Goal: Information Seeking & Learning: Check status

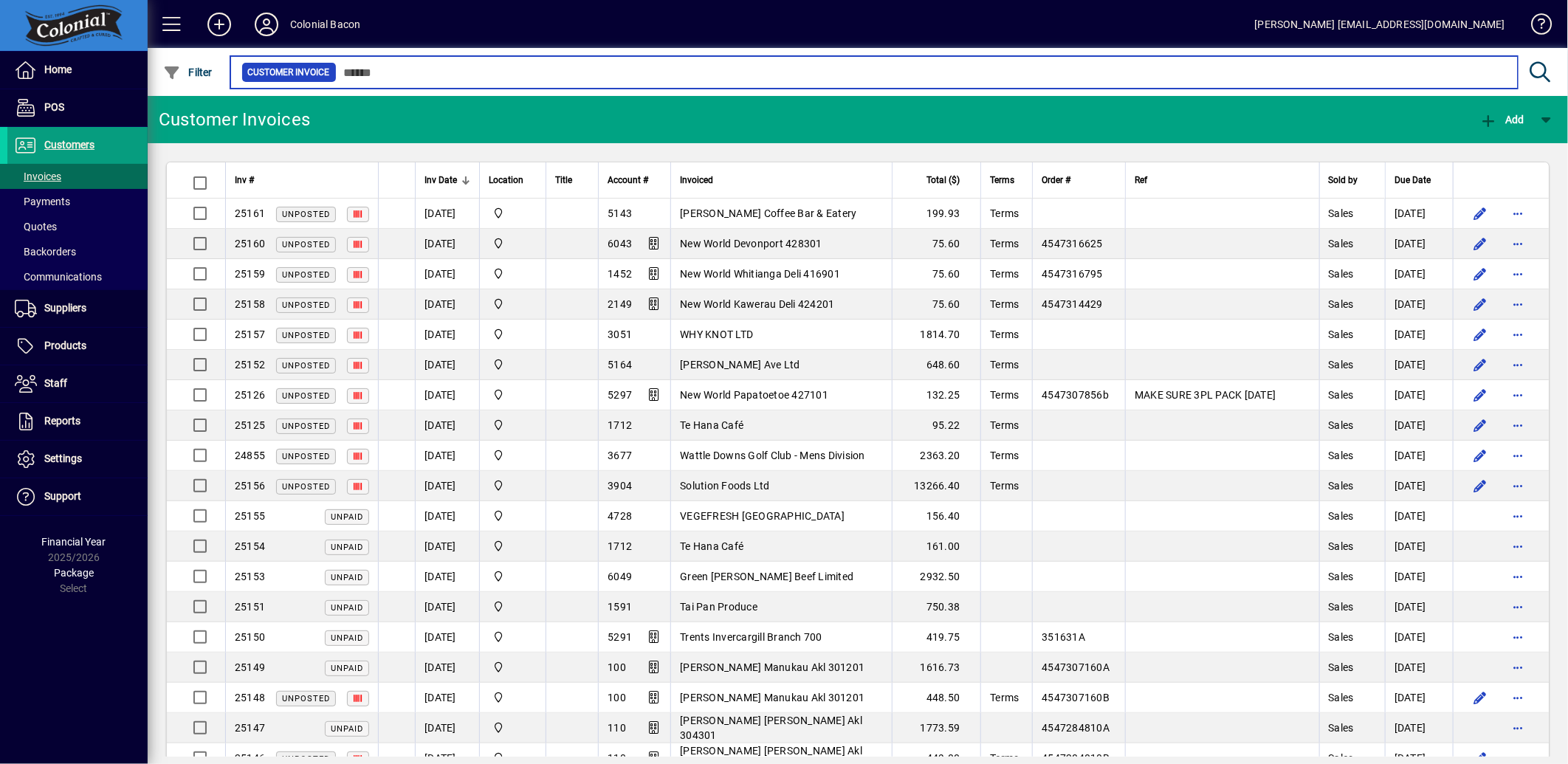
click at [386, 71] on input "text" at bounding box center [921, 72] width 1170 height 20
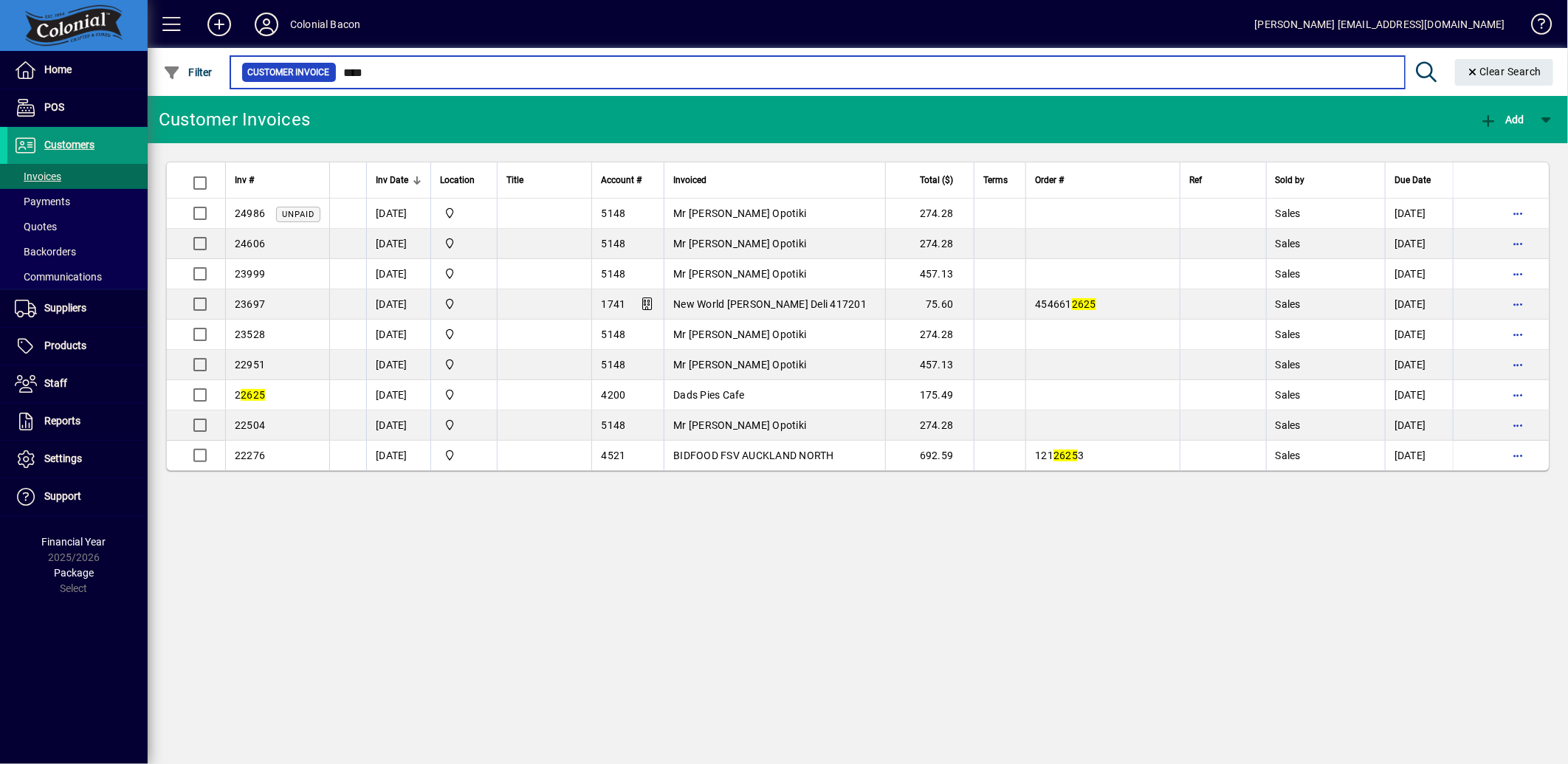
type input "****"
drag, startPoint x: 389, startPoint y: 69, endPoint x: 327, endPoint y: 61, distance: 62.5
click at [327, 61] on mat-form-field "Customer Invoice **** Clear Search" at bounding box center [894, 72] width 1333 height 48
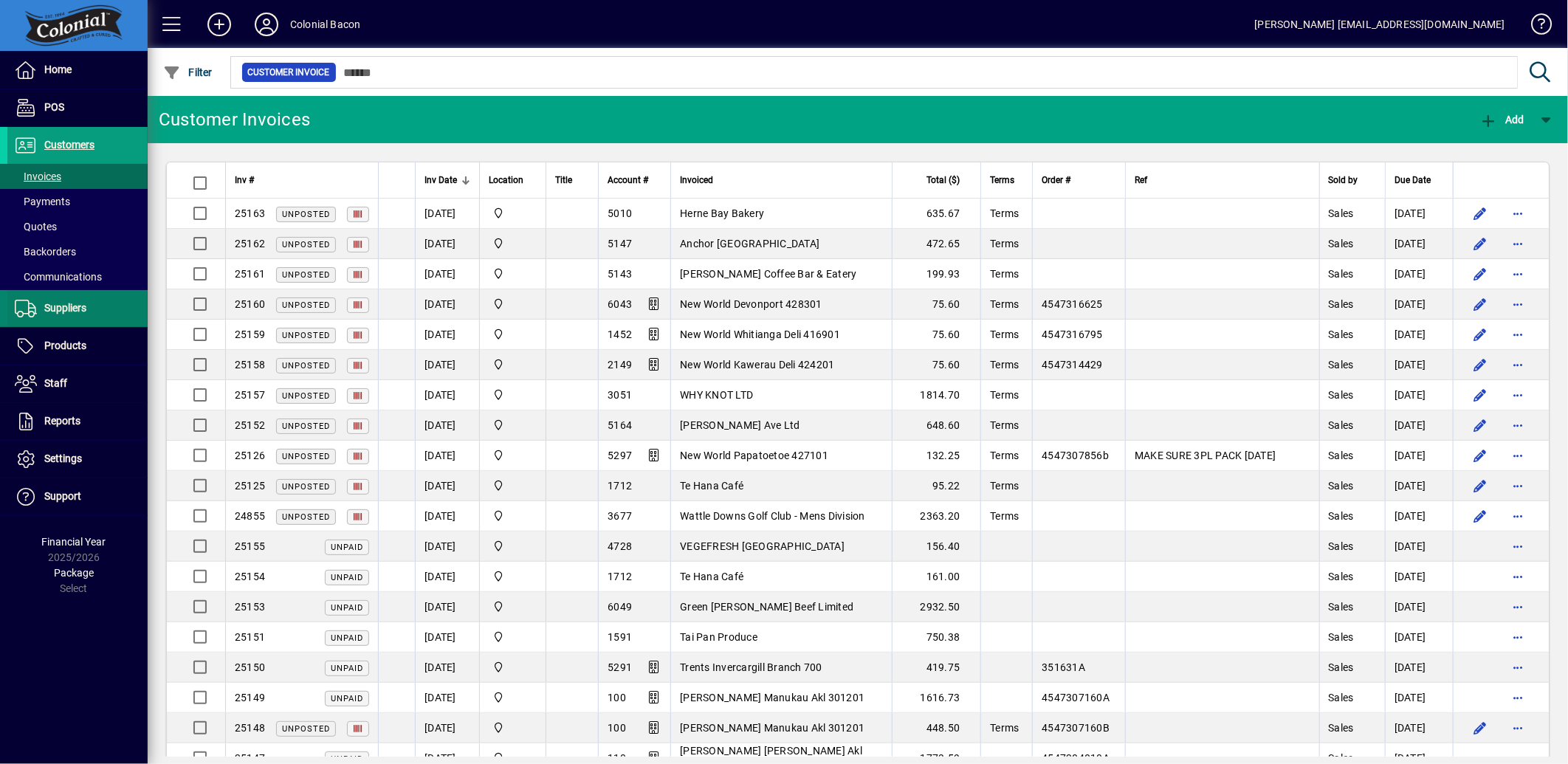
click at [62, 310] on span "Suppliers" at bounding box center [65, 308] width 42 height 12
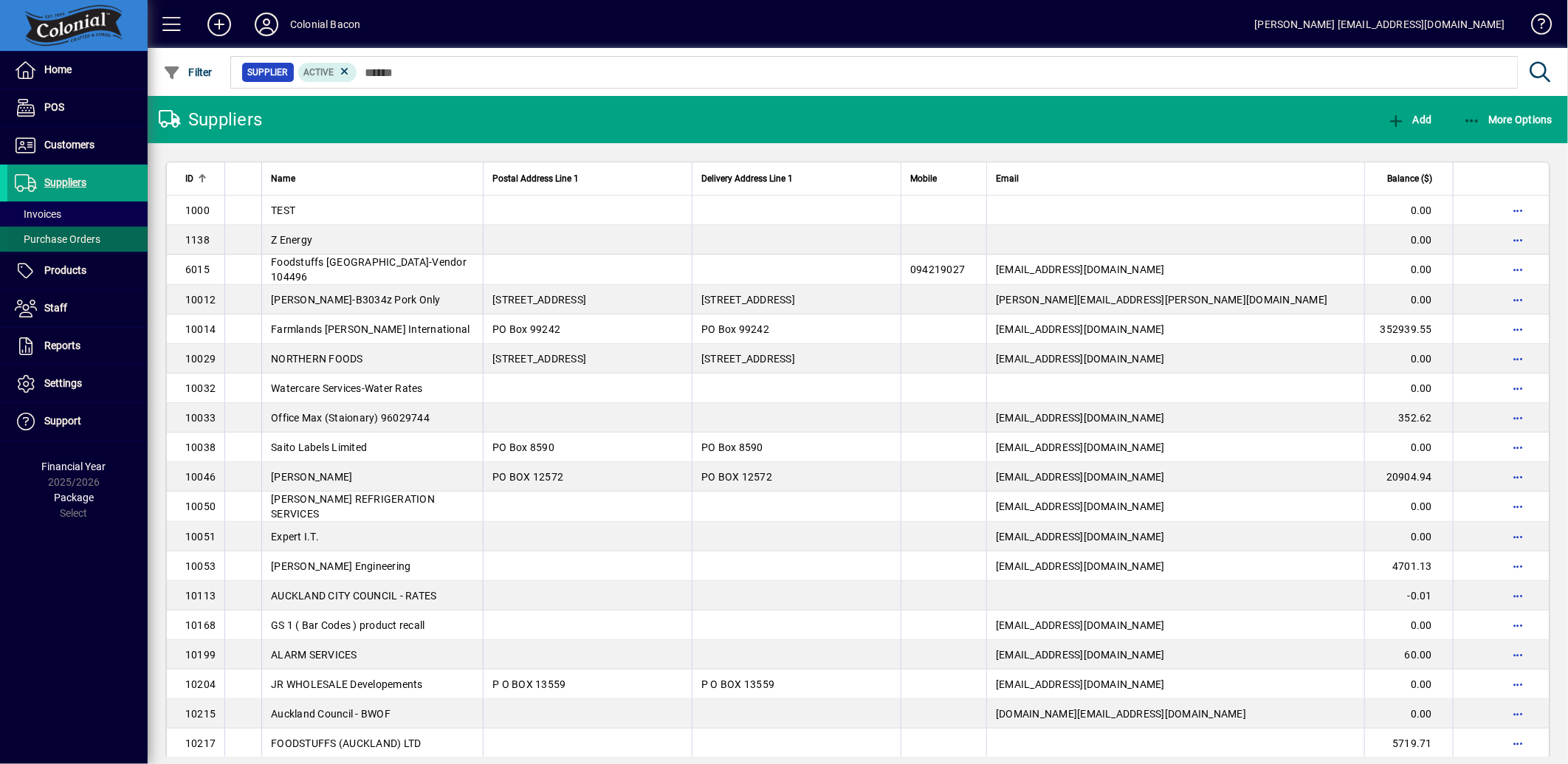
click at [63, 247] on span "Purchase Orders" at bounding box center [54, 239] width 93 height 15
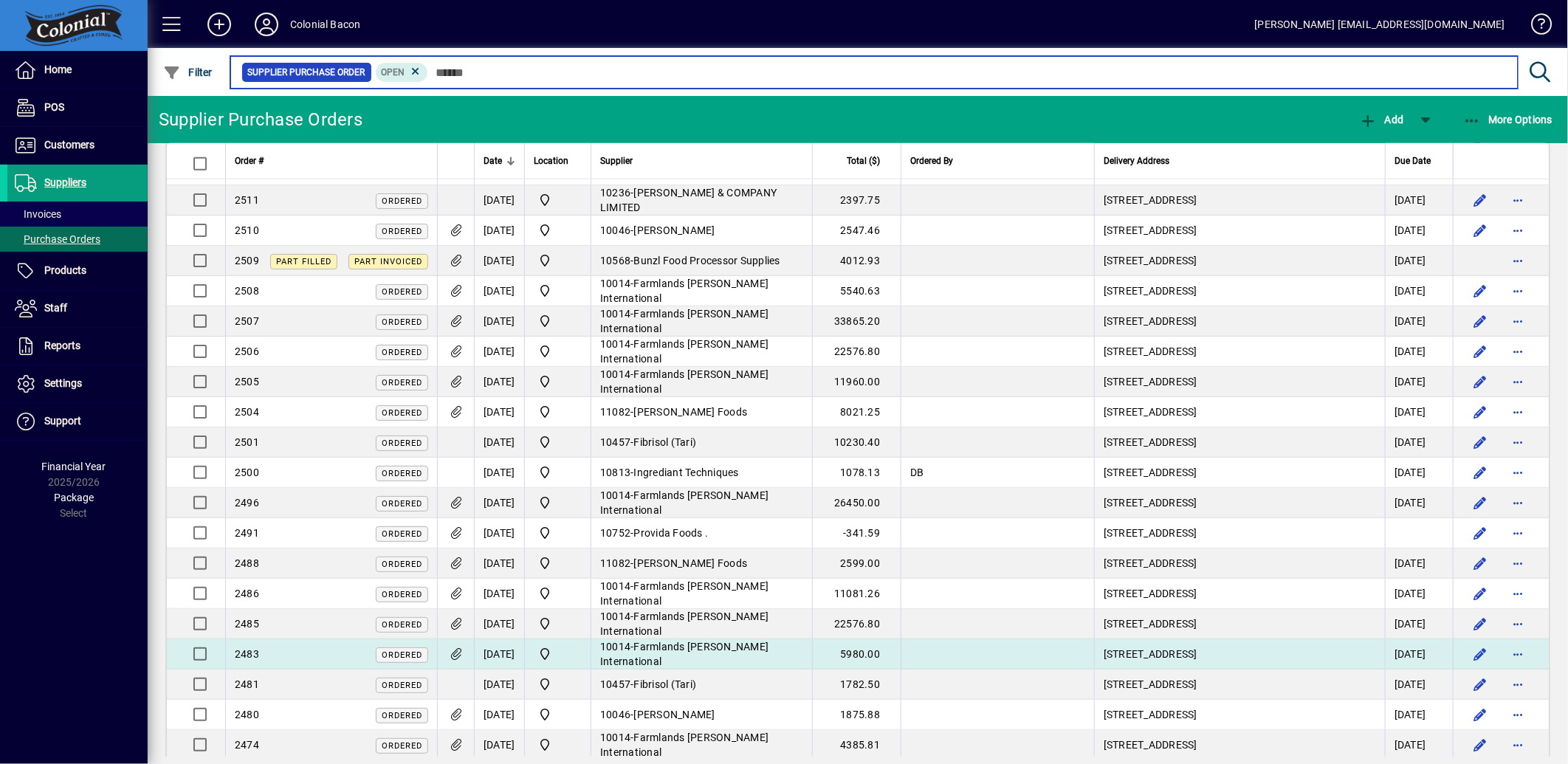
scroll to position [902, 0]
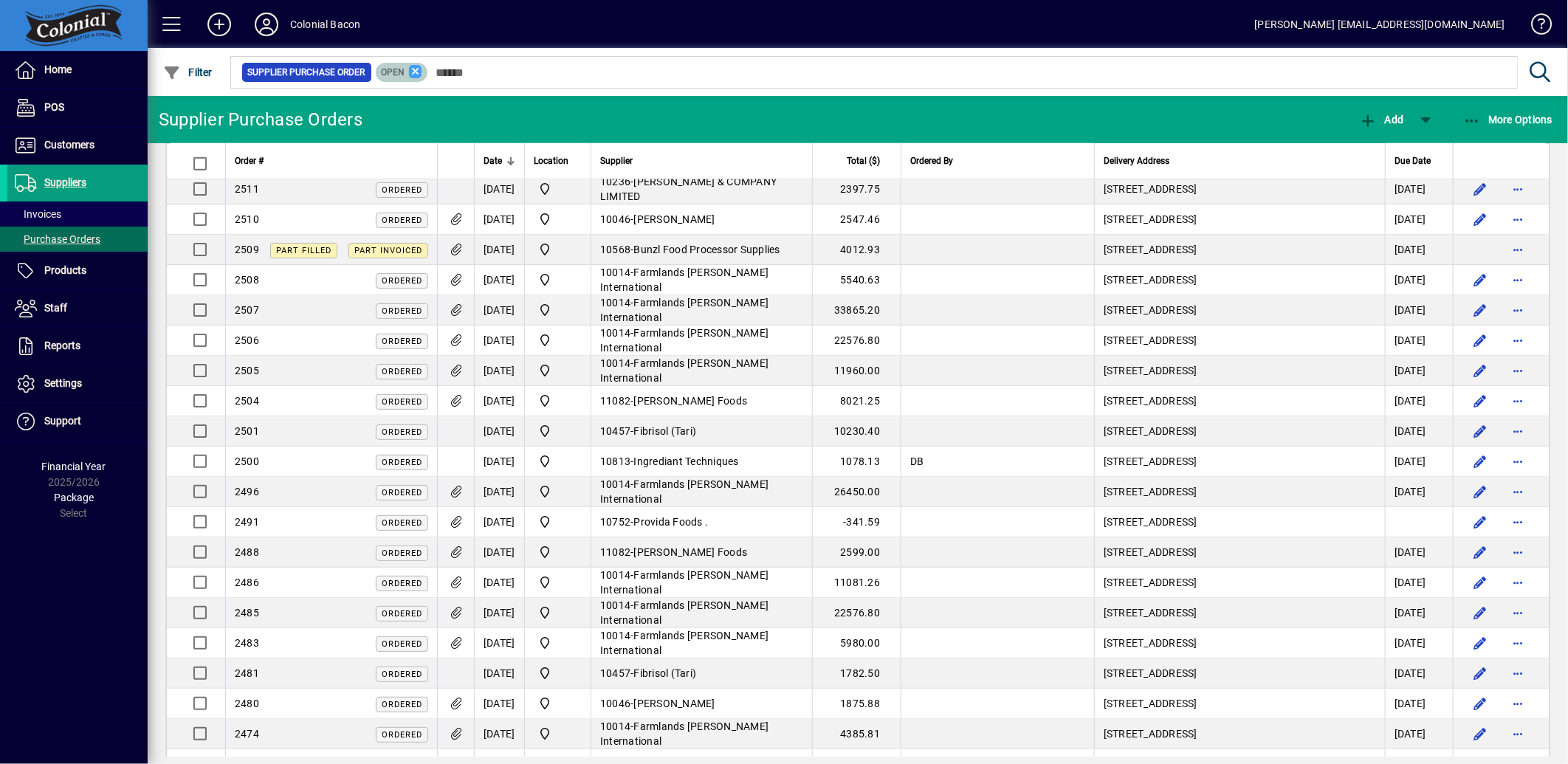
click at [414, 67] on icon at bounding box center [415, 72] width 13 height 13
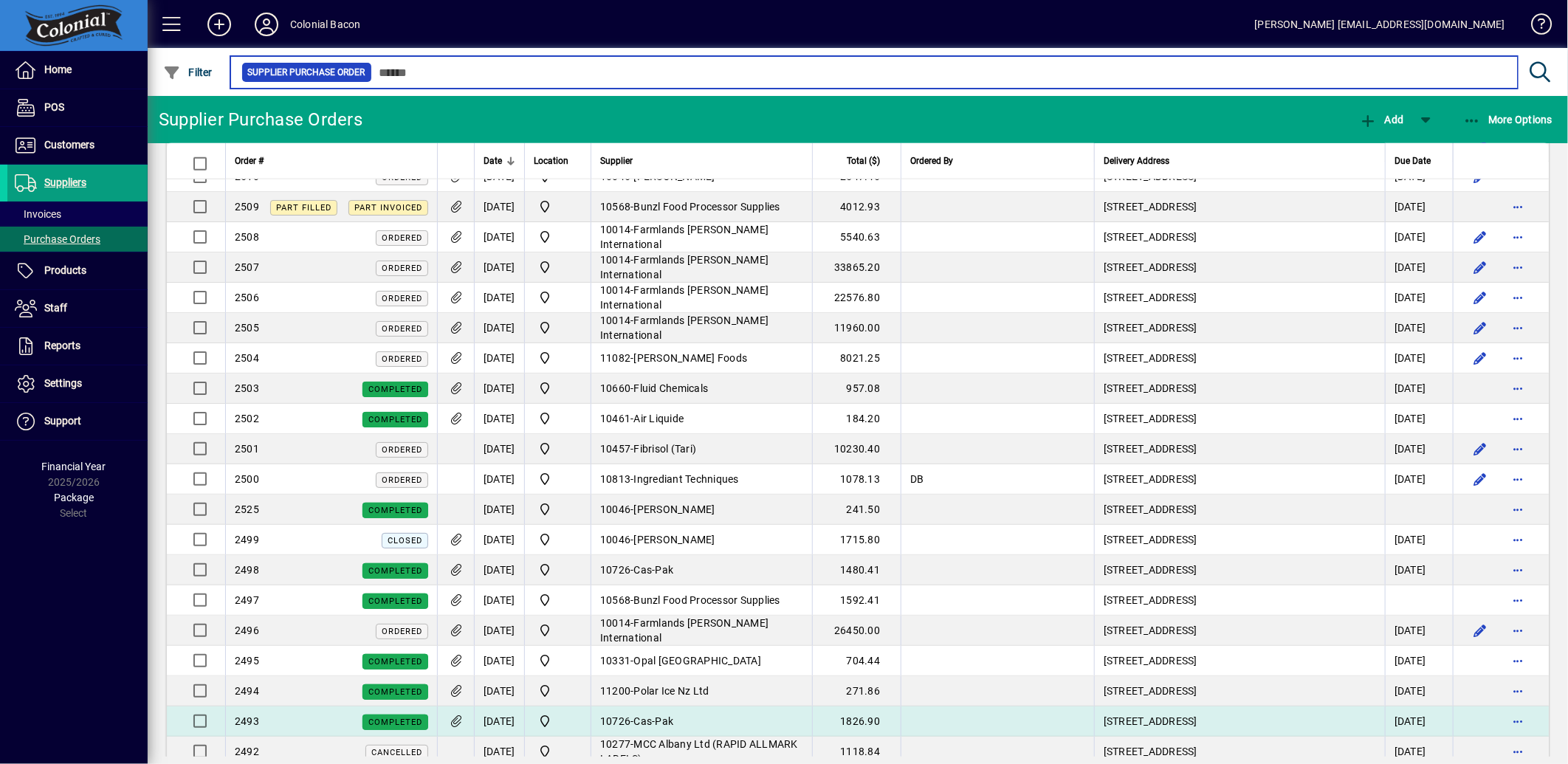
scroll to position [1148, 0]
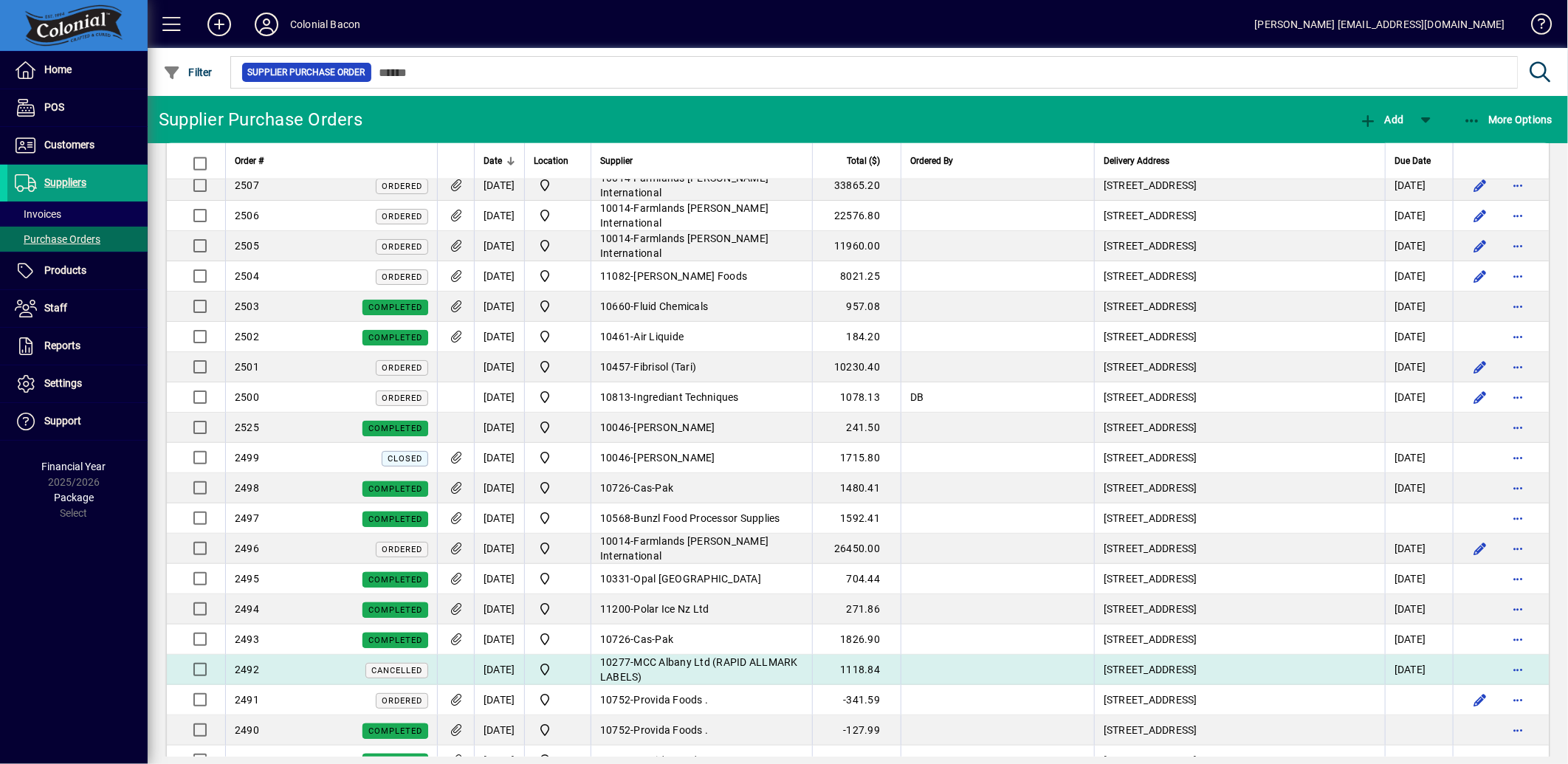
click at [322, 676] on div "2492 Cancelled" at bounding box center [331, 670] width 193 height 15
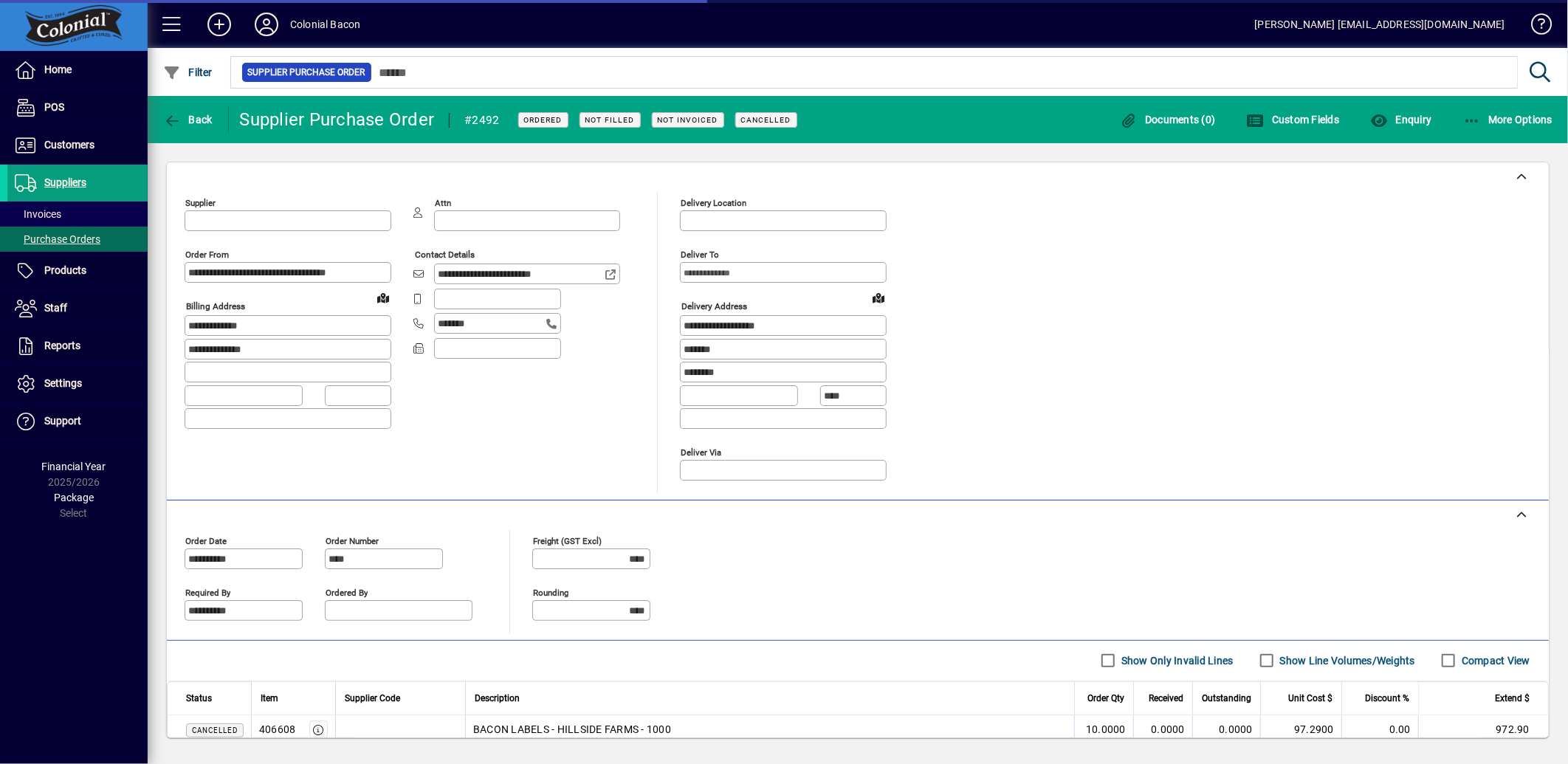
type input "**********"
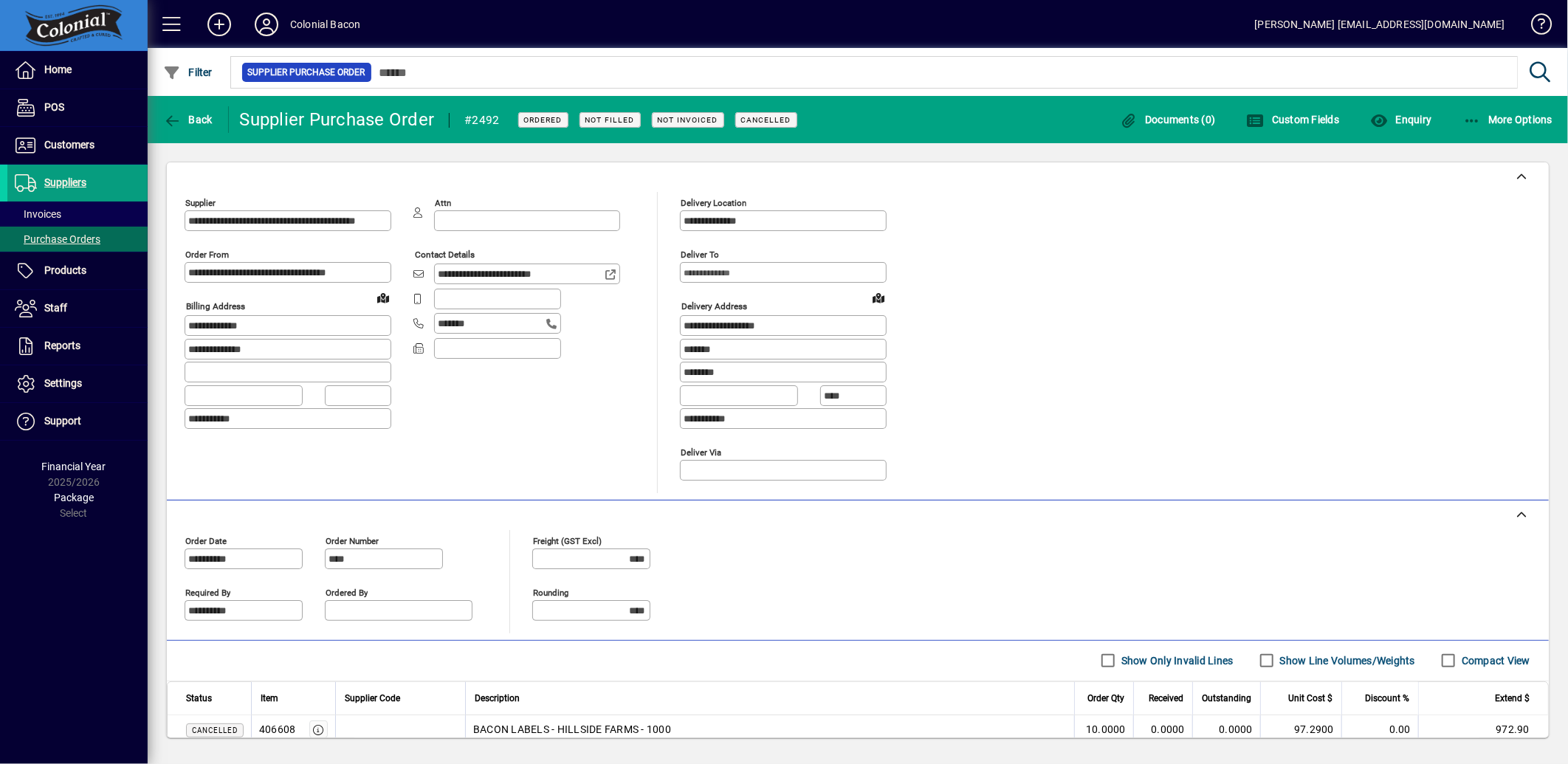
drag, startPoint x: 182, startPoint y: 118, endPoint x: 311, endPoint y: 205, distance: 155.6
click at [182, 118] on span "Back" at bounding box center [187, 120] width 50 height 12
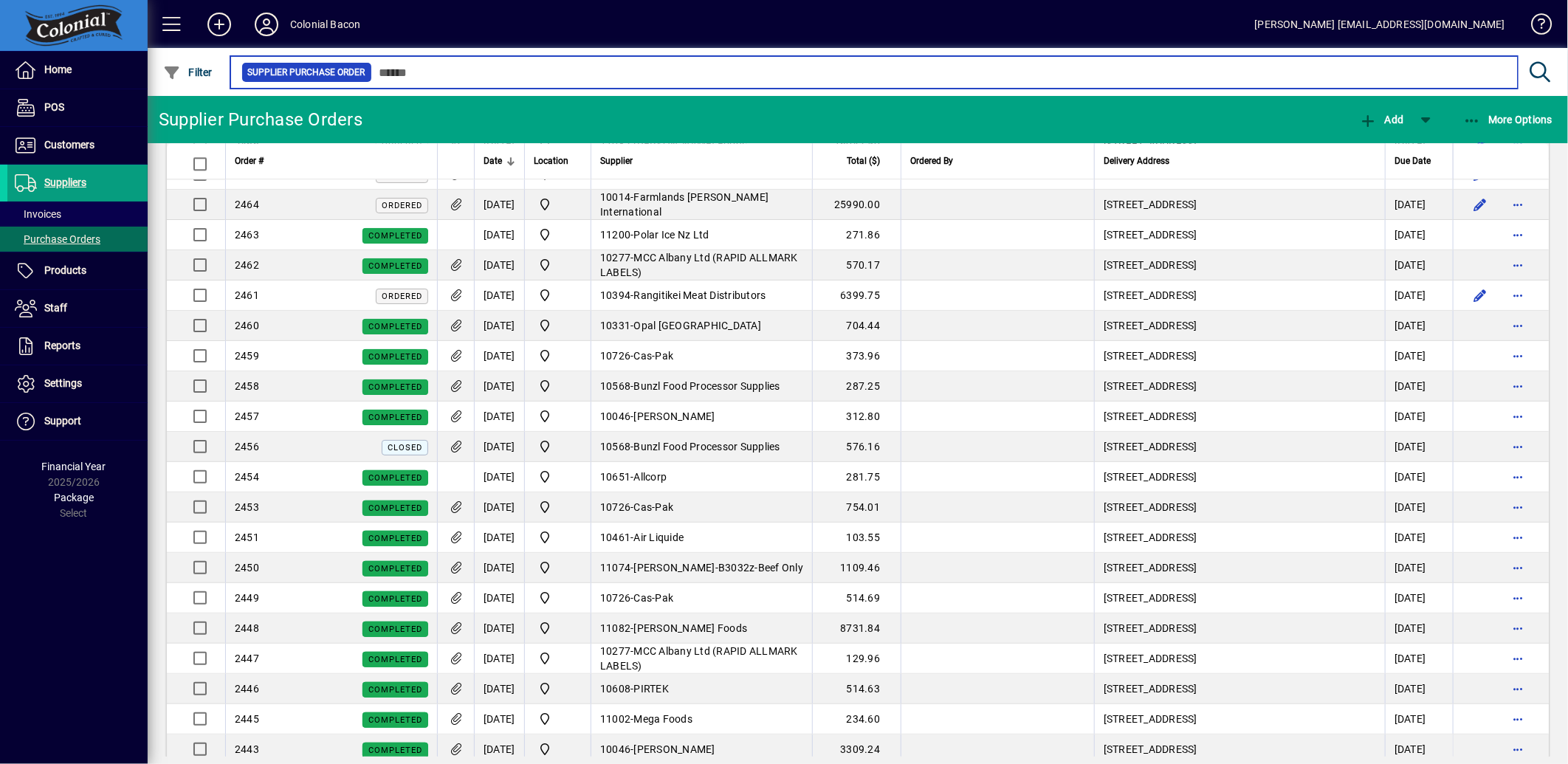
scroll to position [2534, 0]
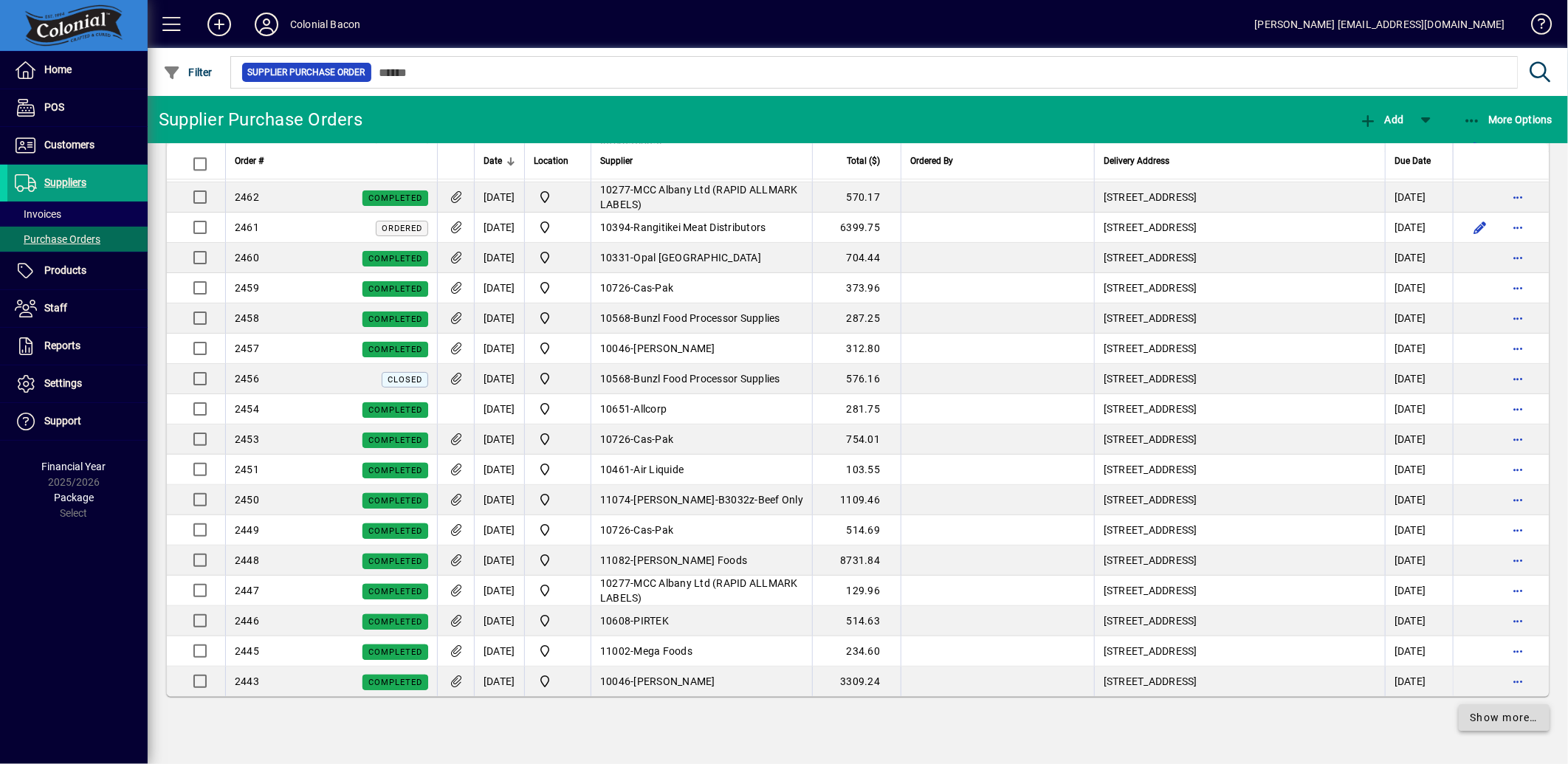
drag, startPoint x: 1517, startPoint y: 720, endPoint x: 1463, endPoint y: 720, distance: 54.0
click at [1517, 720] on span "Show more…" at bounding box center [1504, 718] width 68 height 15
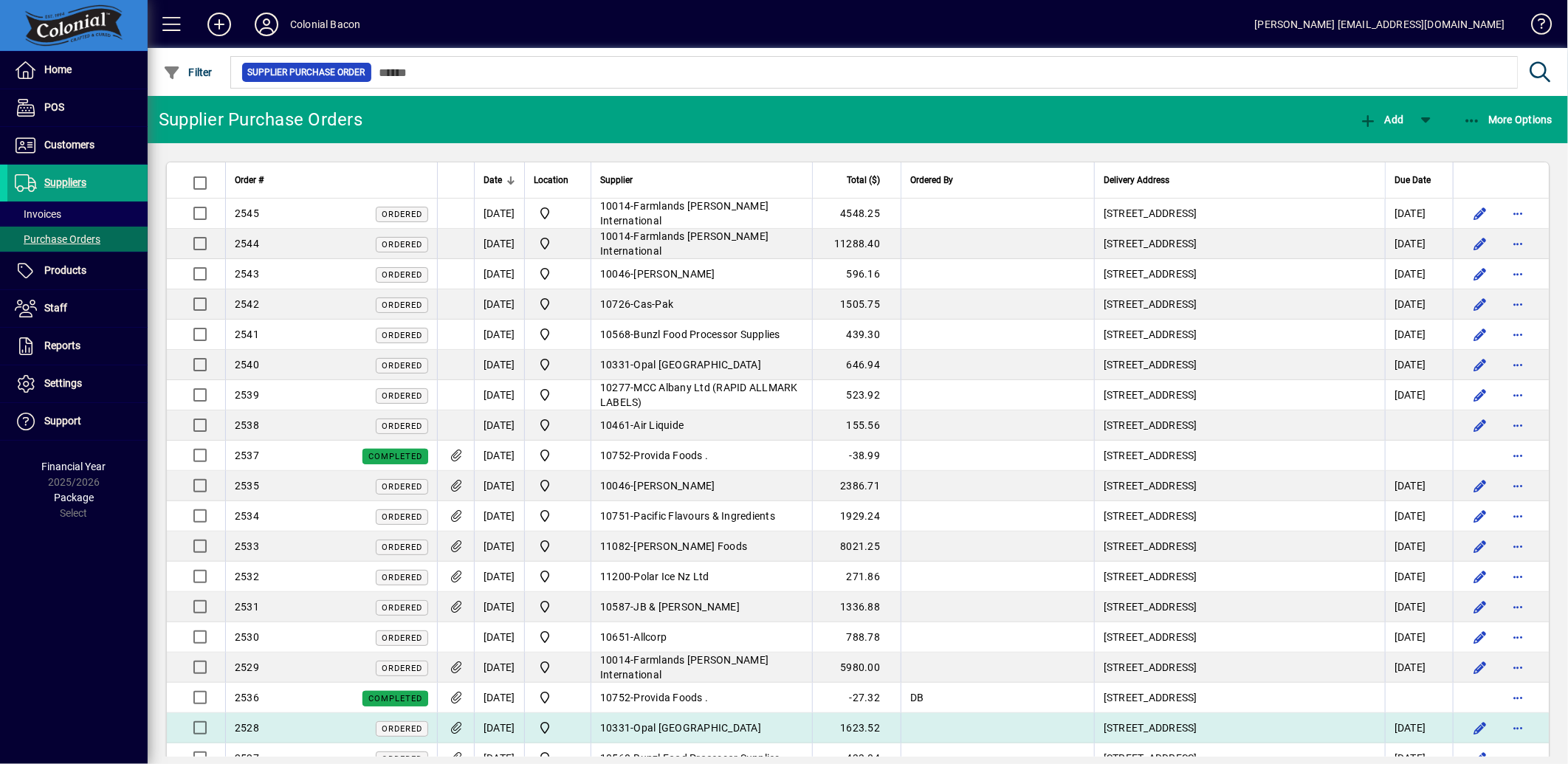
click at [299, 727] on div "2528 Ordered" at bounding box center [331, 728] width 193 height 15
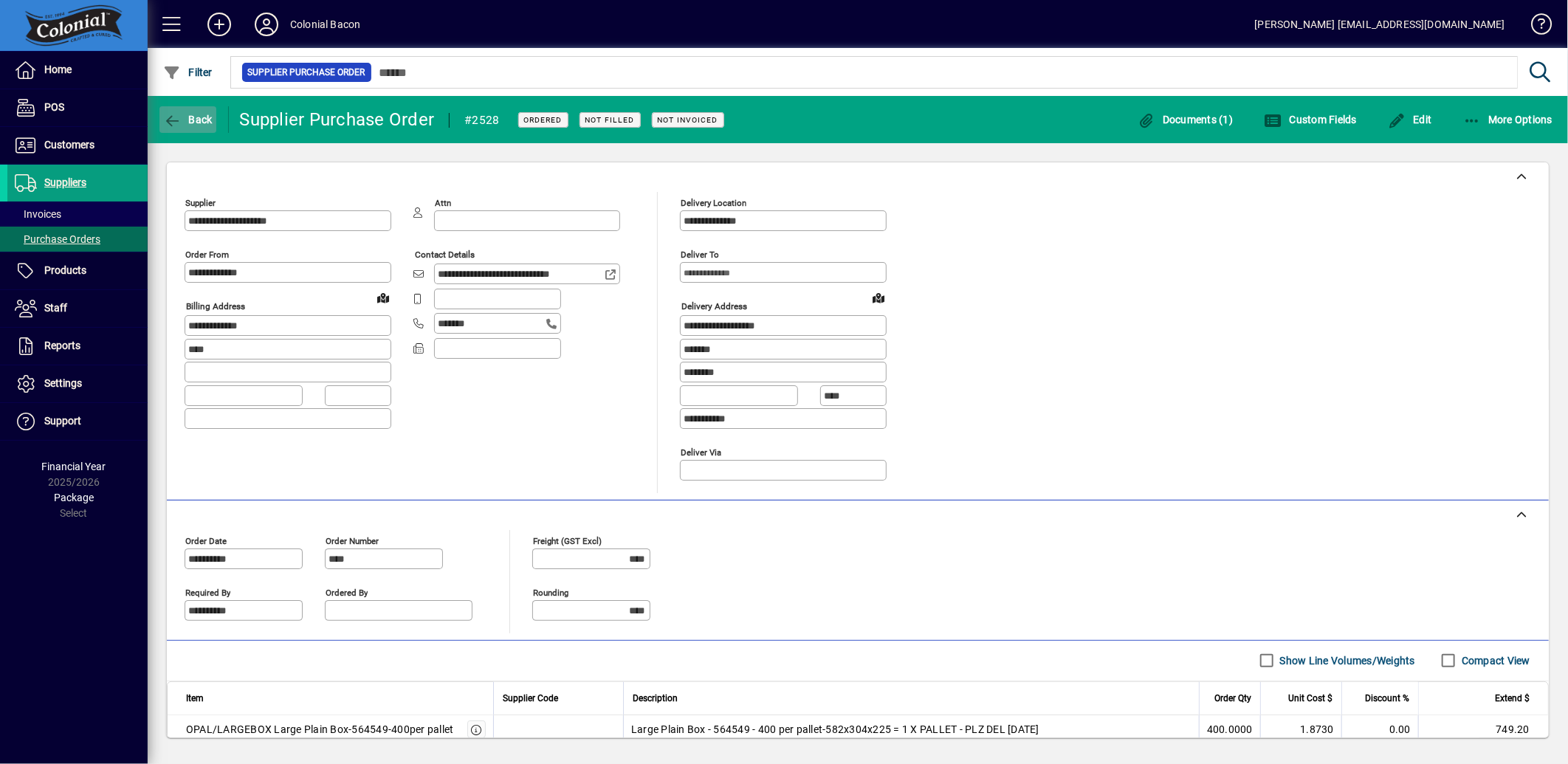
click at [193, 116] on span "Back" at bounding box center [187, 120] width 50 height 12
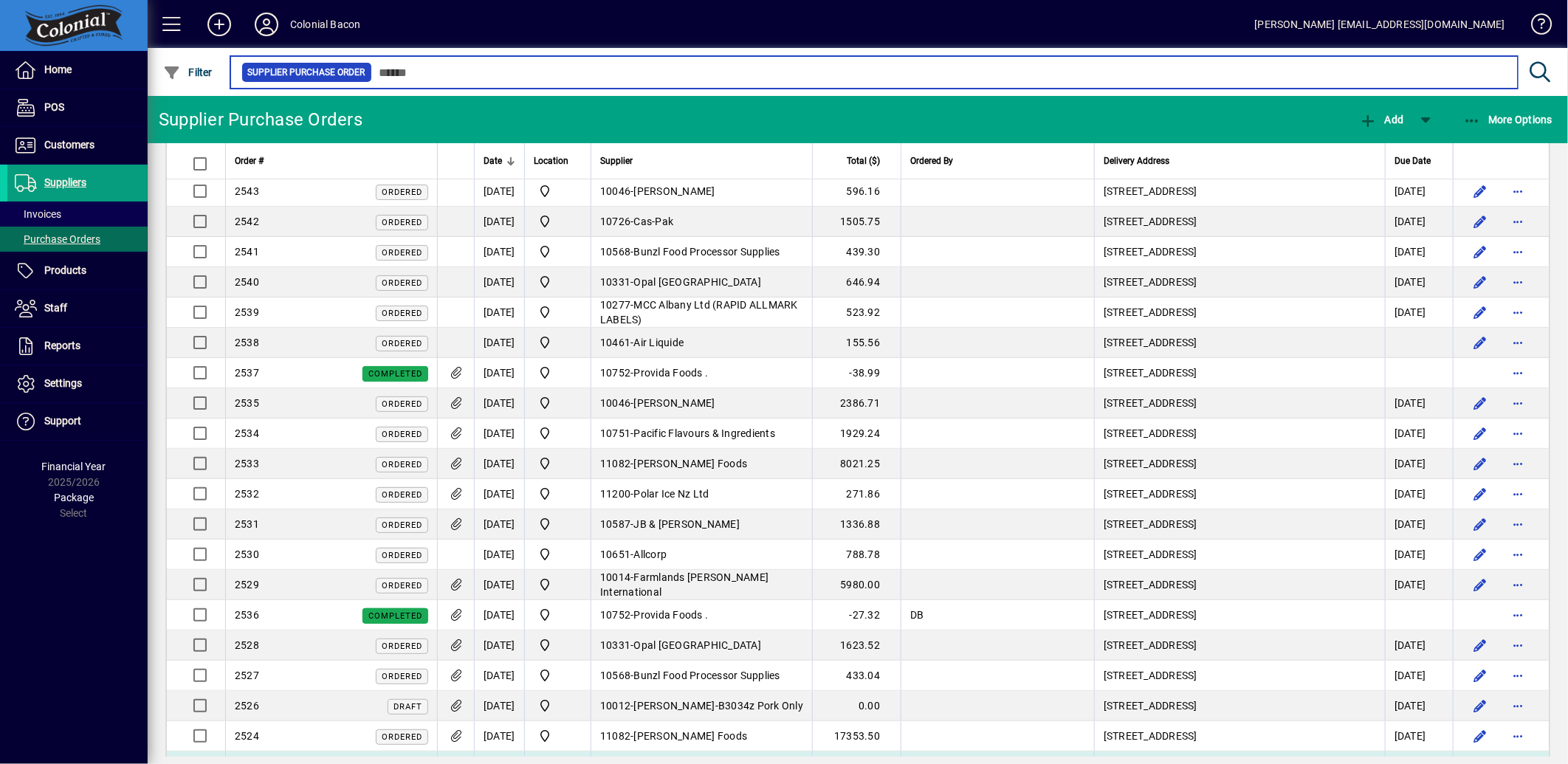
scroll to position [164, 0]
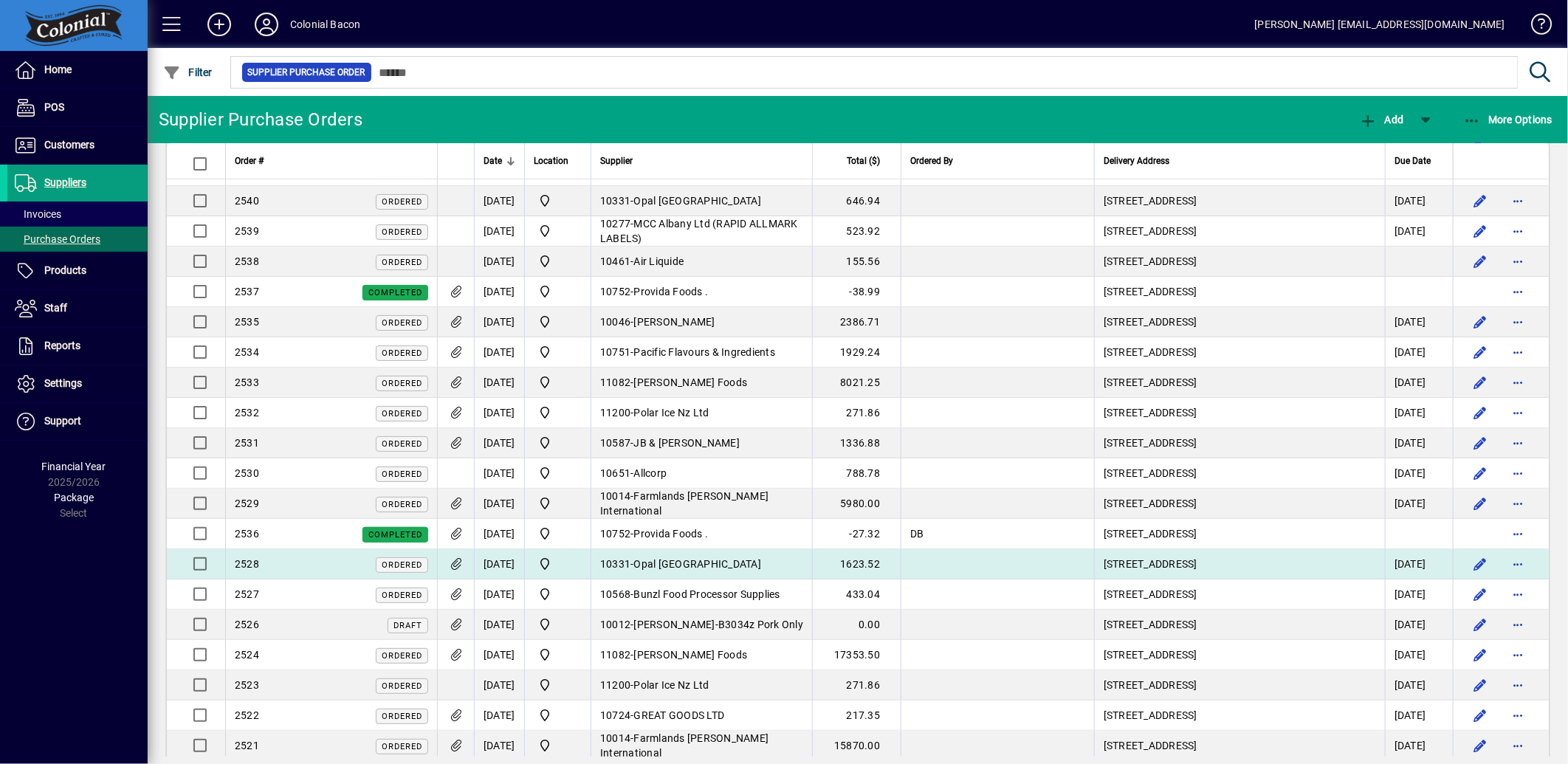
click at [452, 569] on icon at bounding box center [455, 564] width 15 height 12
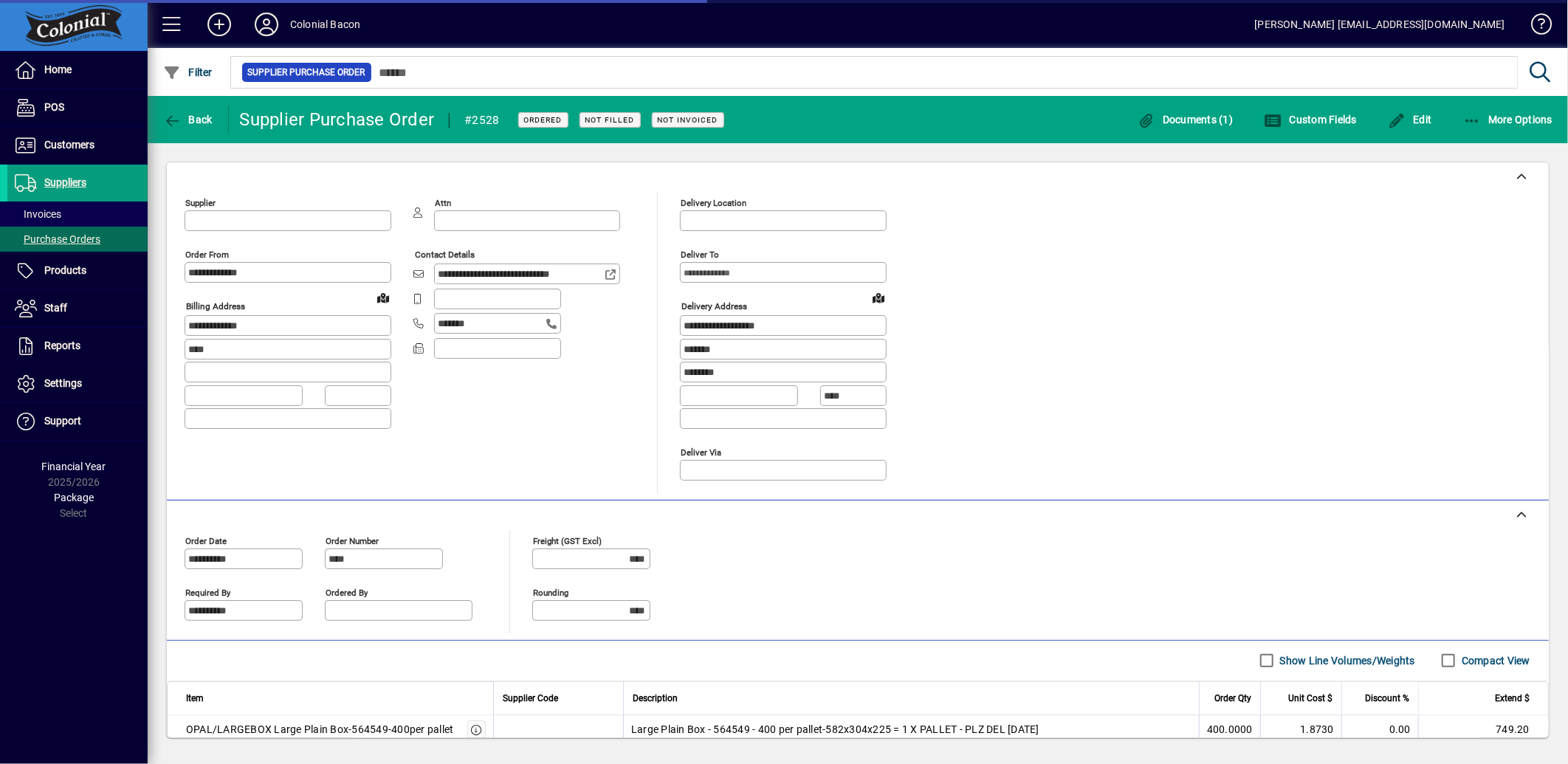
type input "**********"
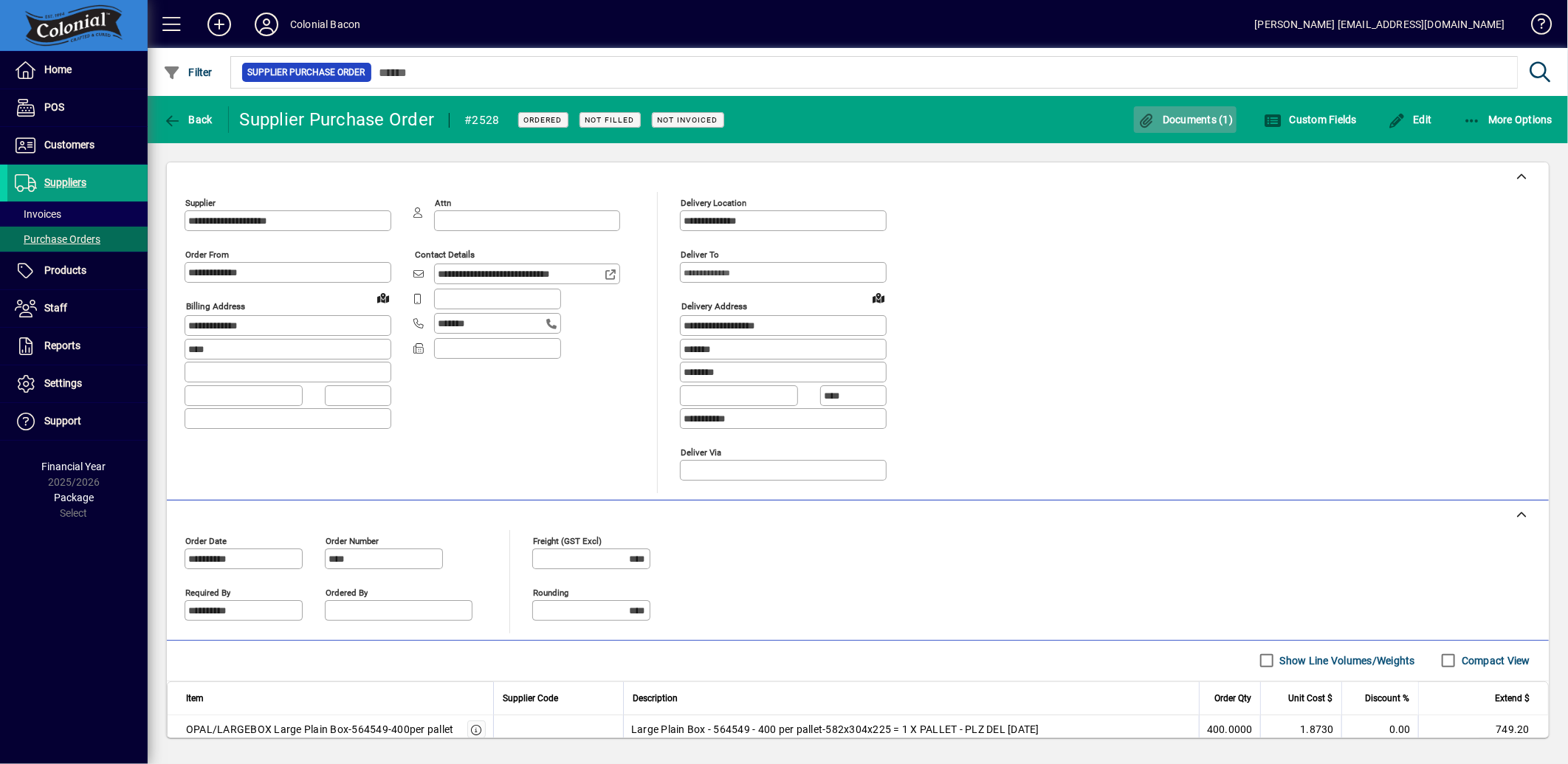
click at [1150, 120] on icon "button" at bounding box center [1147, 121] width 19 height 15
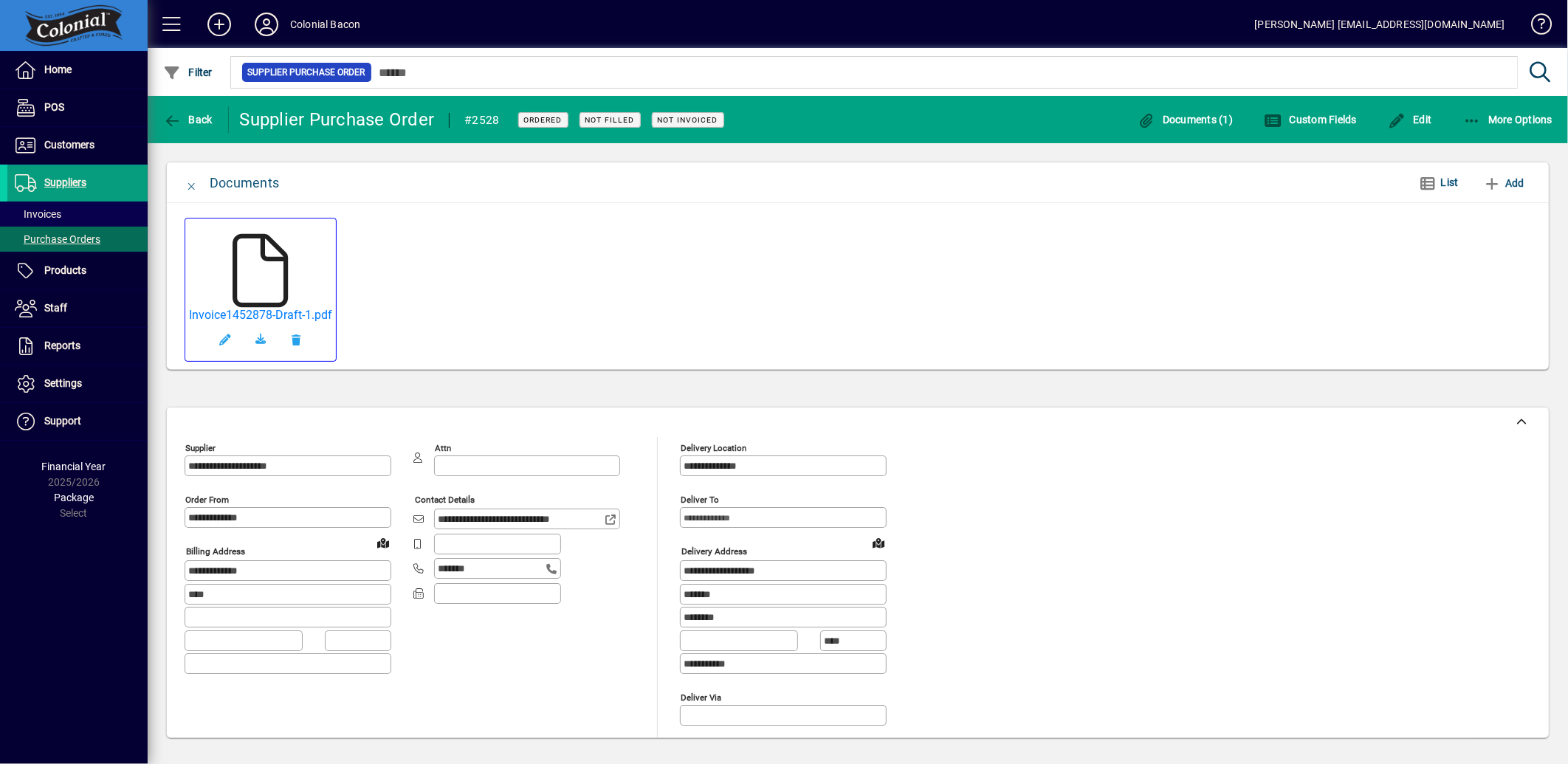
click at [261, 277] on icon at bounding box center [261, 270] width 74 height 74
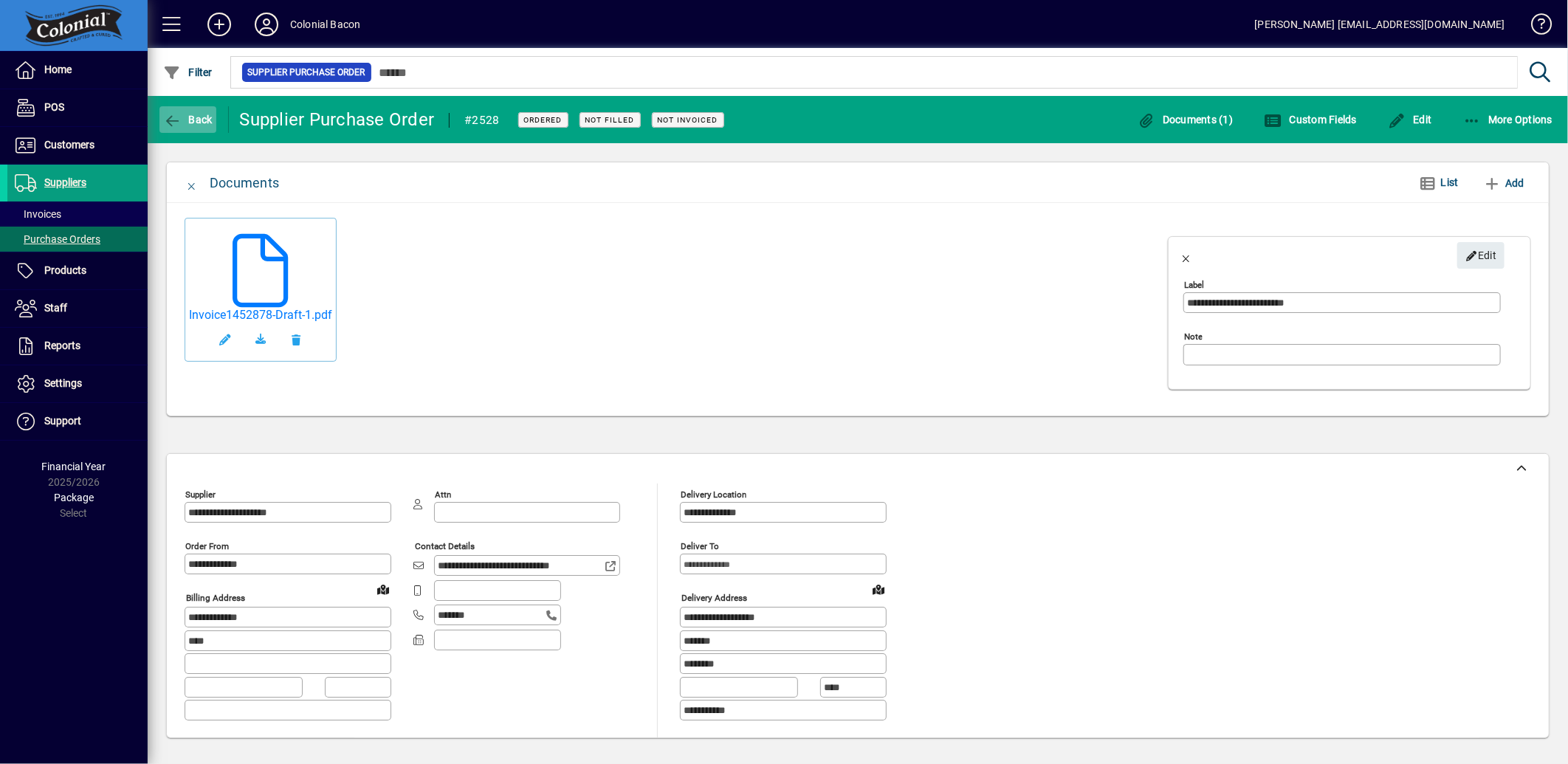
click at [201, 114] on span "Back" at bounding box center [187, 120] width 50 height 12
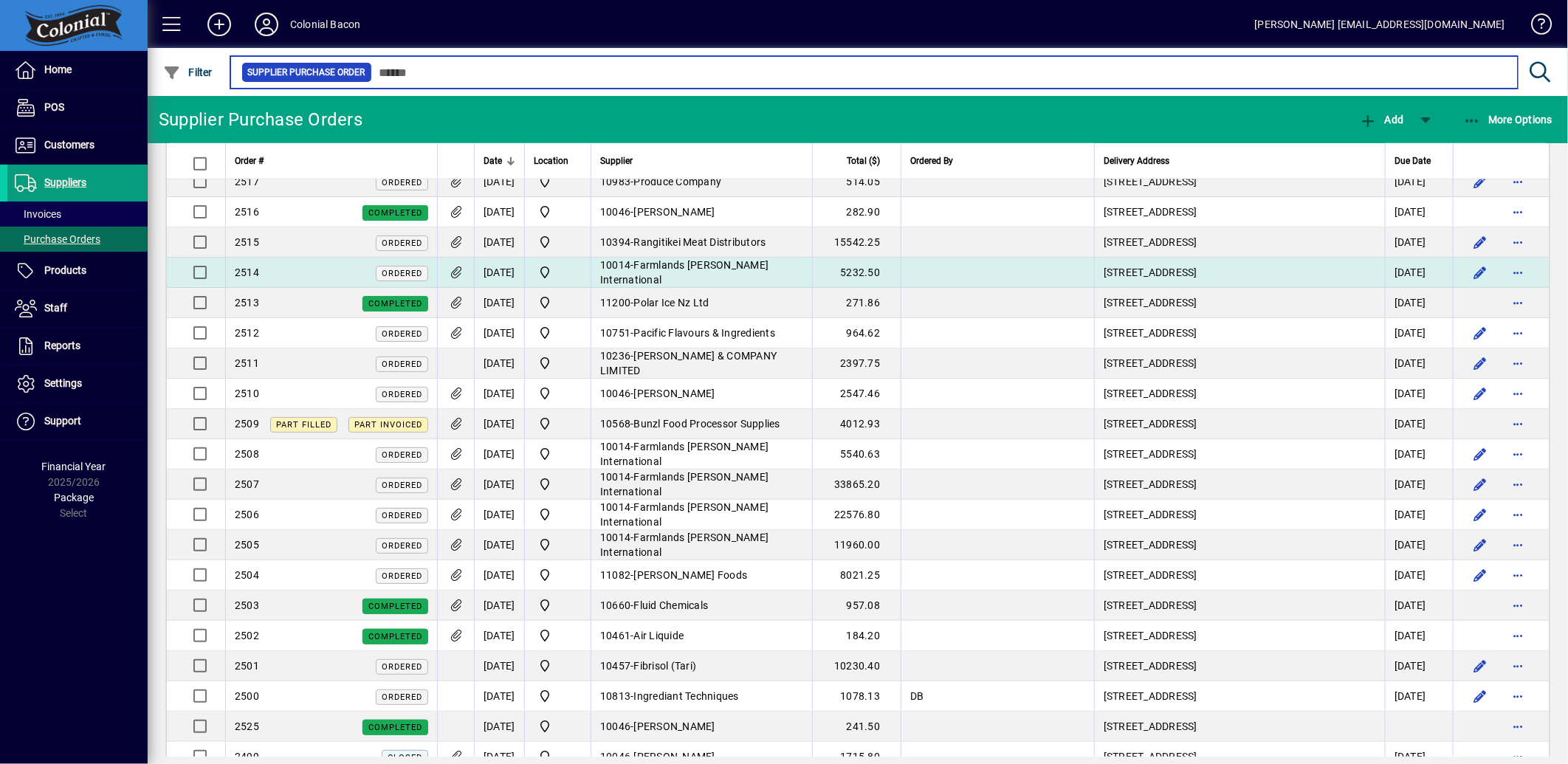
scroll to position [820, 0]
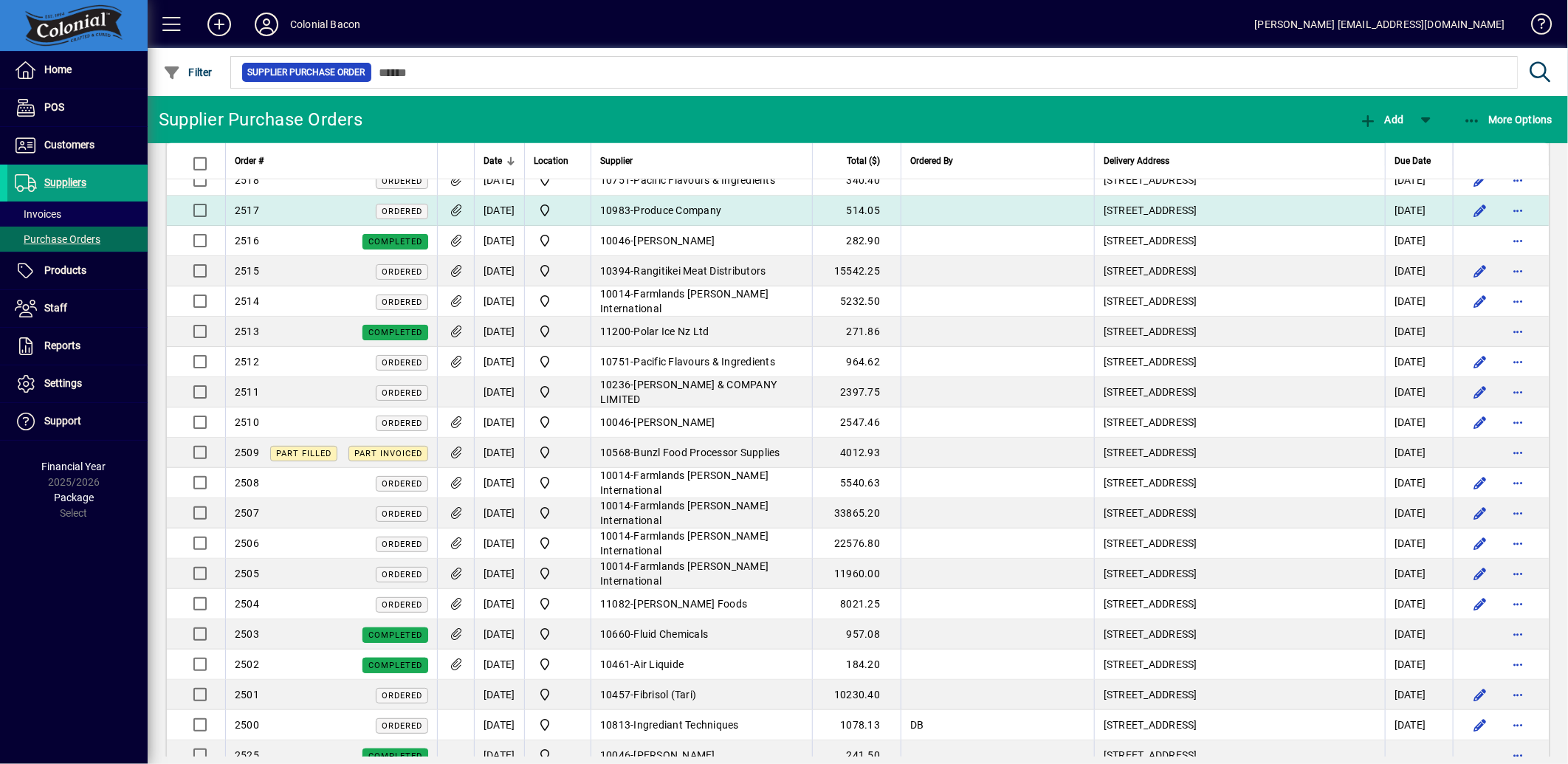
click at [461, 210] on icon at bounding box center [455, 210] width 15 height 12
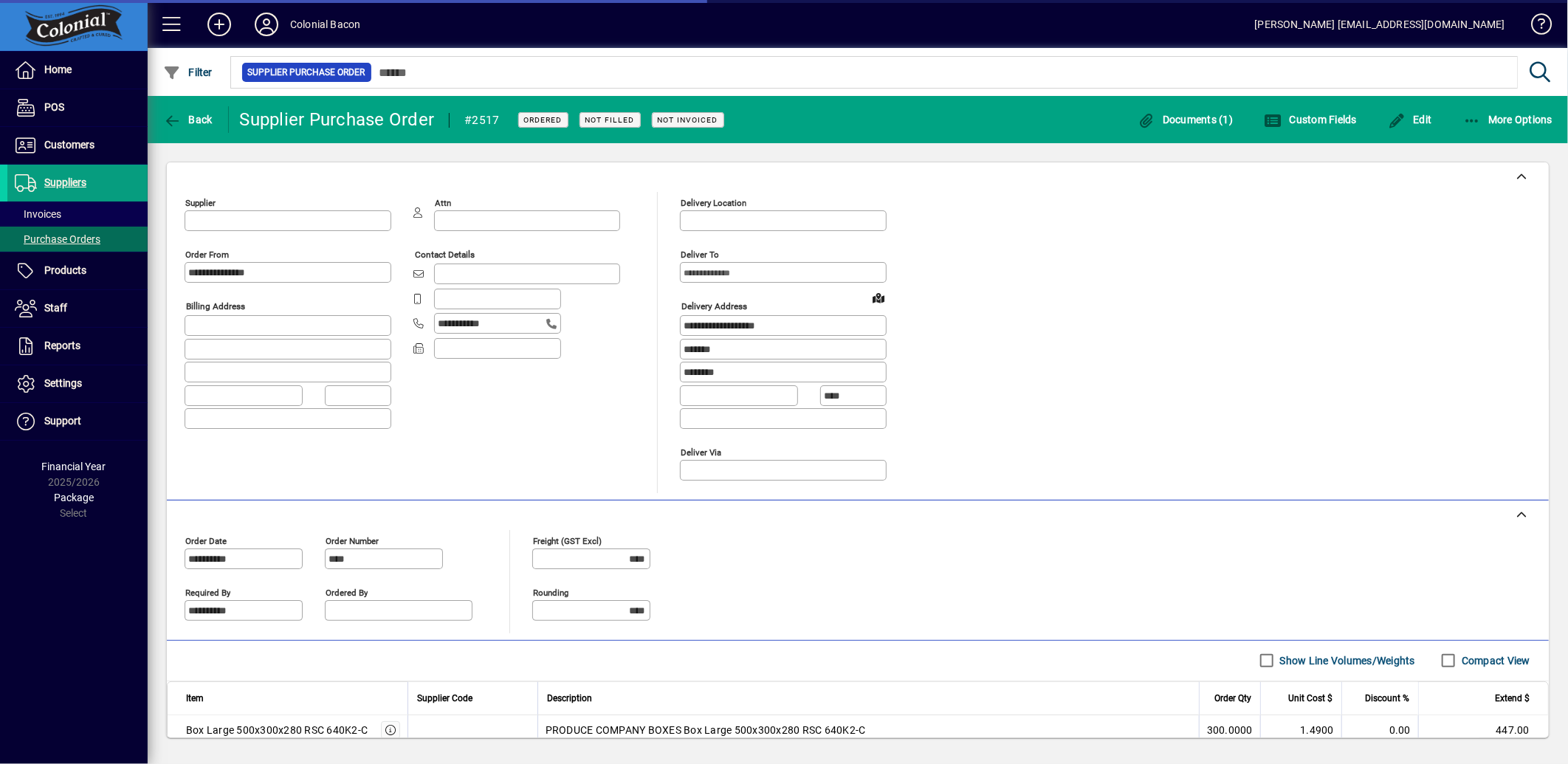
type input "**********"
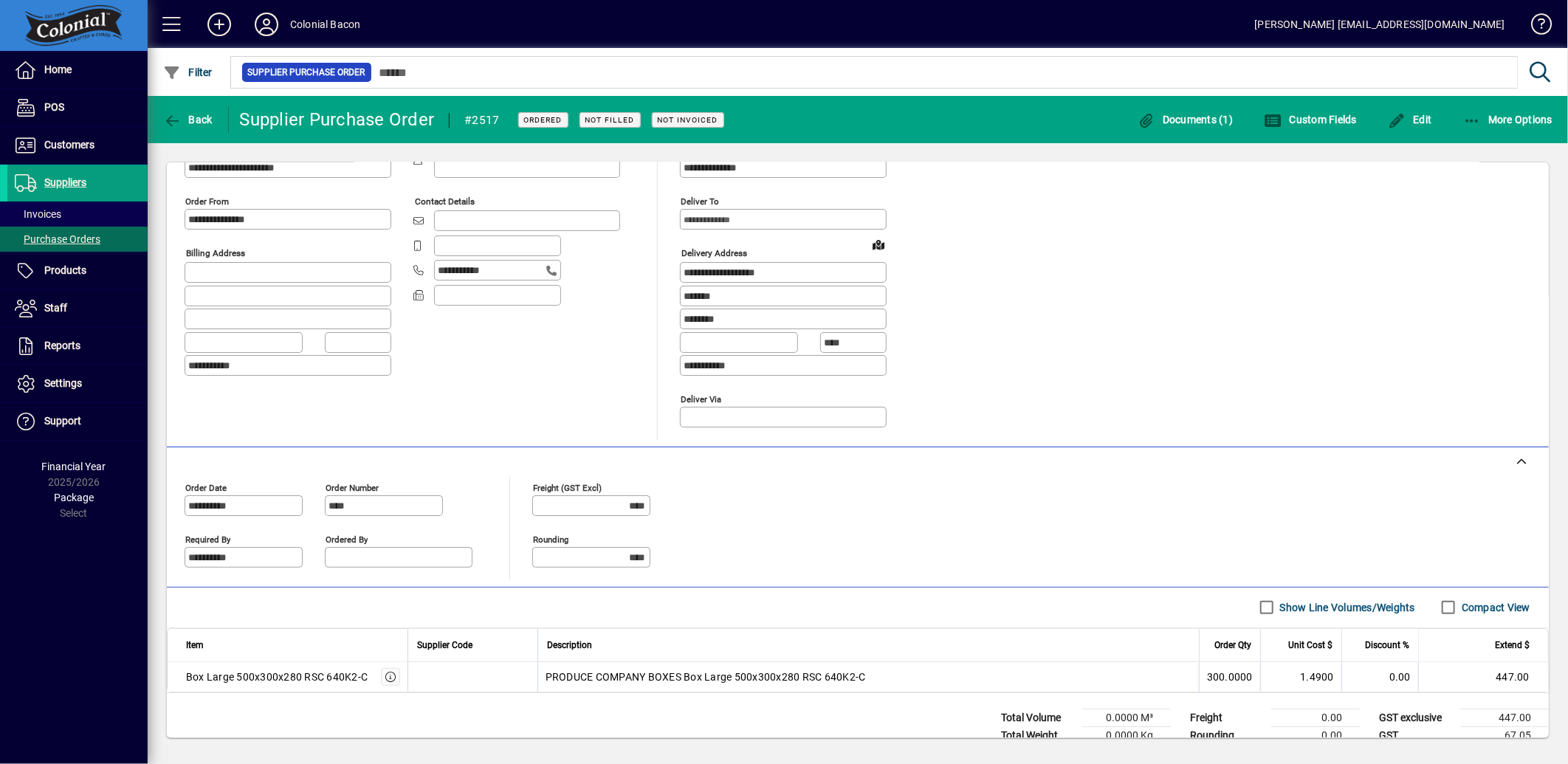
scroll to position [94, 0]
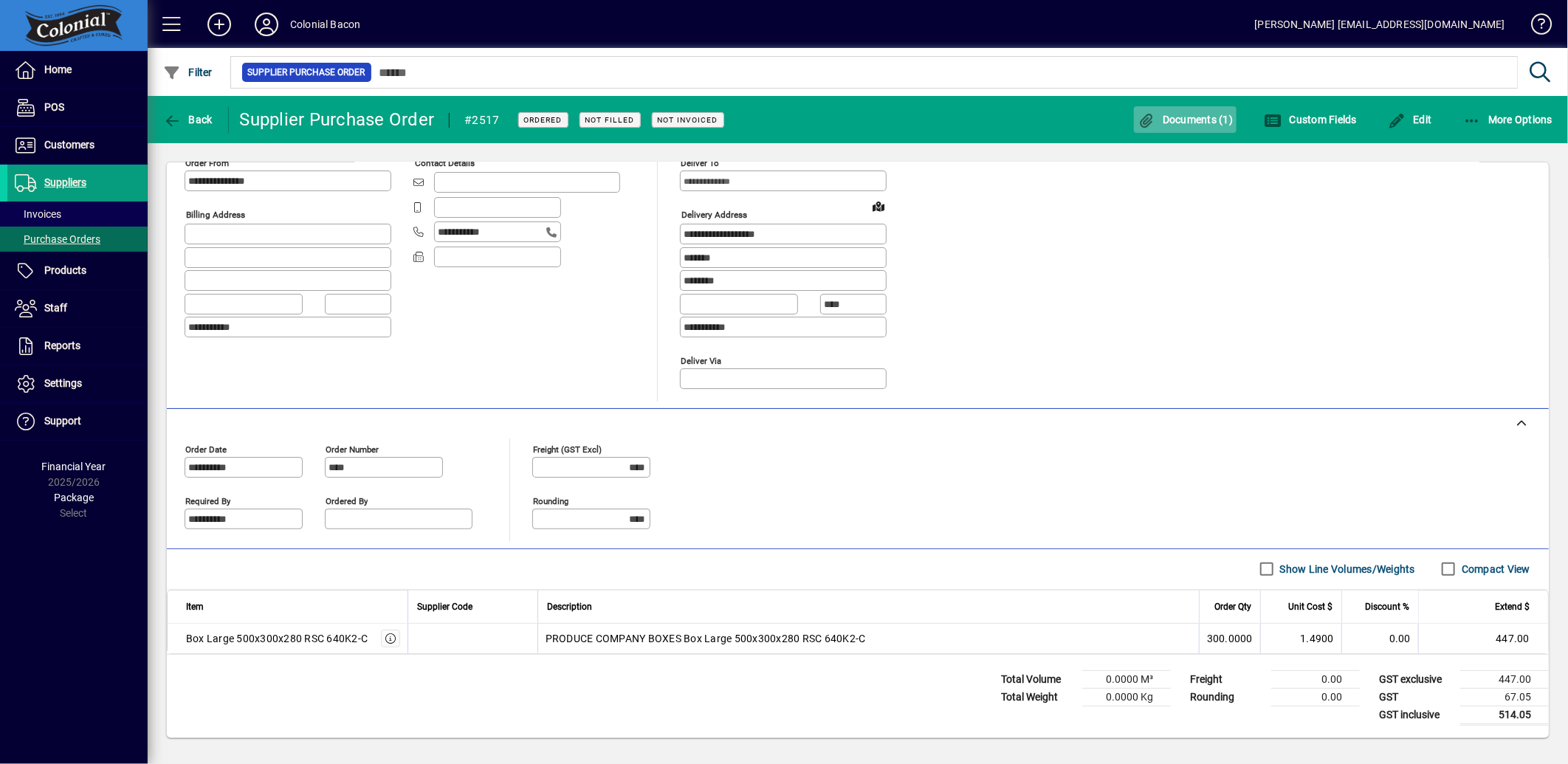
click at [1187, 111] on span "button" at bounding box center [1185, 120] width 103 height 36
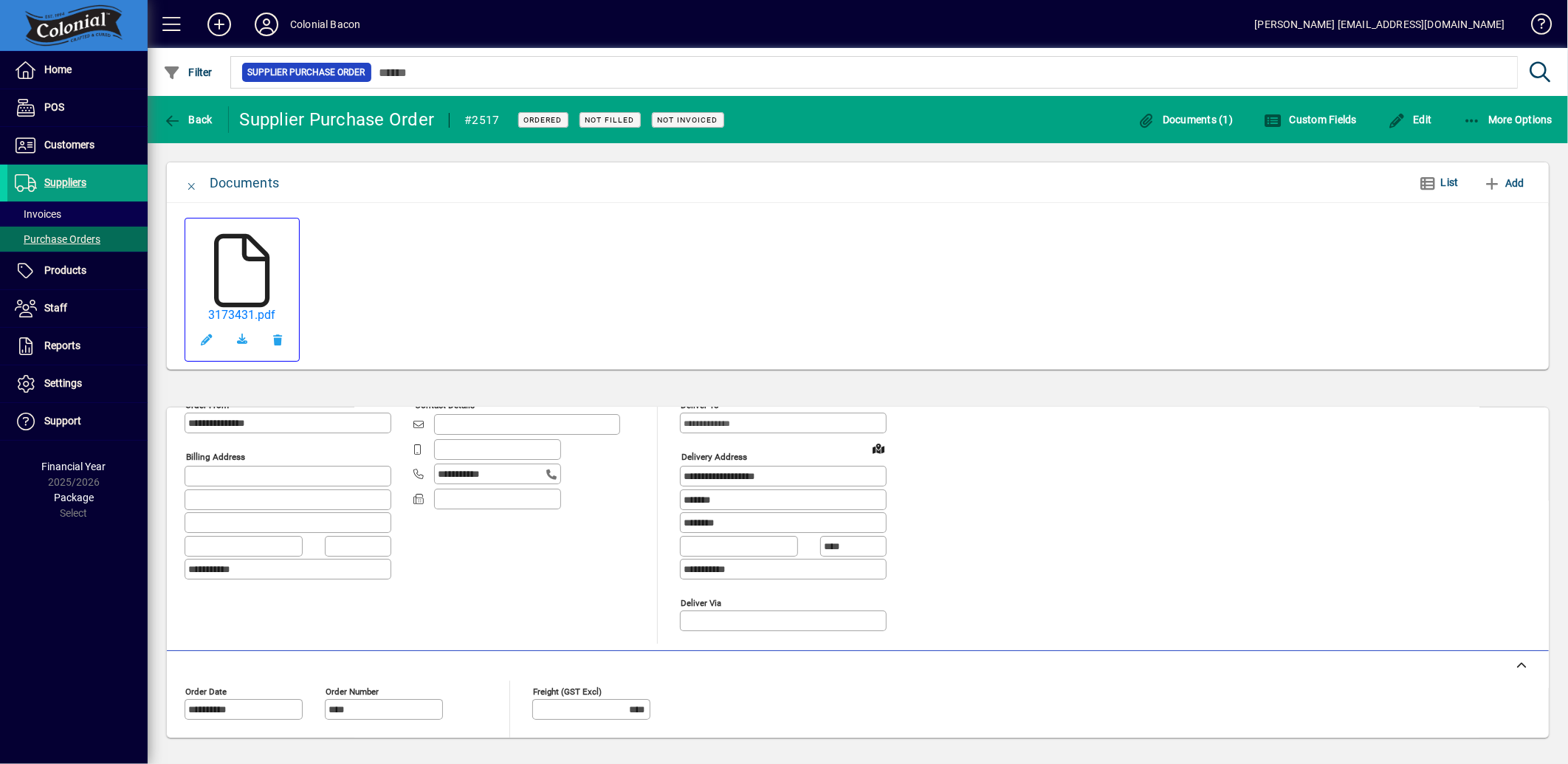
click at [261, 239] on icon at bounding box center [242, 270] width 74 height 74
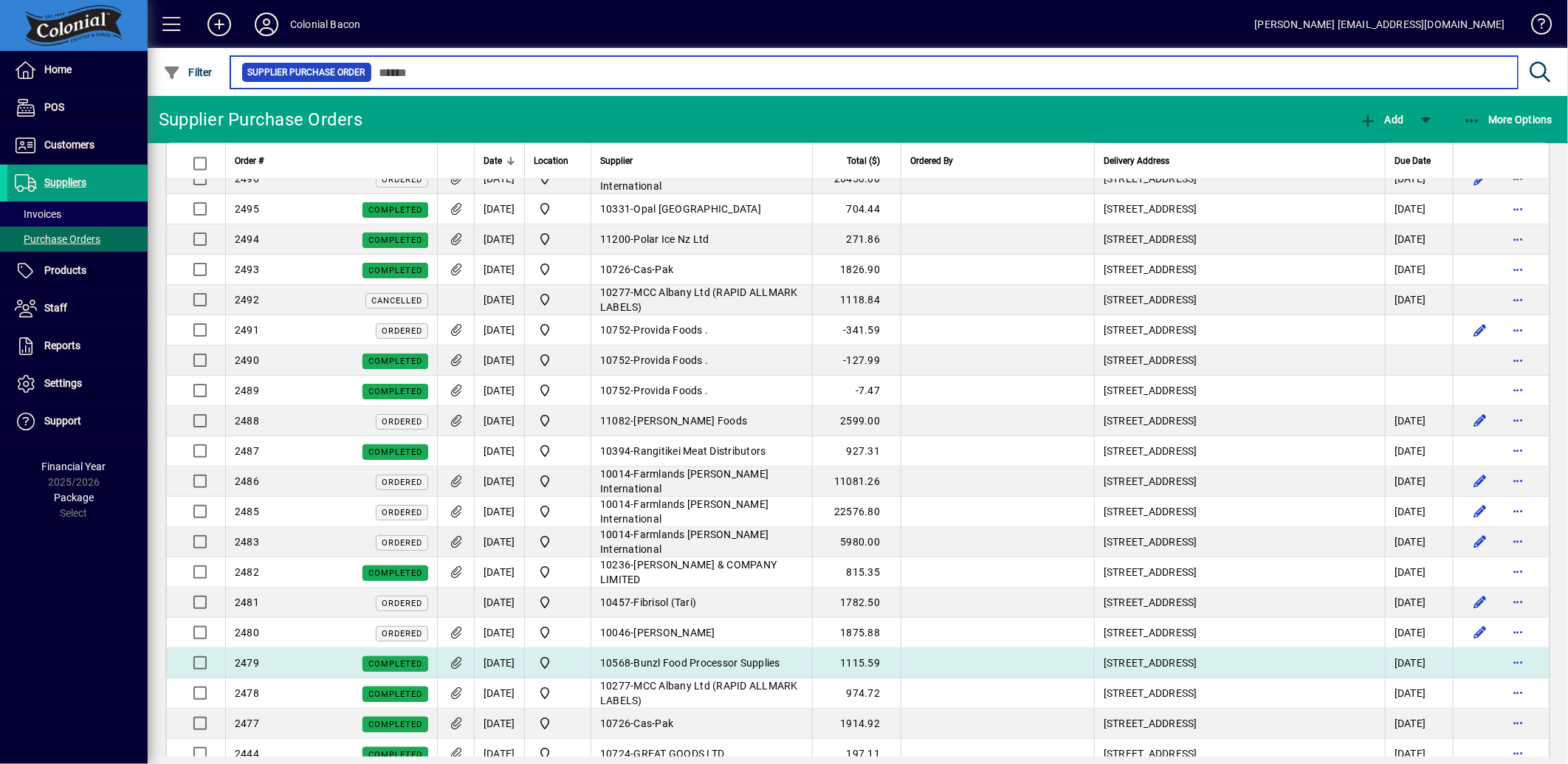
scroll to position [1558, 0]
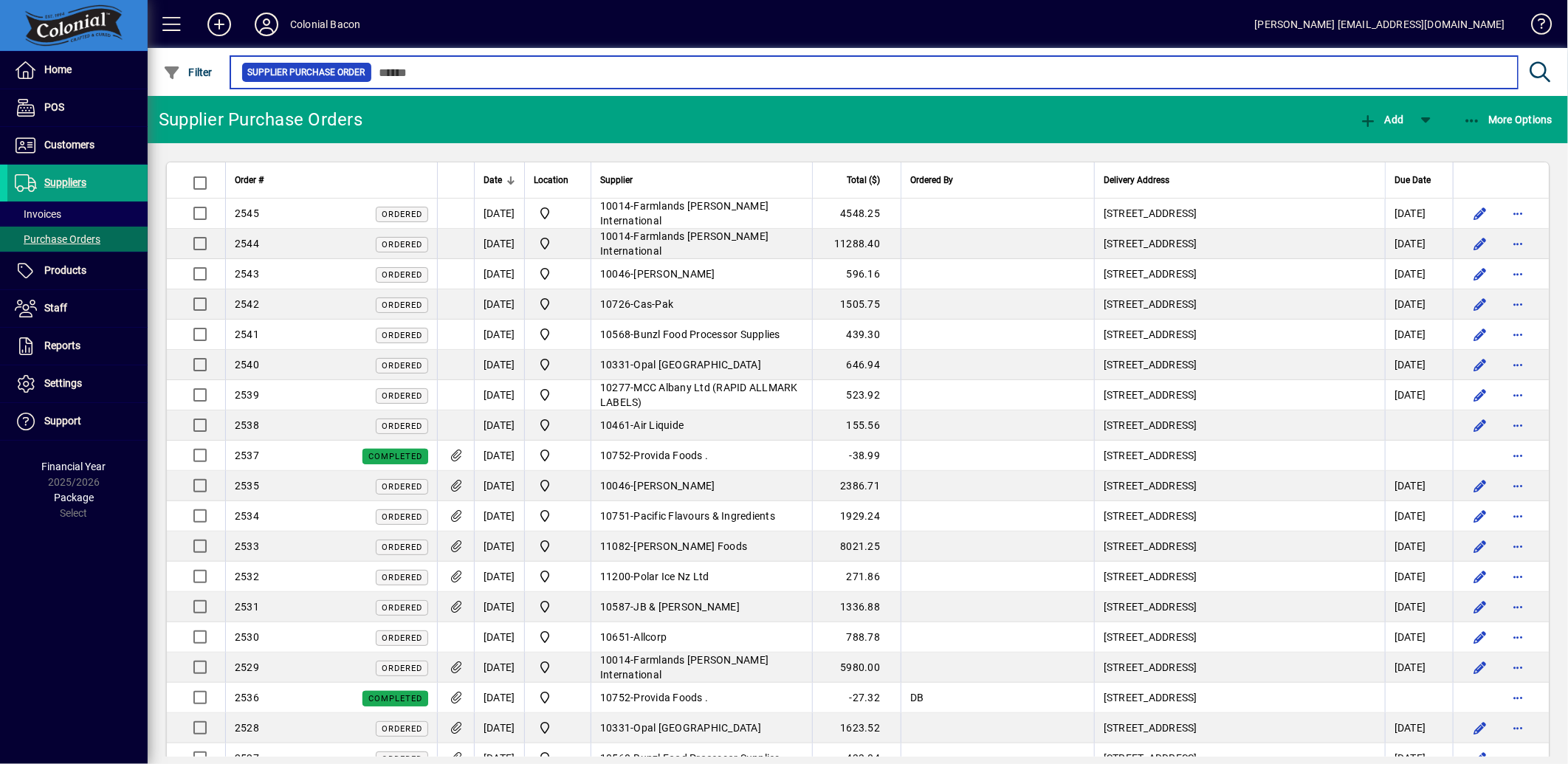
click at [419, 69] on input "text" at bounding box center [939, 72] width 1134 height 20
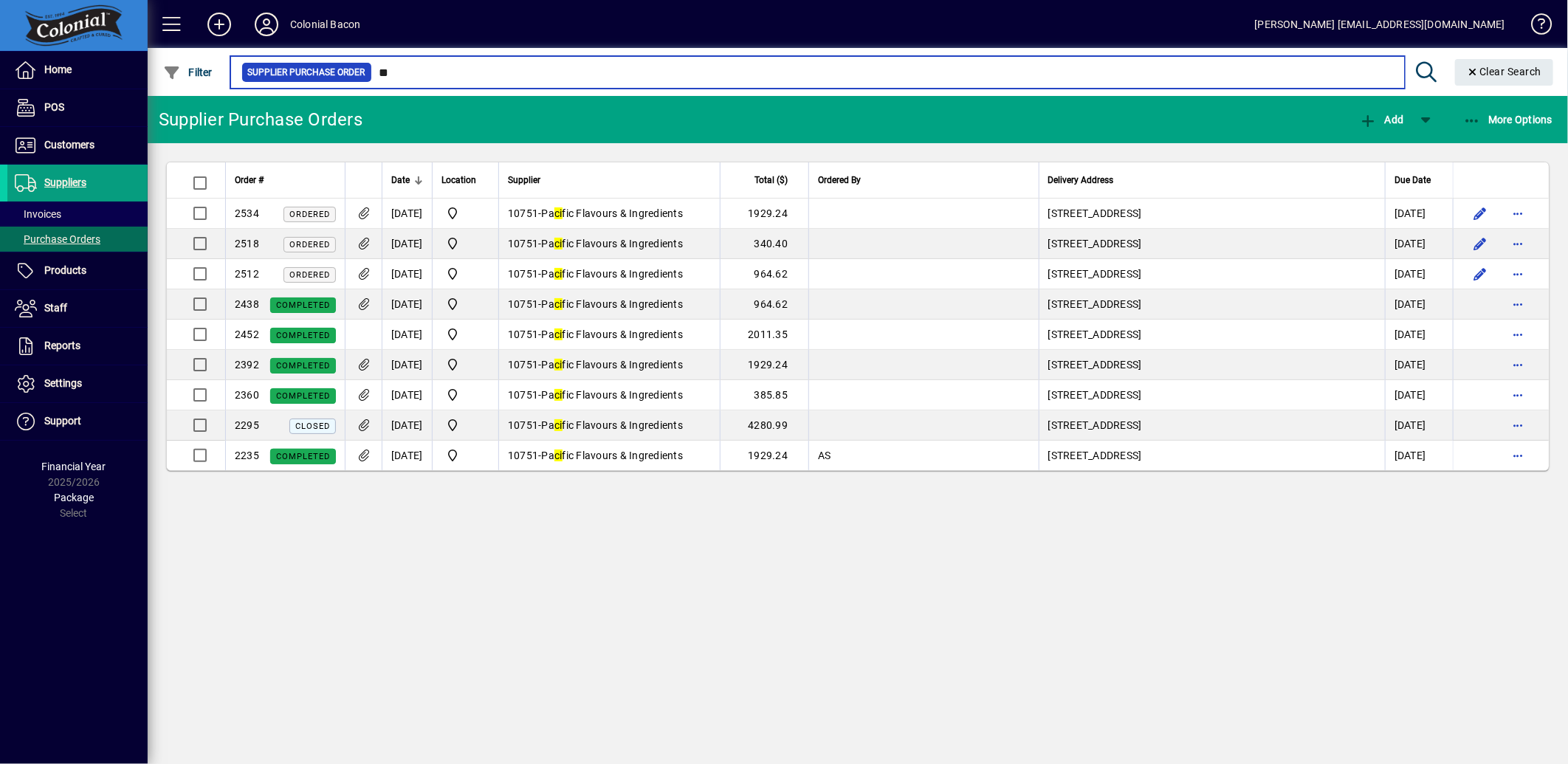
type input "*"
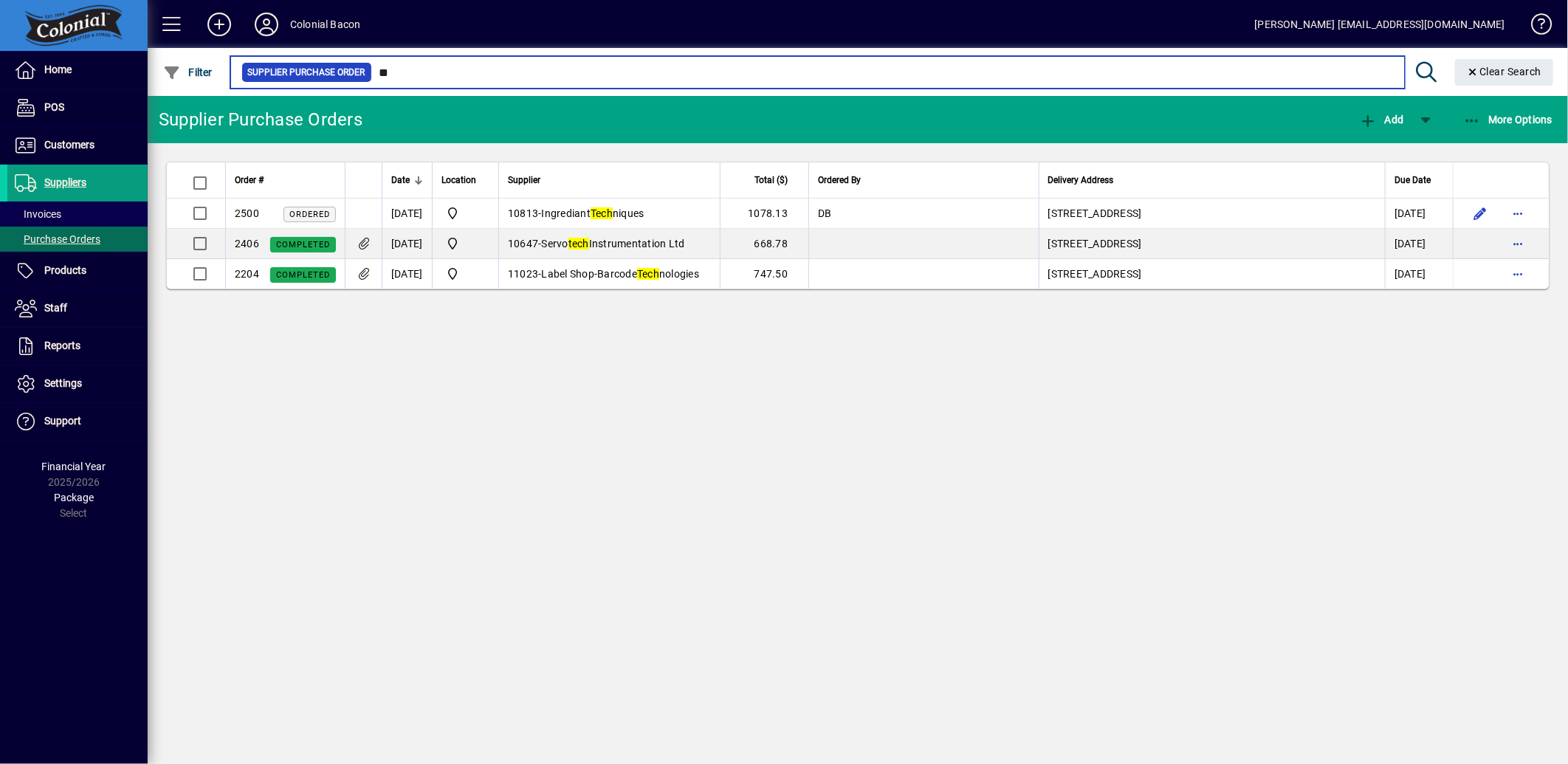
type input "*"
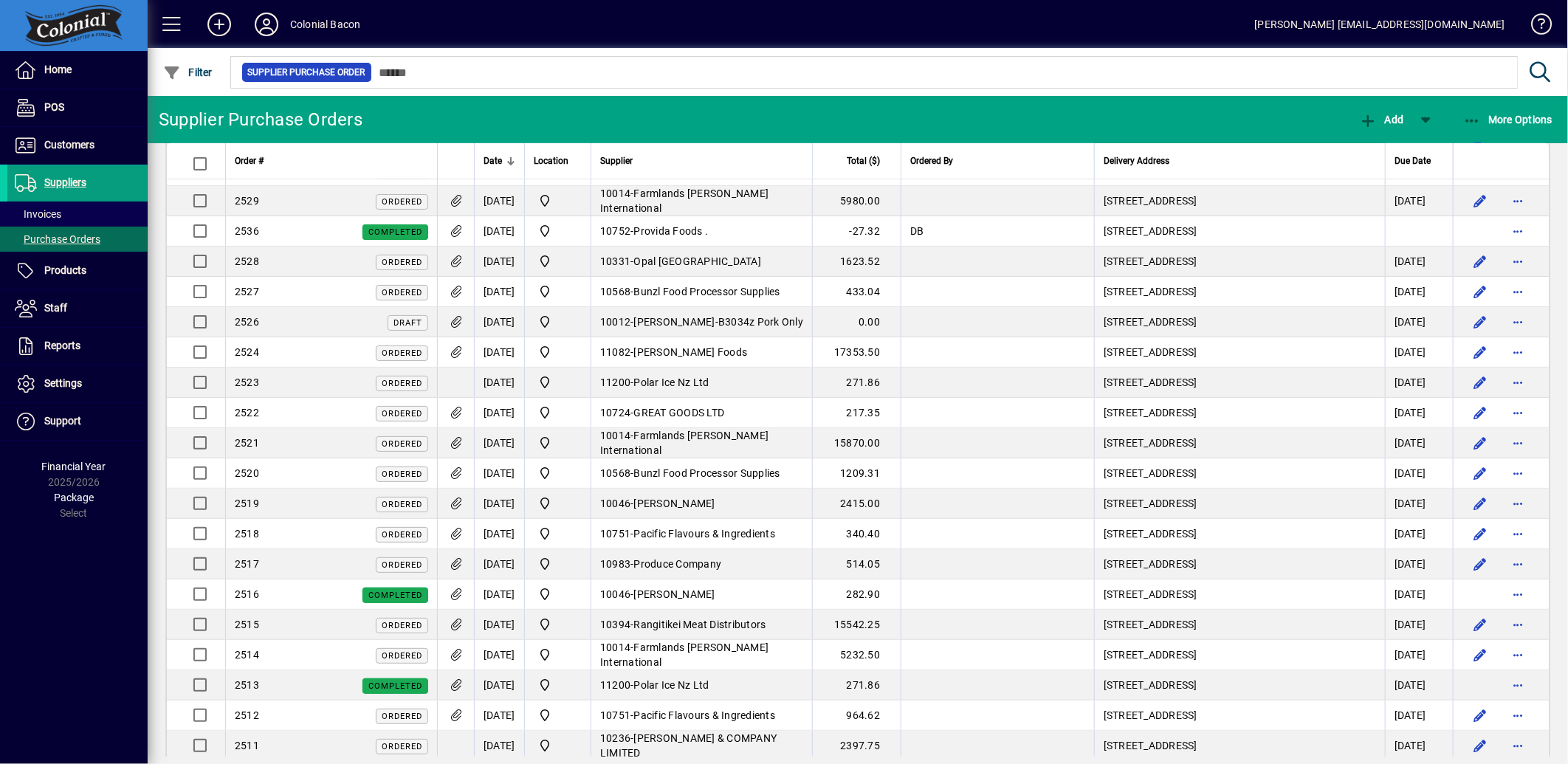
scroll to position [492, 0]
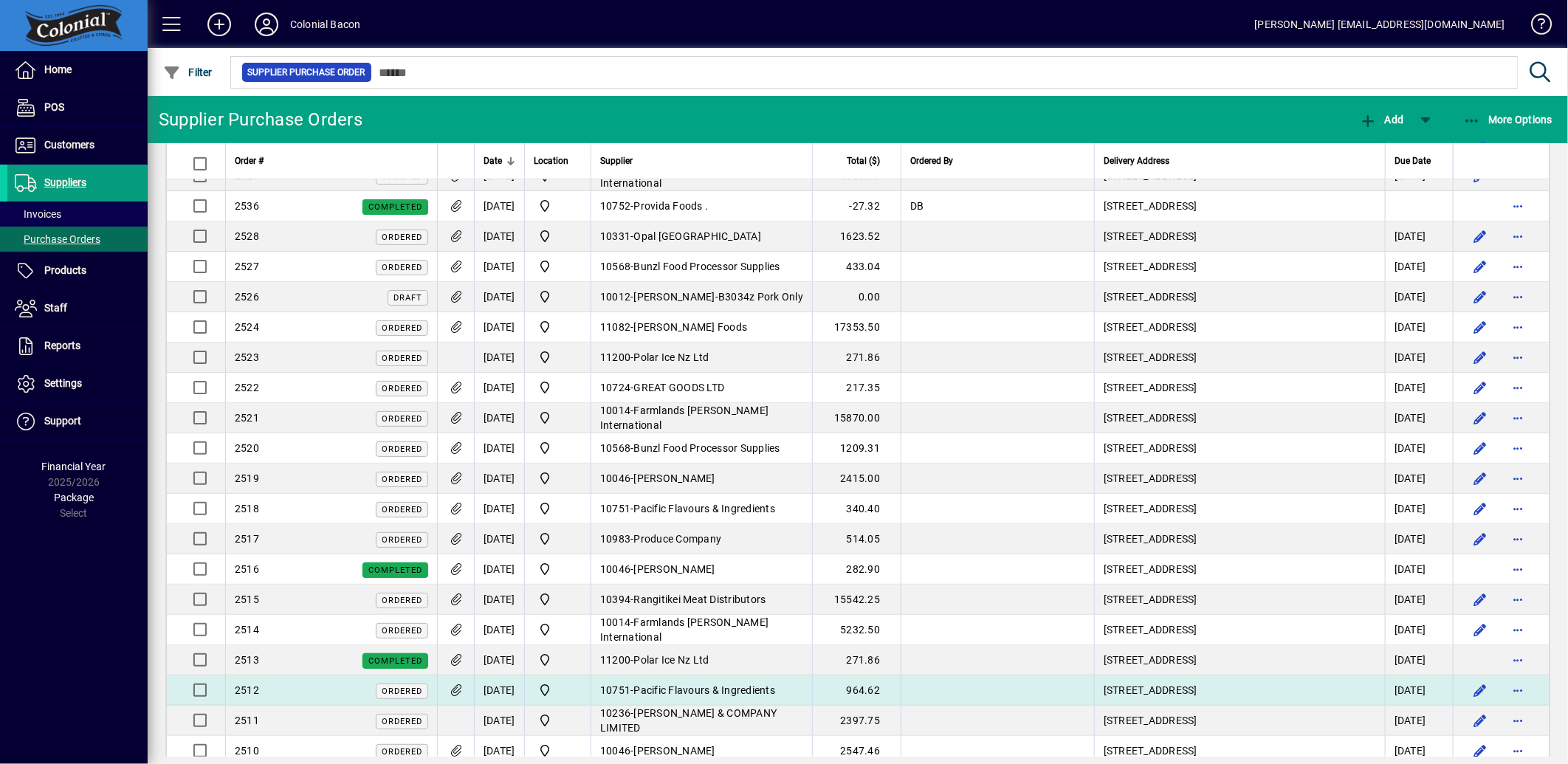
click at [460, 692] on icon at bounding box center [455, 690] width 15 height 12
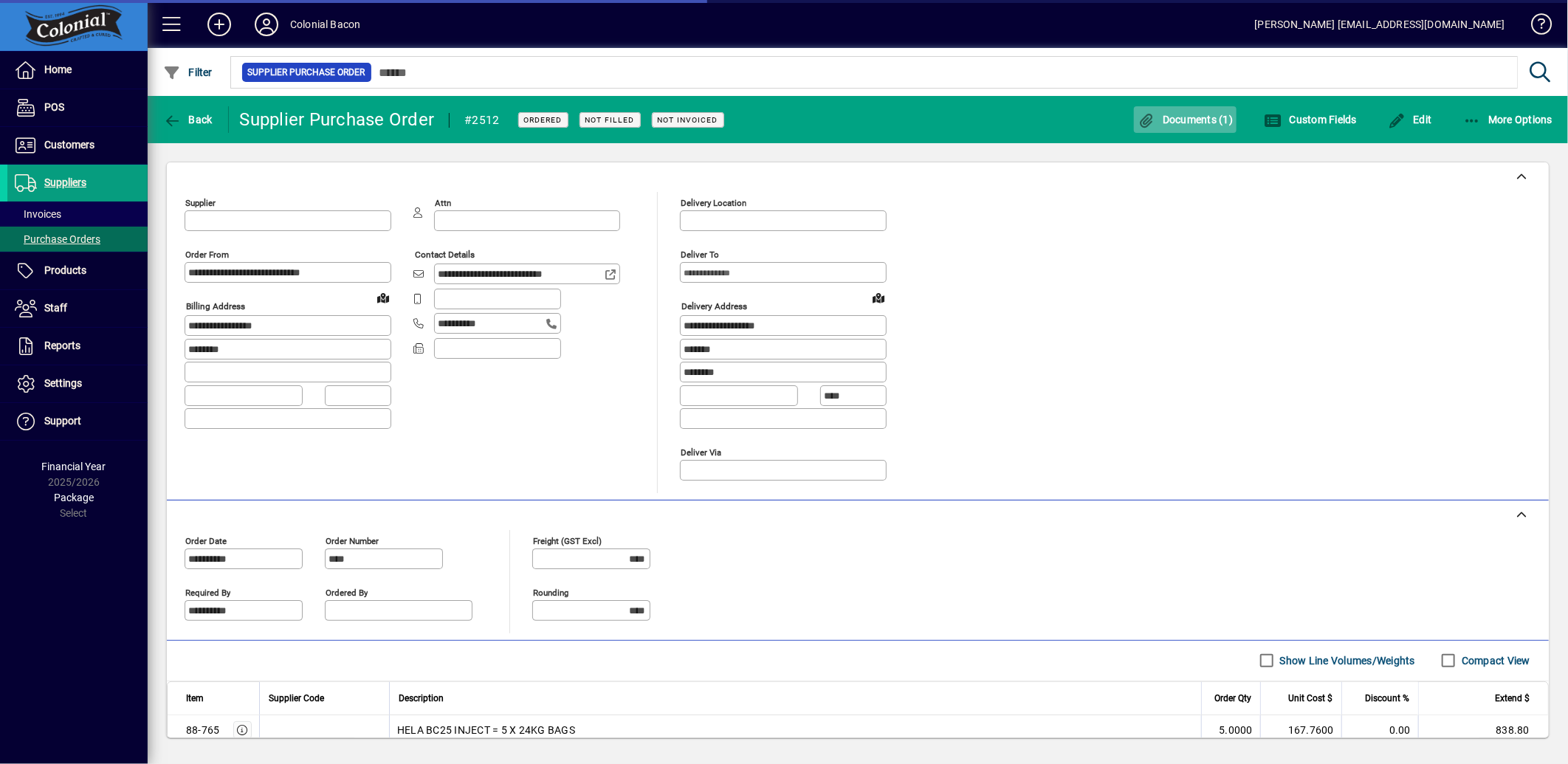
type input "**********"
click at [1187, 120] on span "Documents (1)" at bounding box center [1186, 120] width 96 height 12
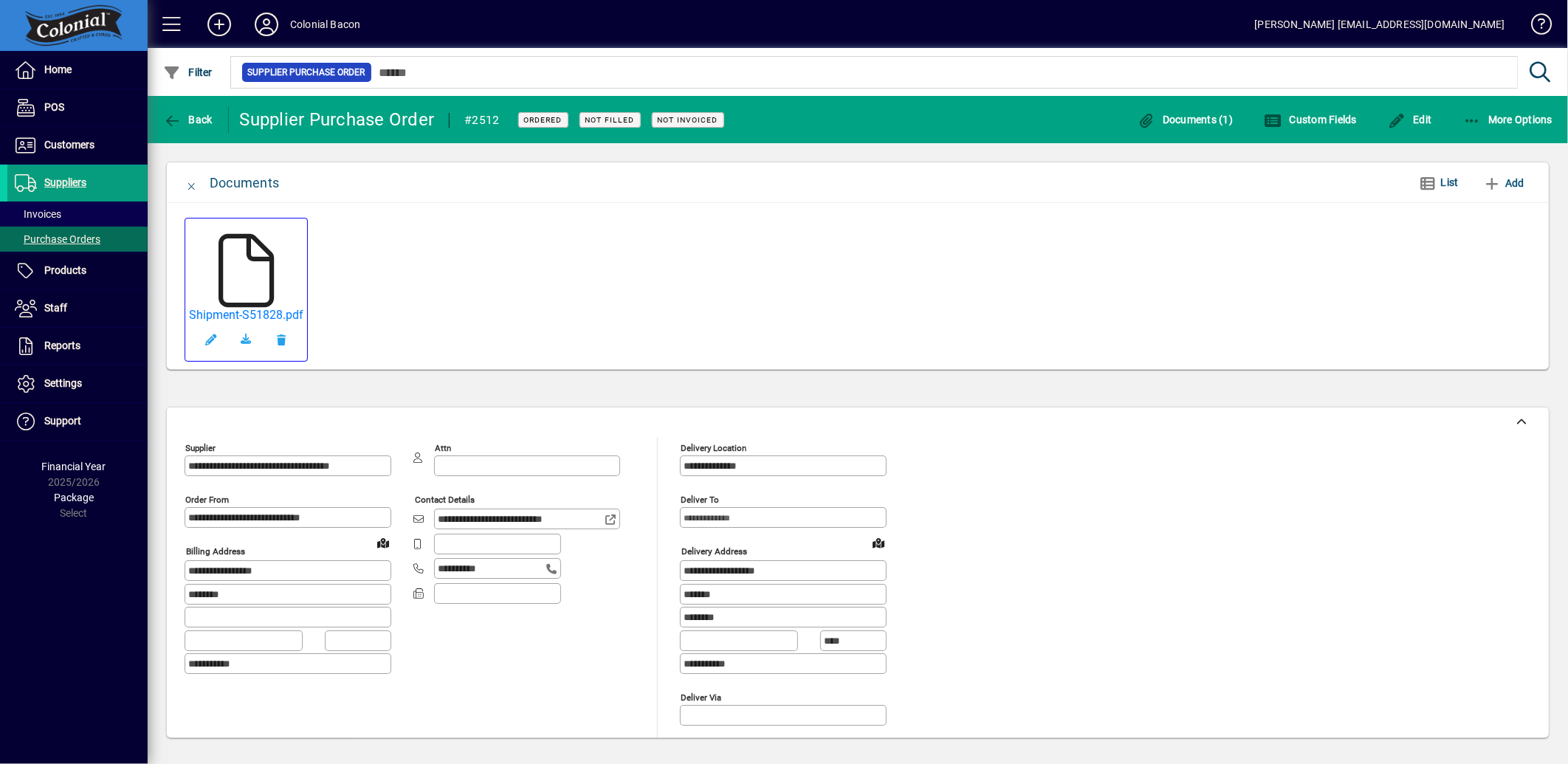
click at [239, 289] on icon at bounding box center [246, 270] width 74 height 74
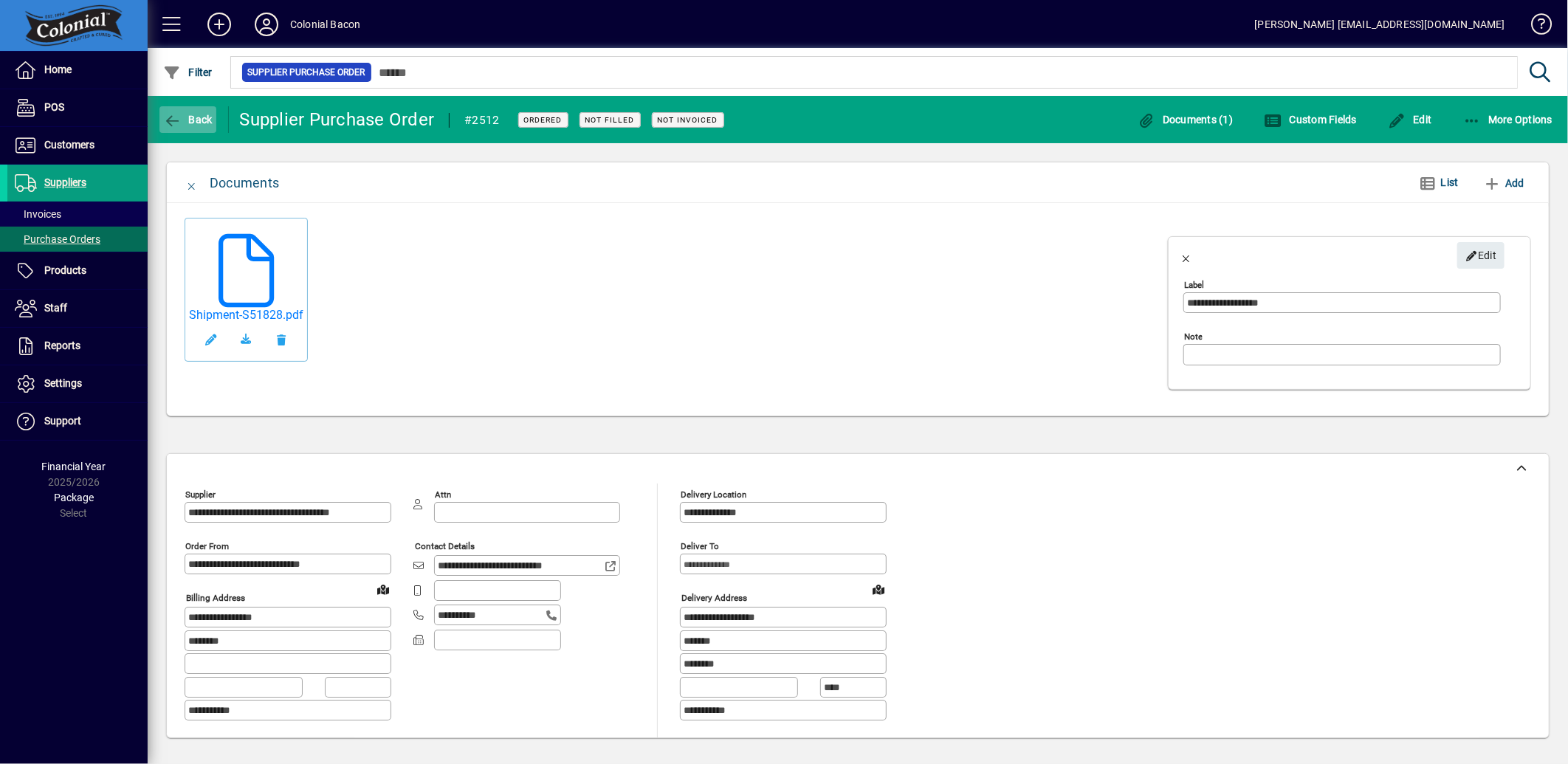
click at [183, 120] on span "Back" at bounding box center [187, 120] width 50 height 12
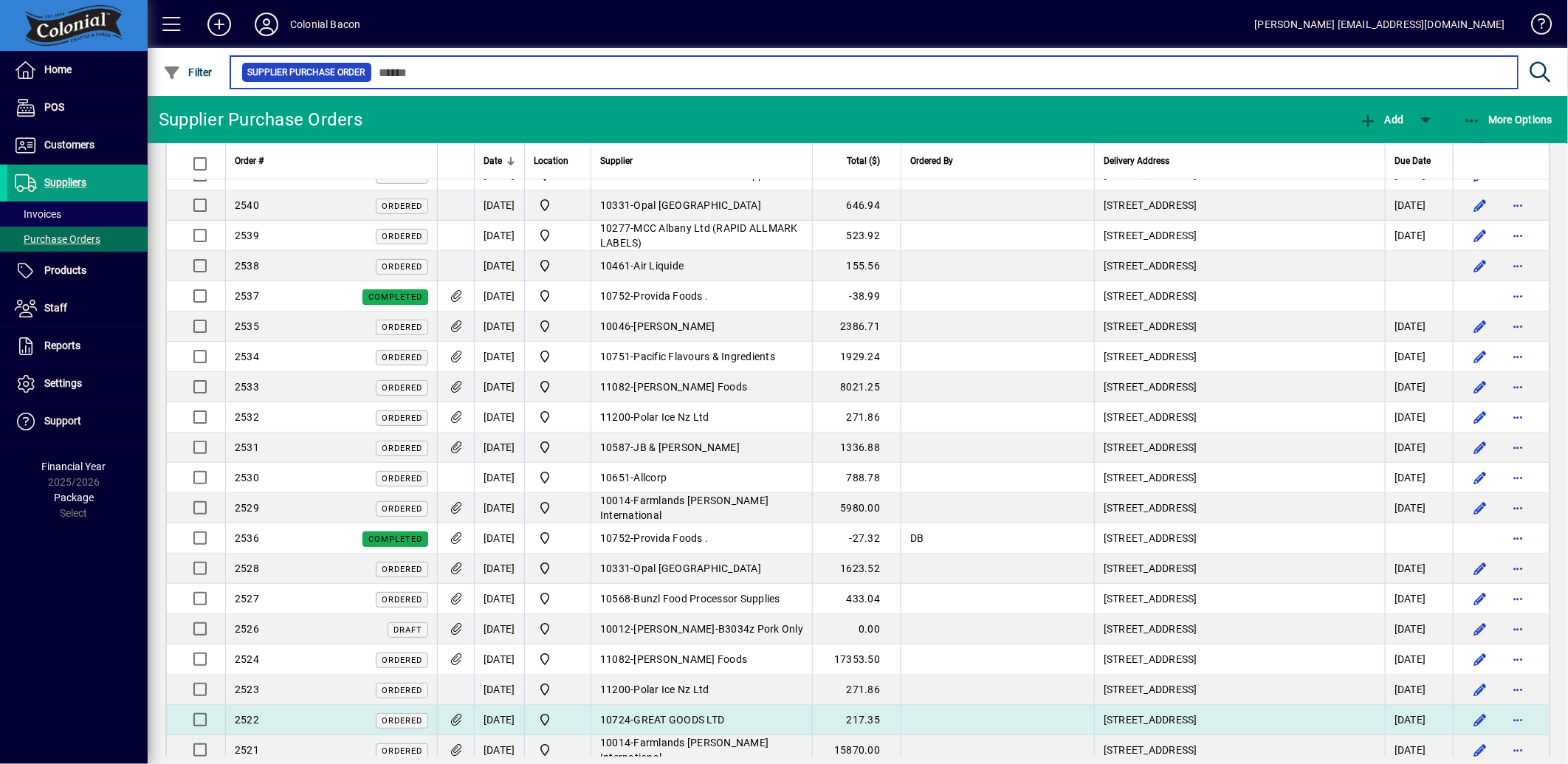
scroll to position [246, 0]
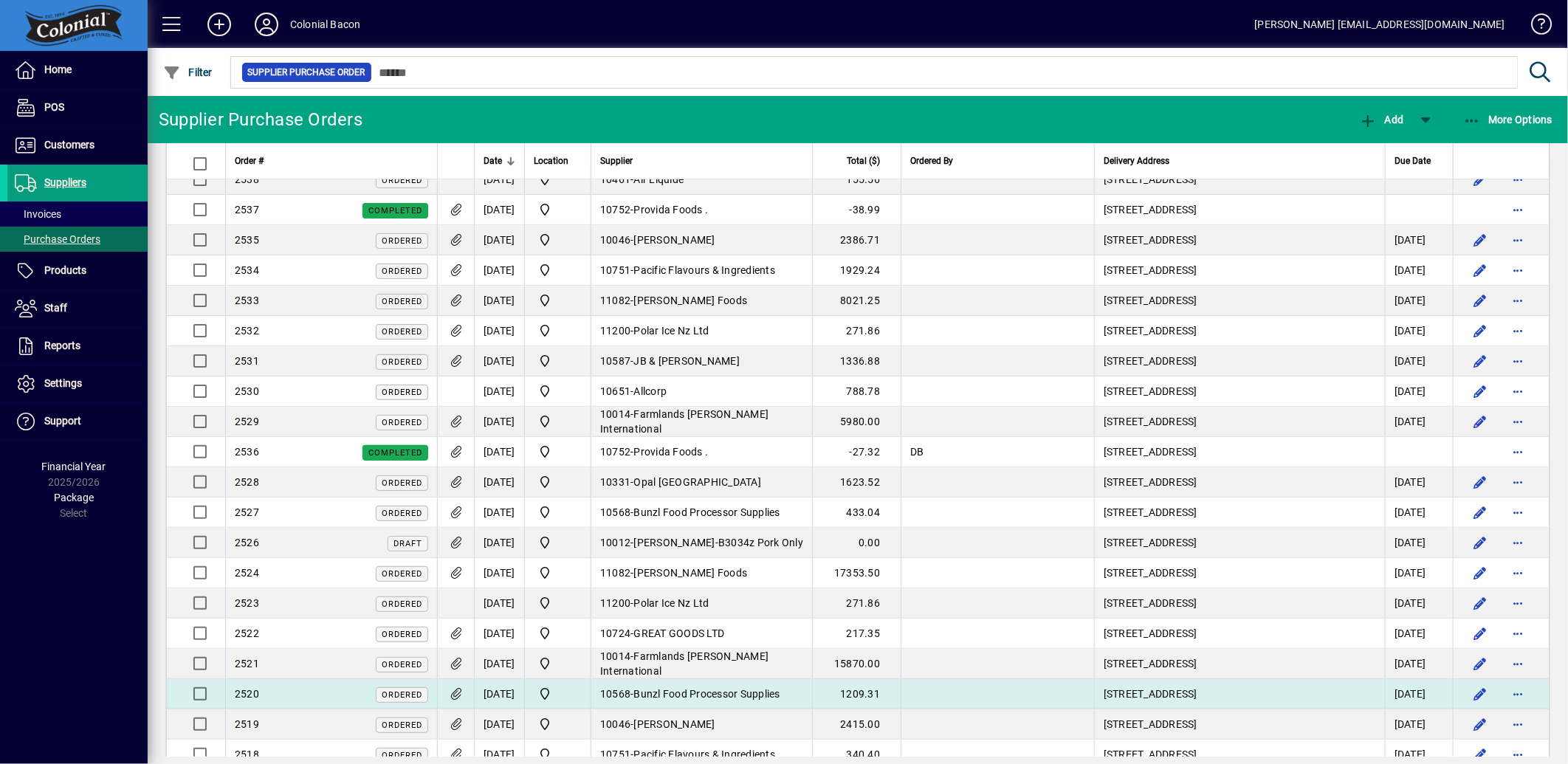
click at [463, 696] on icon at bounding box center [455, 694] width 15 height 12
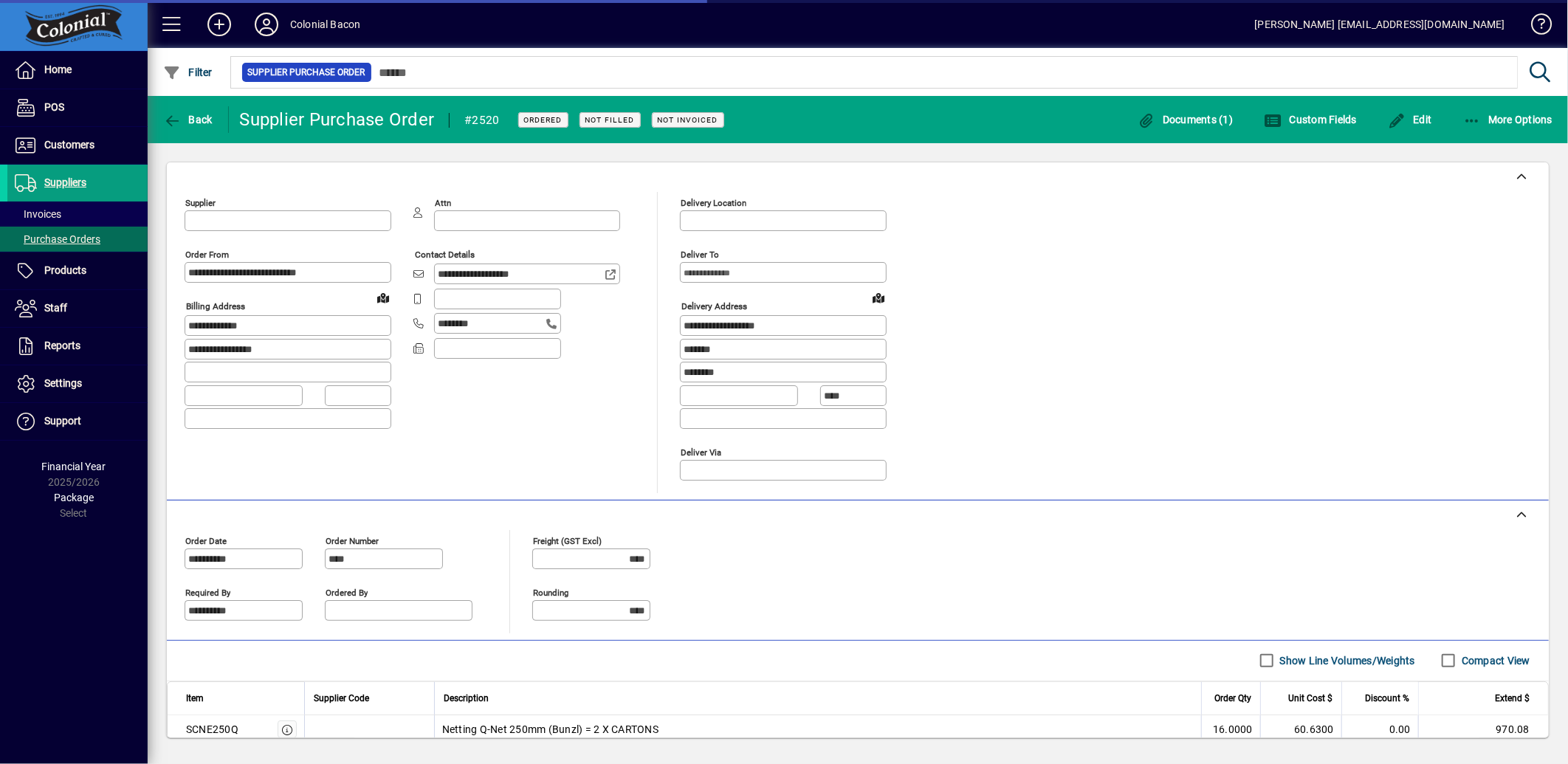
type input "**********"
click at [1176, 122] on span "Documents (1)" at bounding box center [1186, 120] width 96 height 12
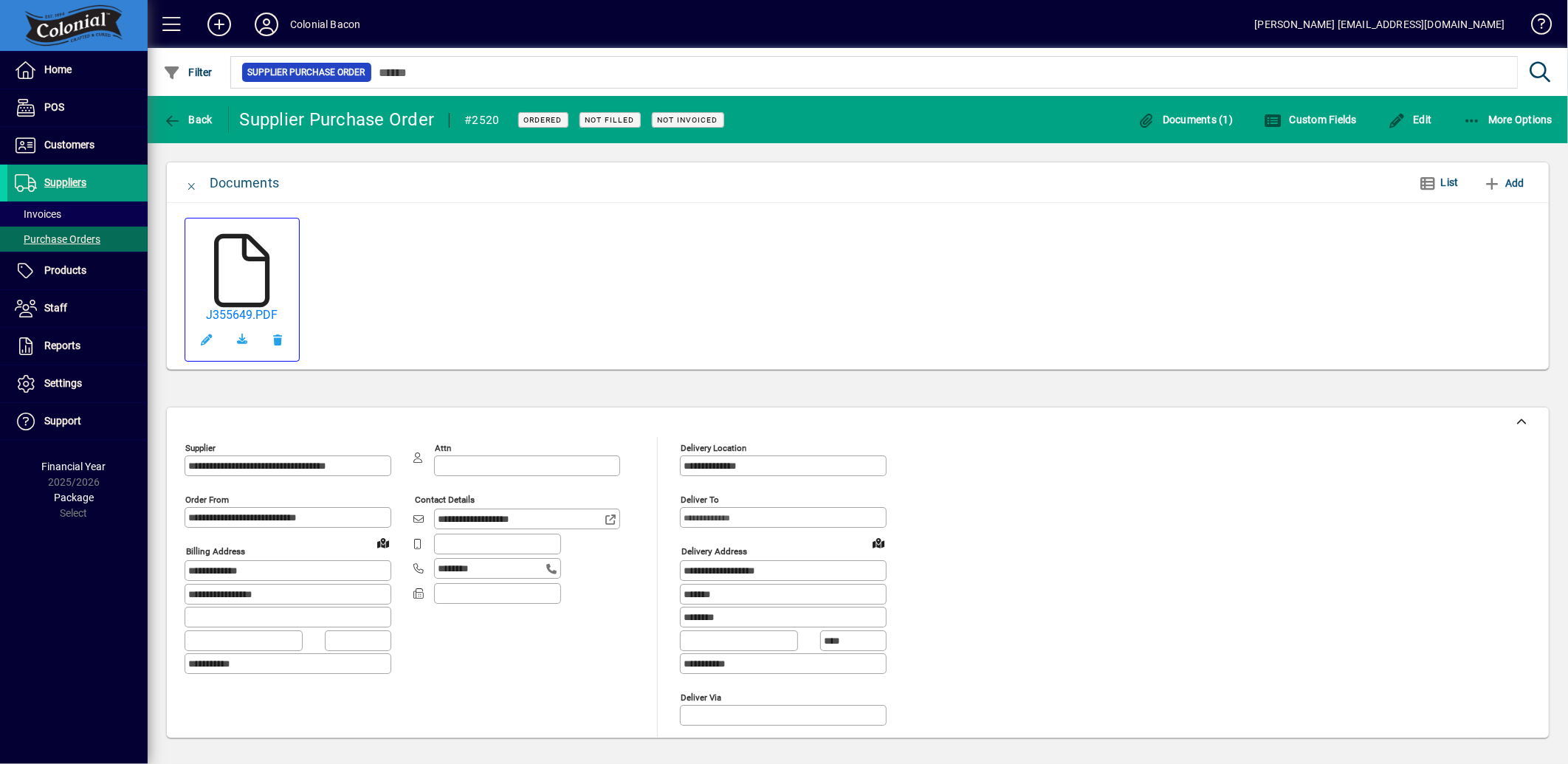
click at [230, 264] on icon at bounding box center [242, 270] width 74 height 74
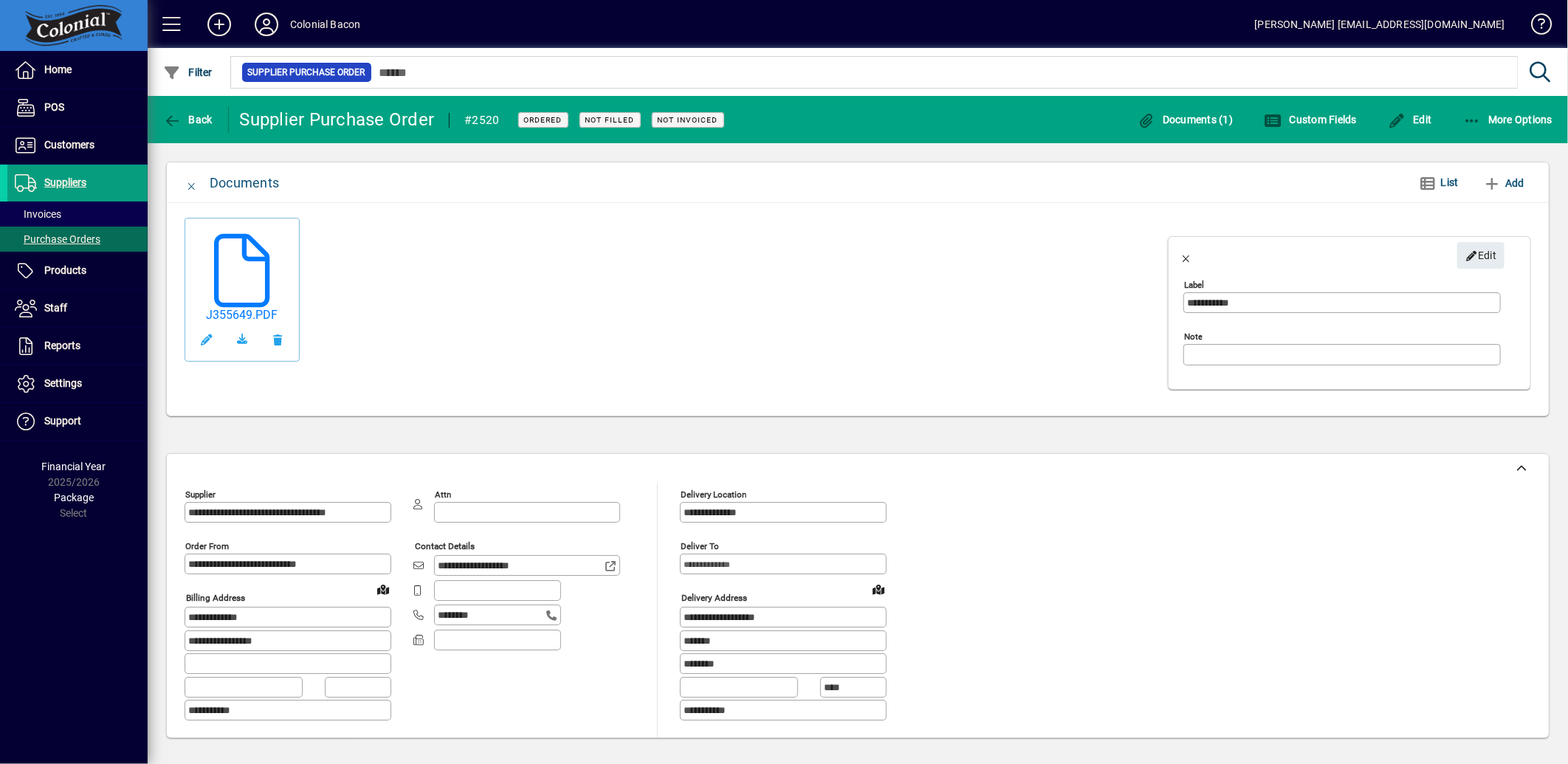
drag, startPoint x: 233, startPoint y: 290, endPoint x: 643, endPoint y: 270, distance: 410.5
click at [645, 264] on div "J355649.PDF" at bounding box center [673, 313] width 976 height 191
click at [802, 277] on div "J355649.PDF" at bounding box center [673, 313] width 976 height 191
click at [235, 336] on span at bounding box center [243, 340] width 36 height 36
click at [173, 115] on icon "button" at bounding box center [172, 121] width 19 height 15
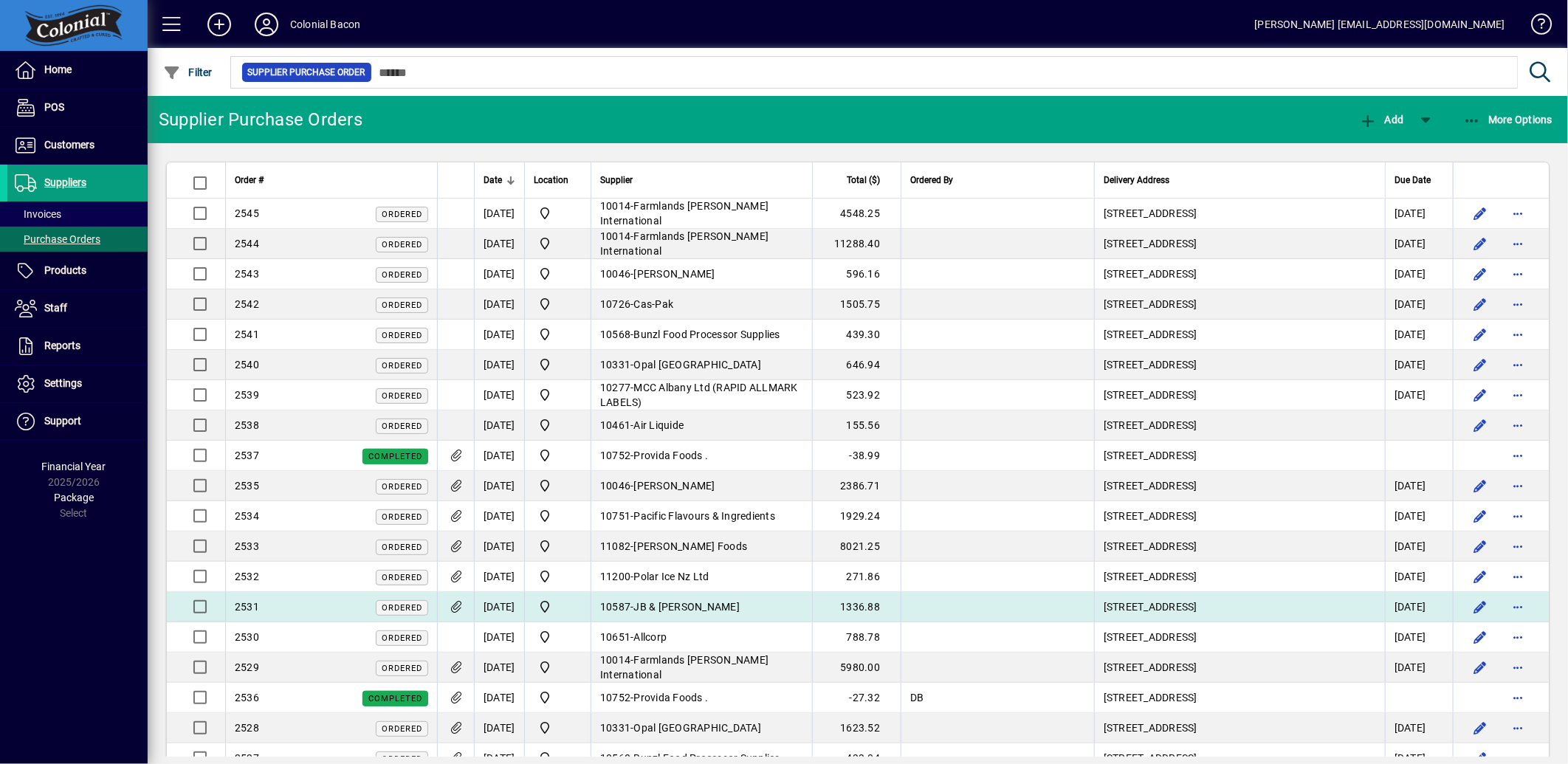
click at [281, 610] on div "2531 Ordered" at bounding box center [331, 607] width 193 height 15
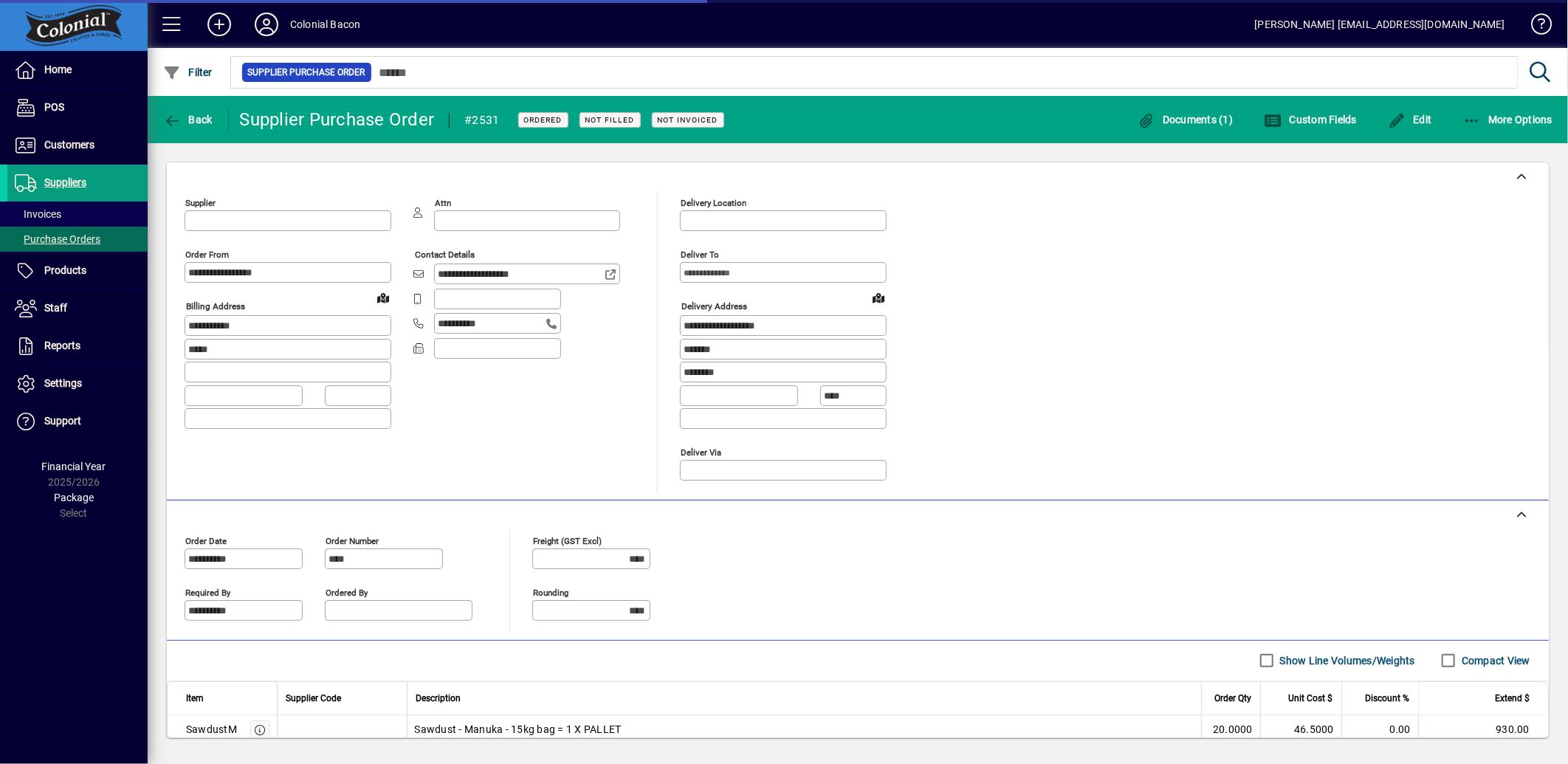
type input "**********"
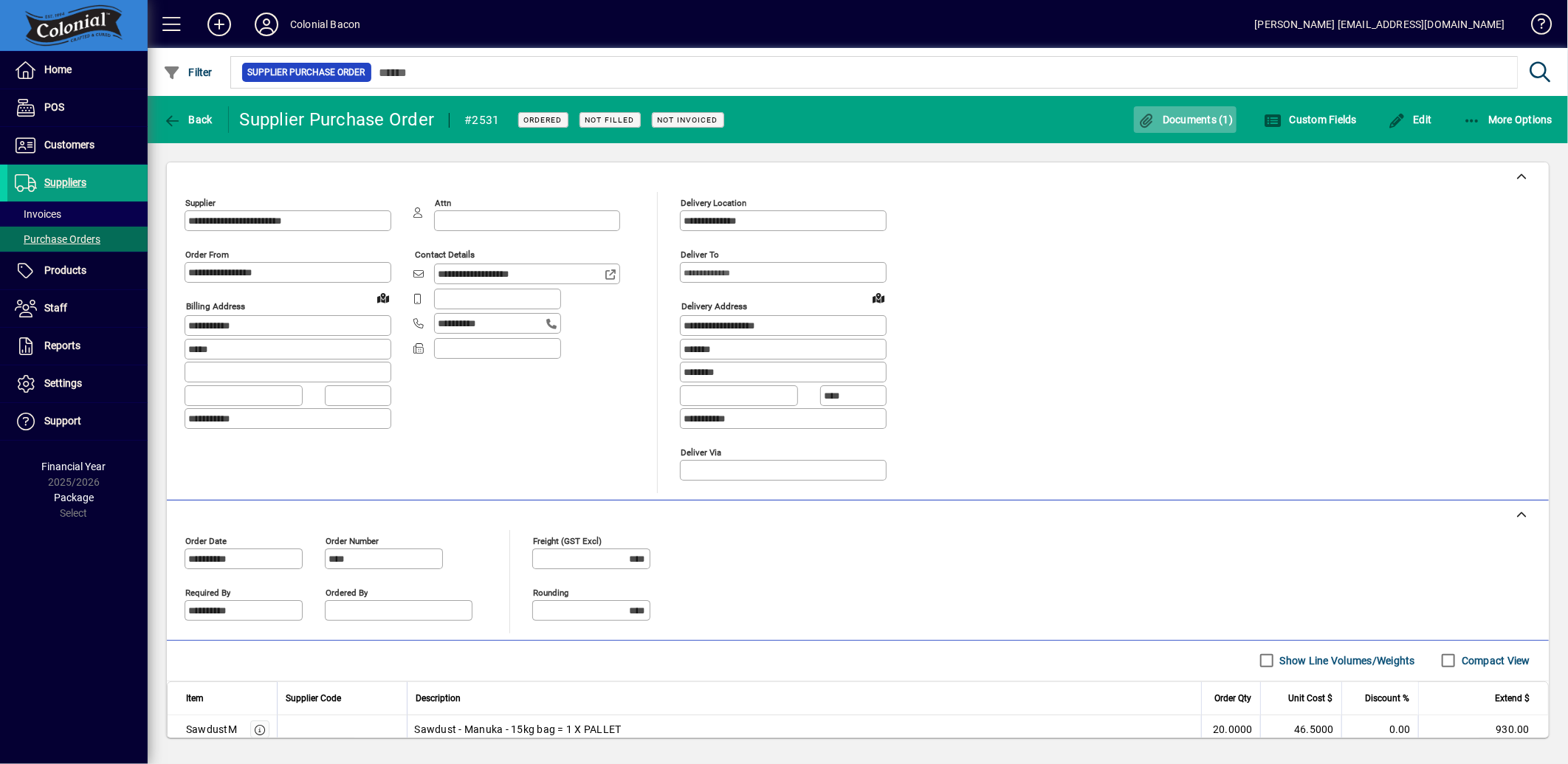
click at [1216, 114] on span "Documents (1)" at bounding box center [1186, 120] width 96 height 12
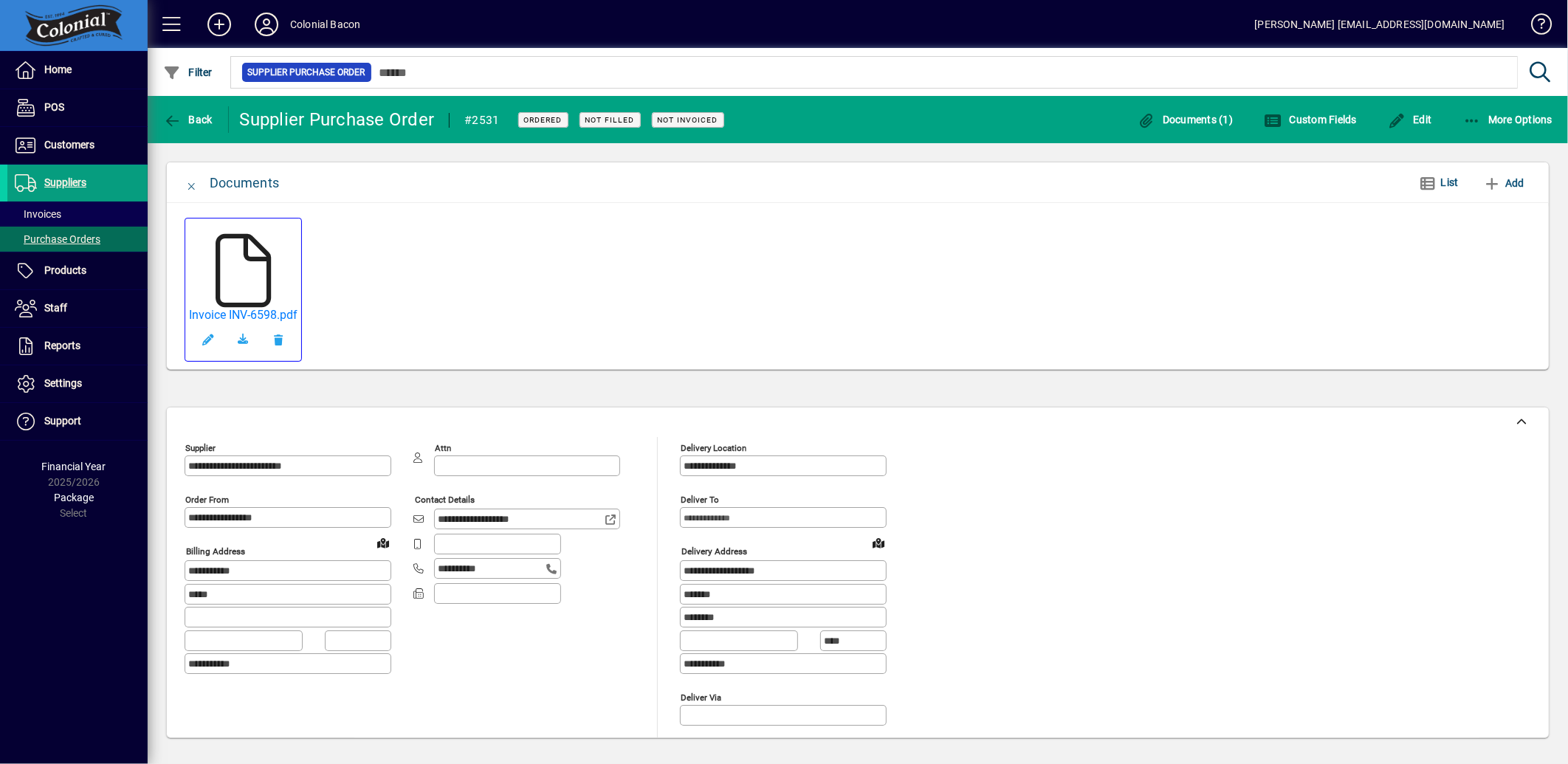
click at [240, 264] on icon at bounding box center [244, 270] width 74 height 74
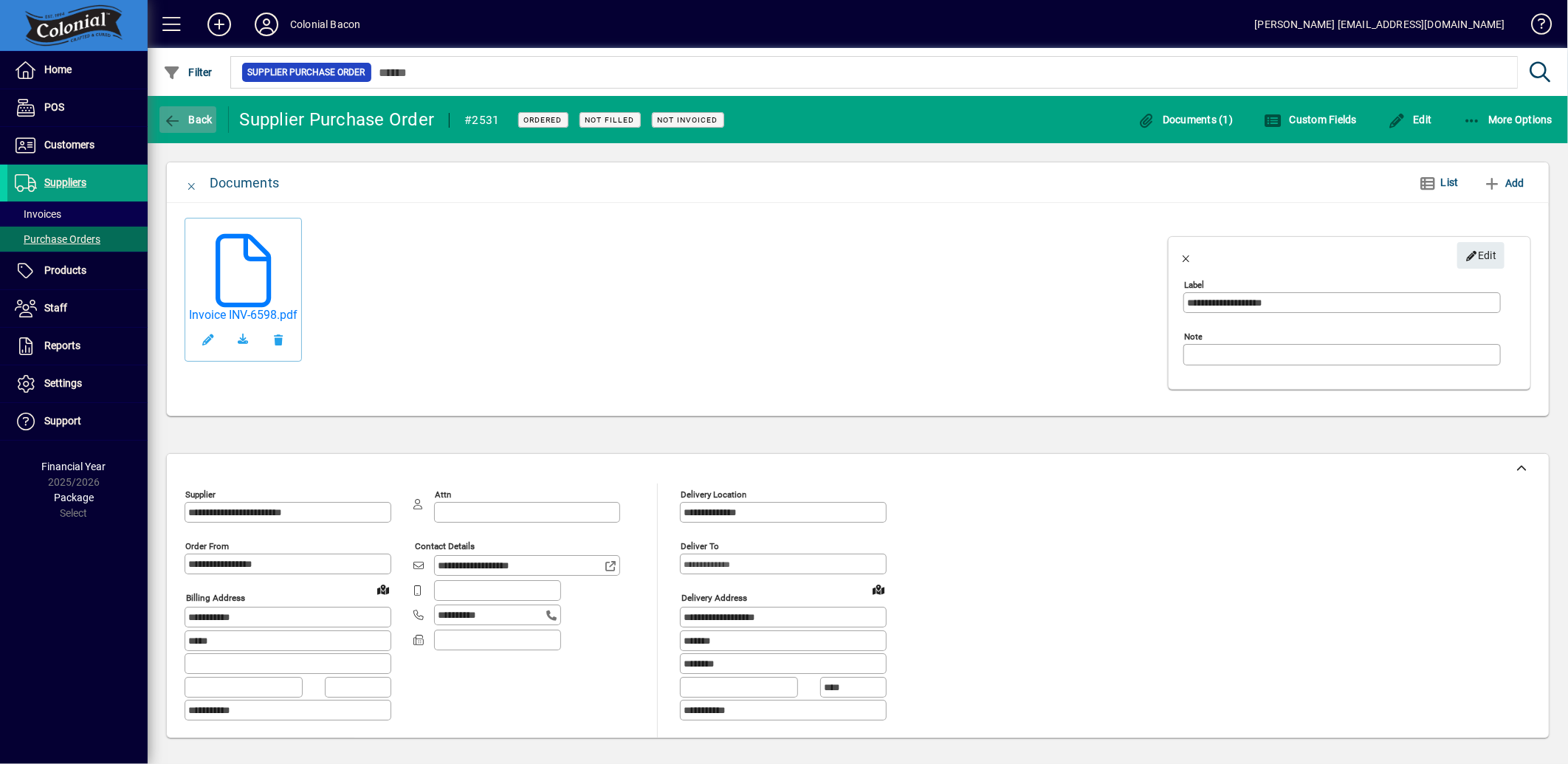
click at [209, 118] on span "Back" at bounding box center [187, 120] width 50 height 12
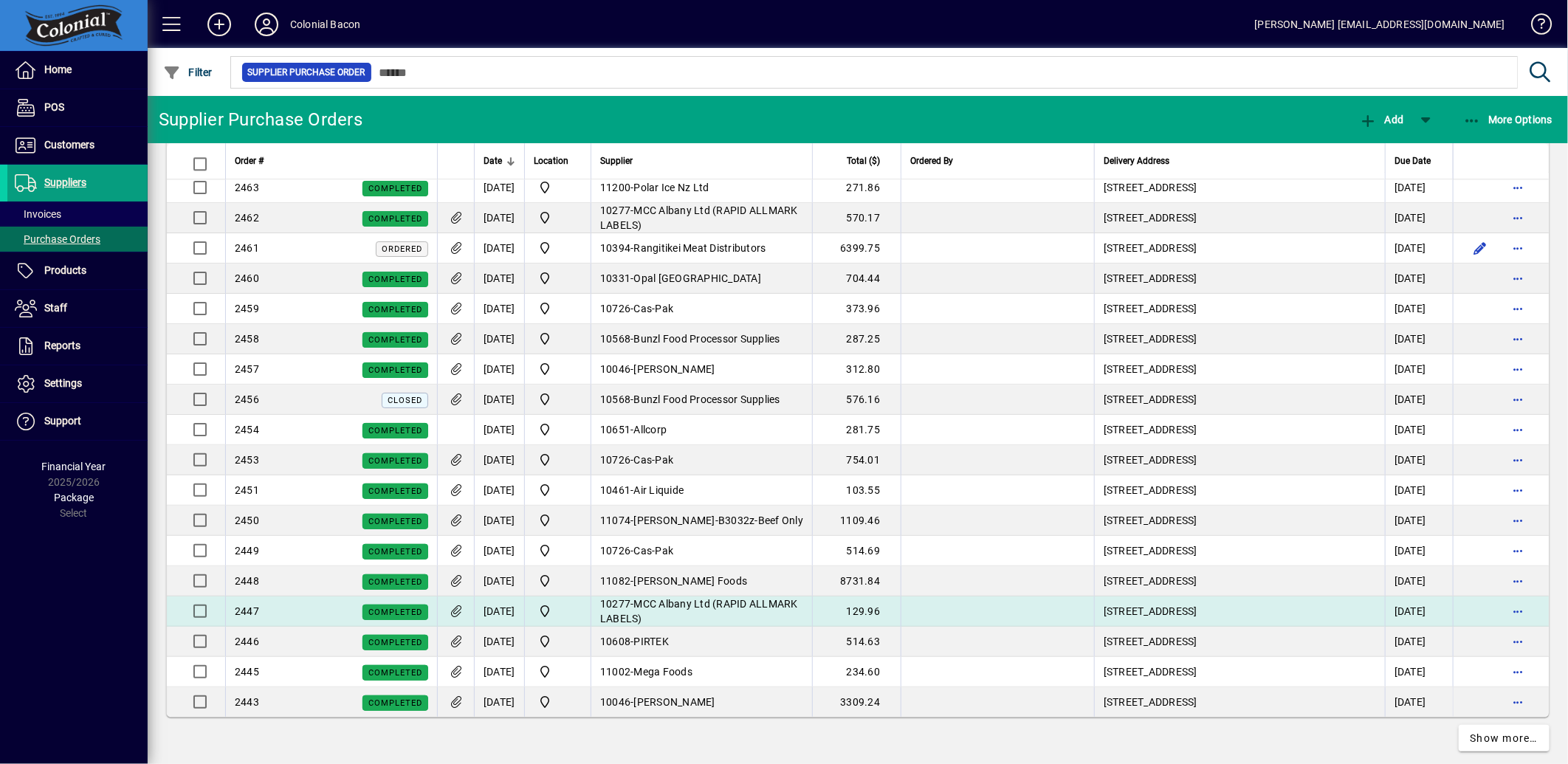
scroll to position [2534, 0]
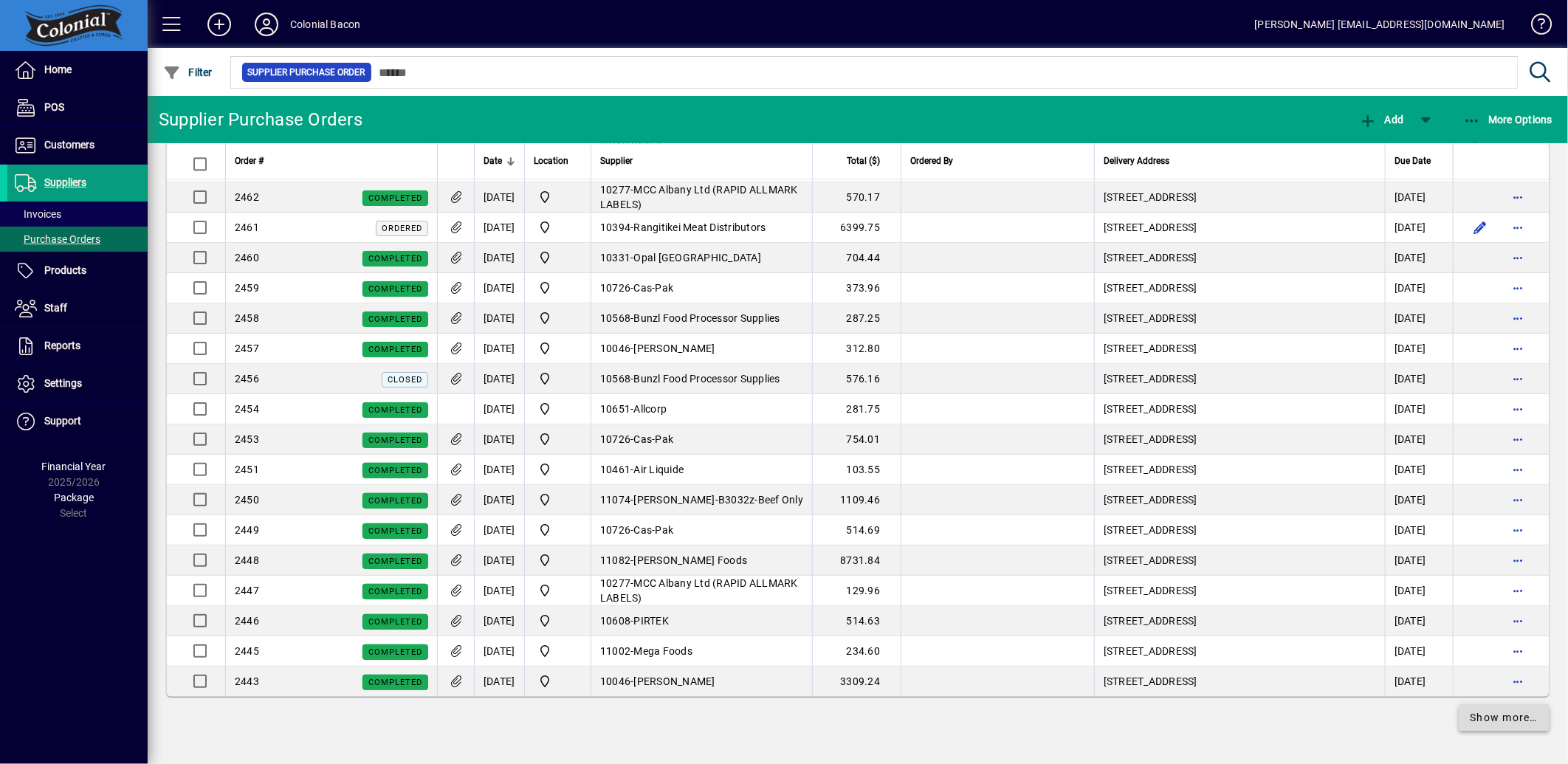
click at [1474, 716] on span "Show more…" at bounding box center [1504, 718] width 68 height 15
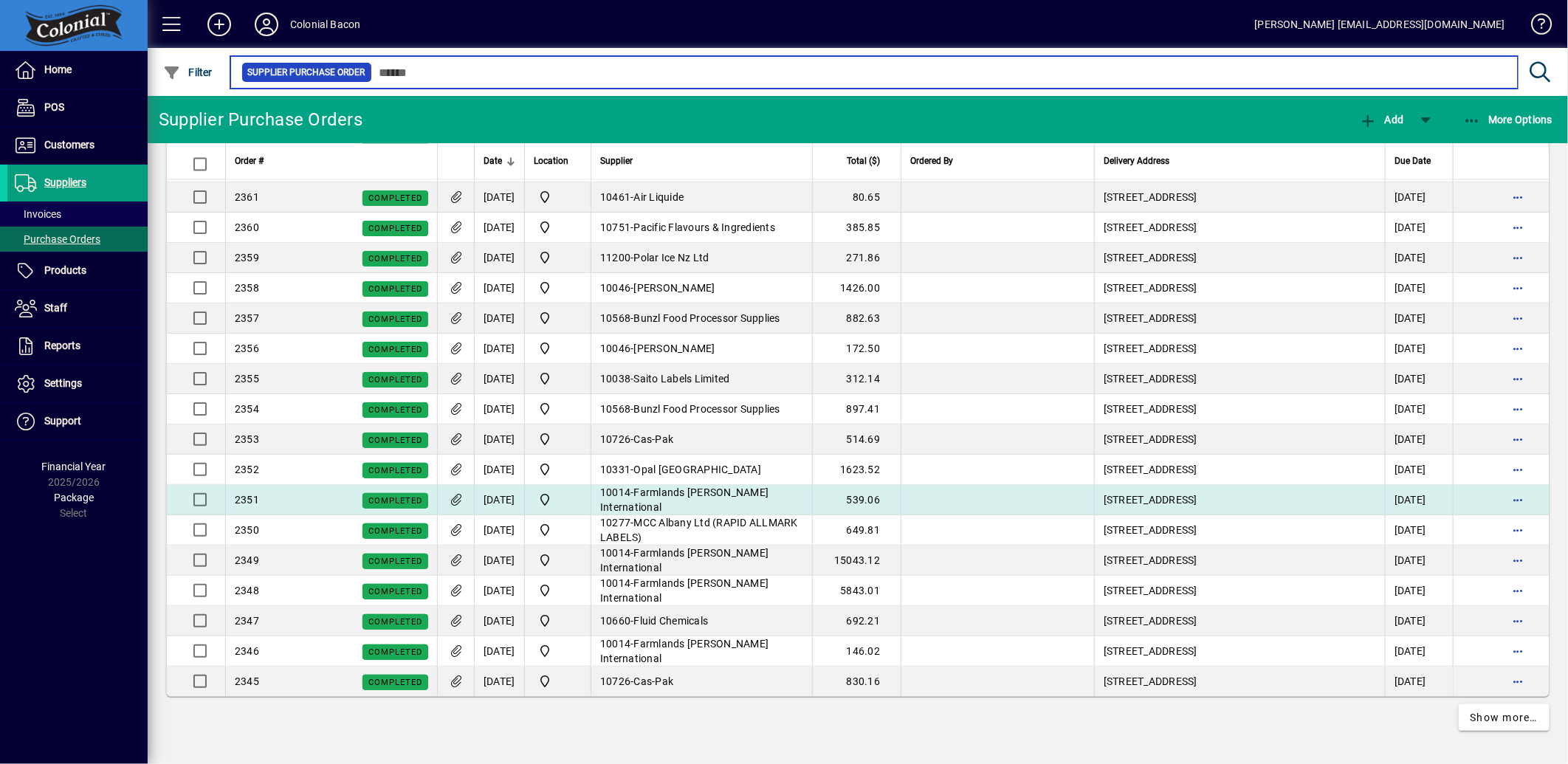
scroll to position [5566, 0]
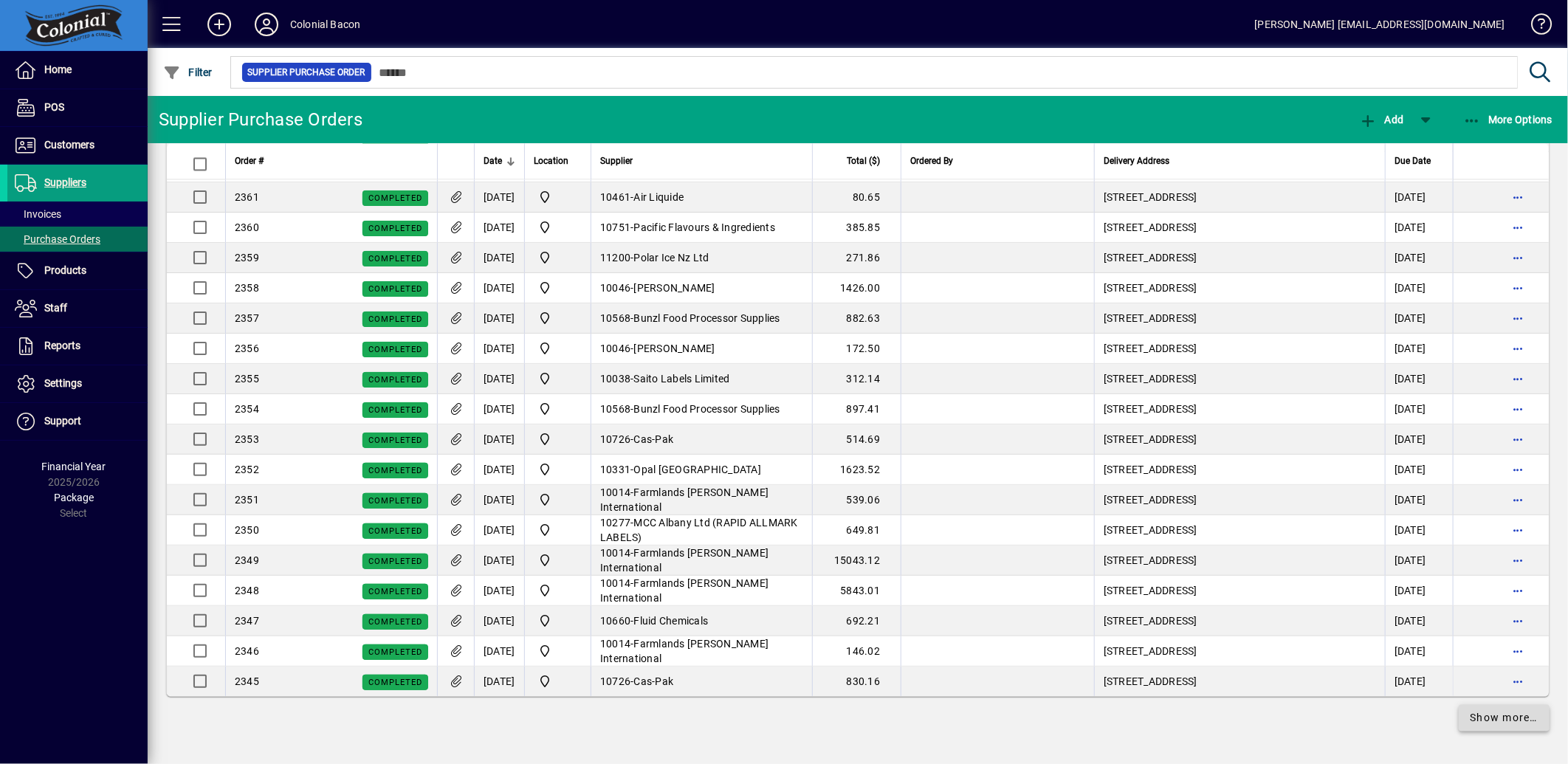
click at [1459, 721] on span at bounding box center [1504, 718] width 91 height 36
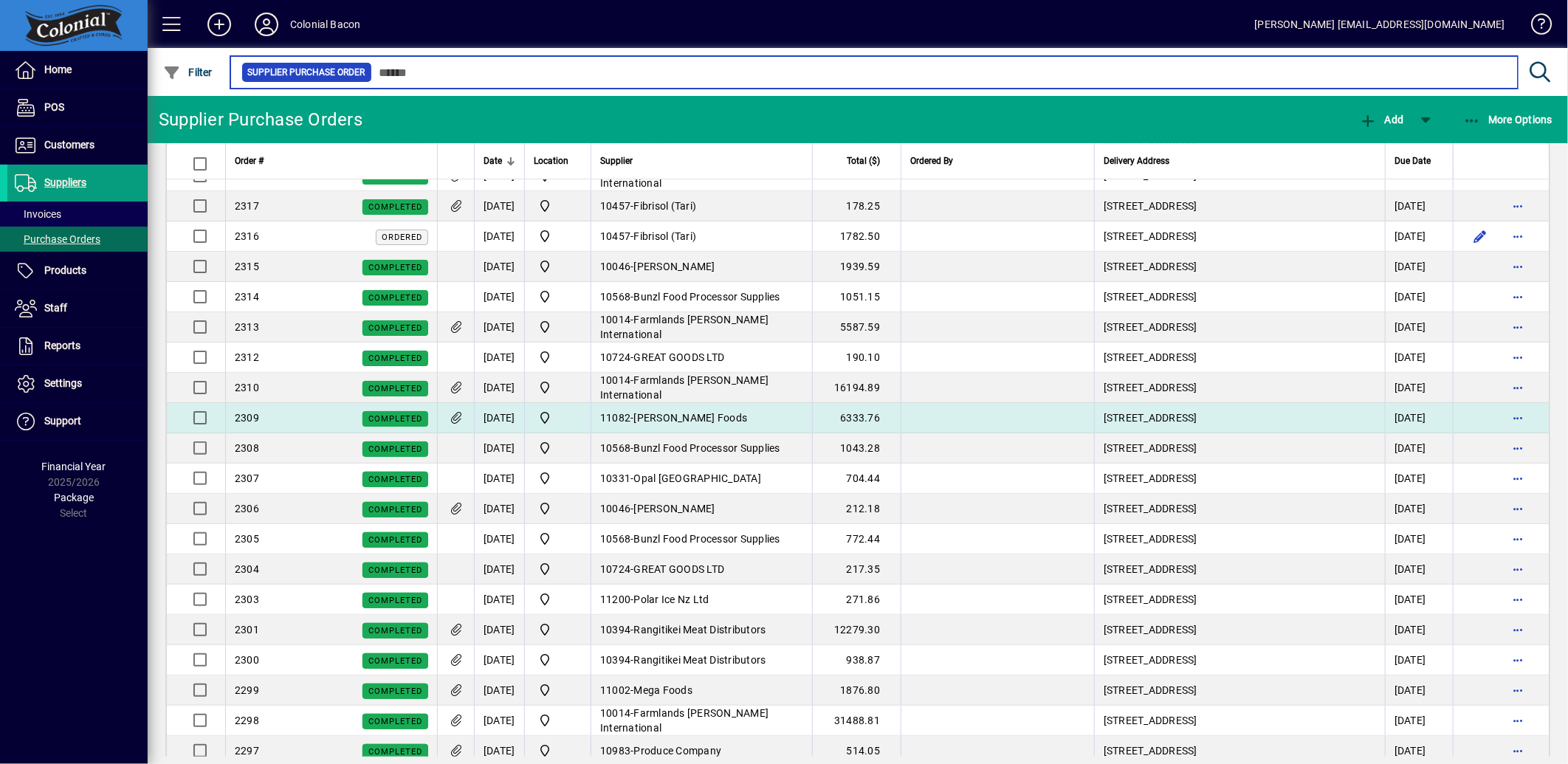
scroll to position [6796, 0]
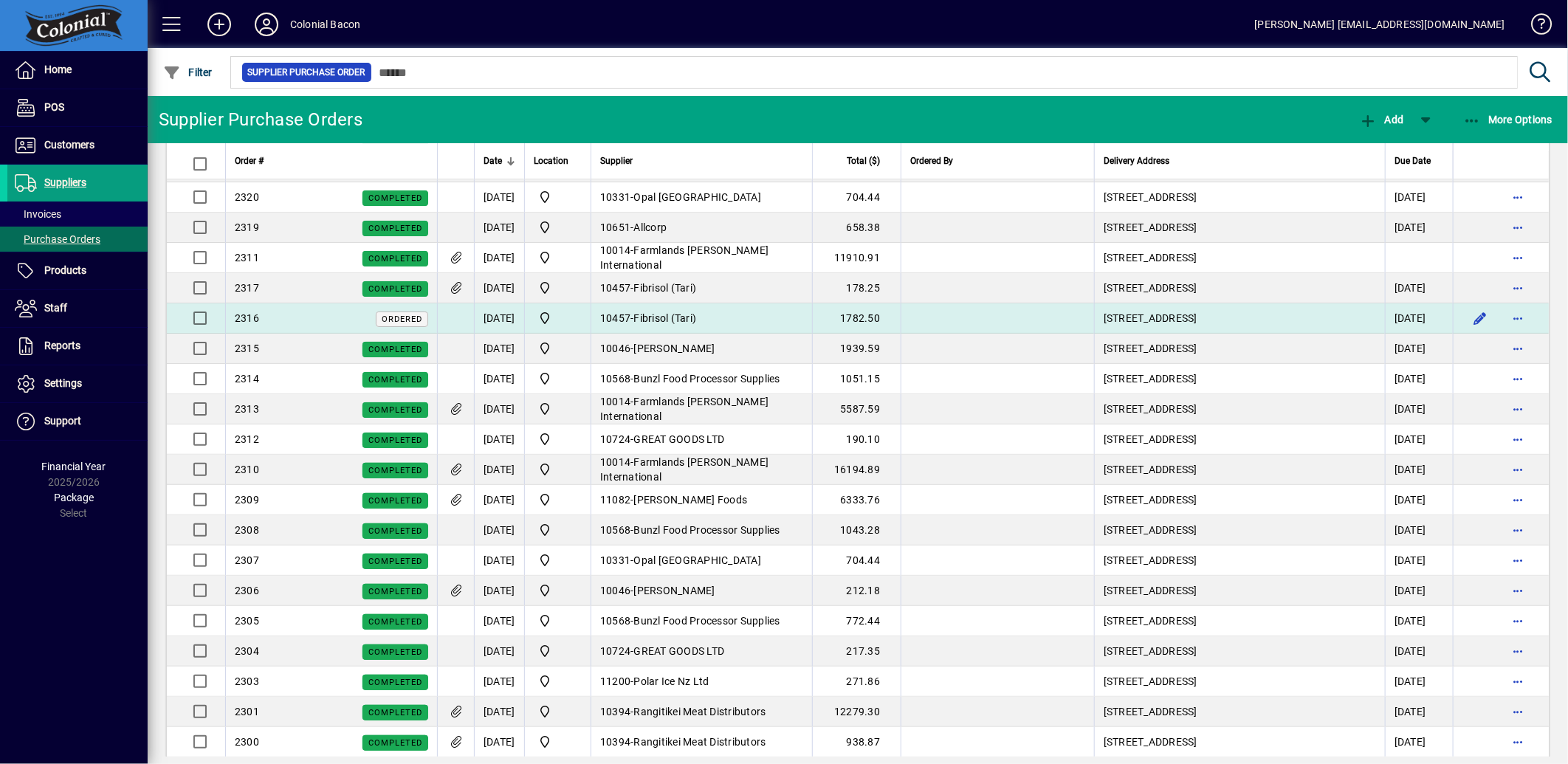
click at [382, 326] on span "Ordered" at bounding box center [402, 318] width 52 height 15
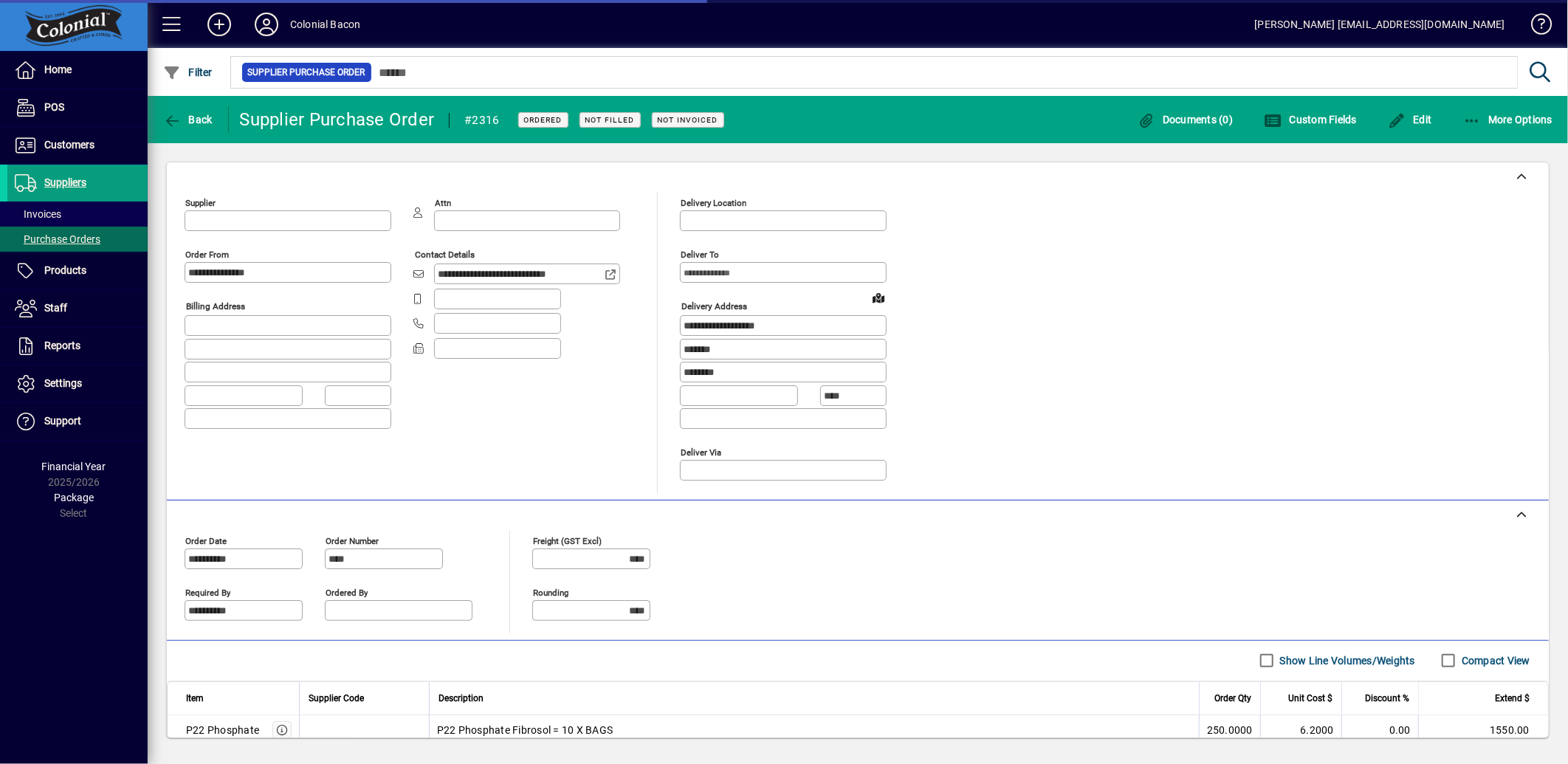
type input "**********"
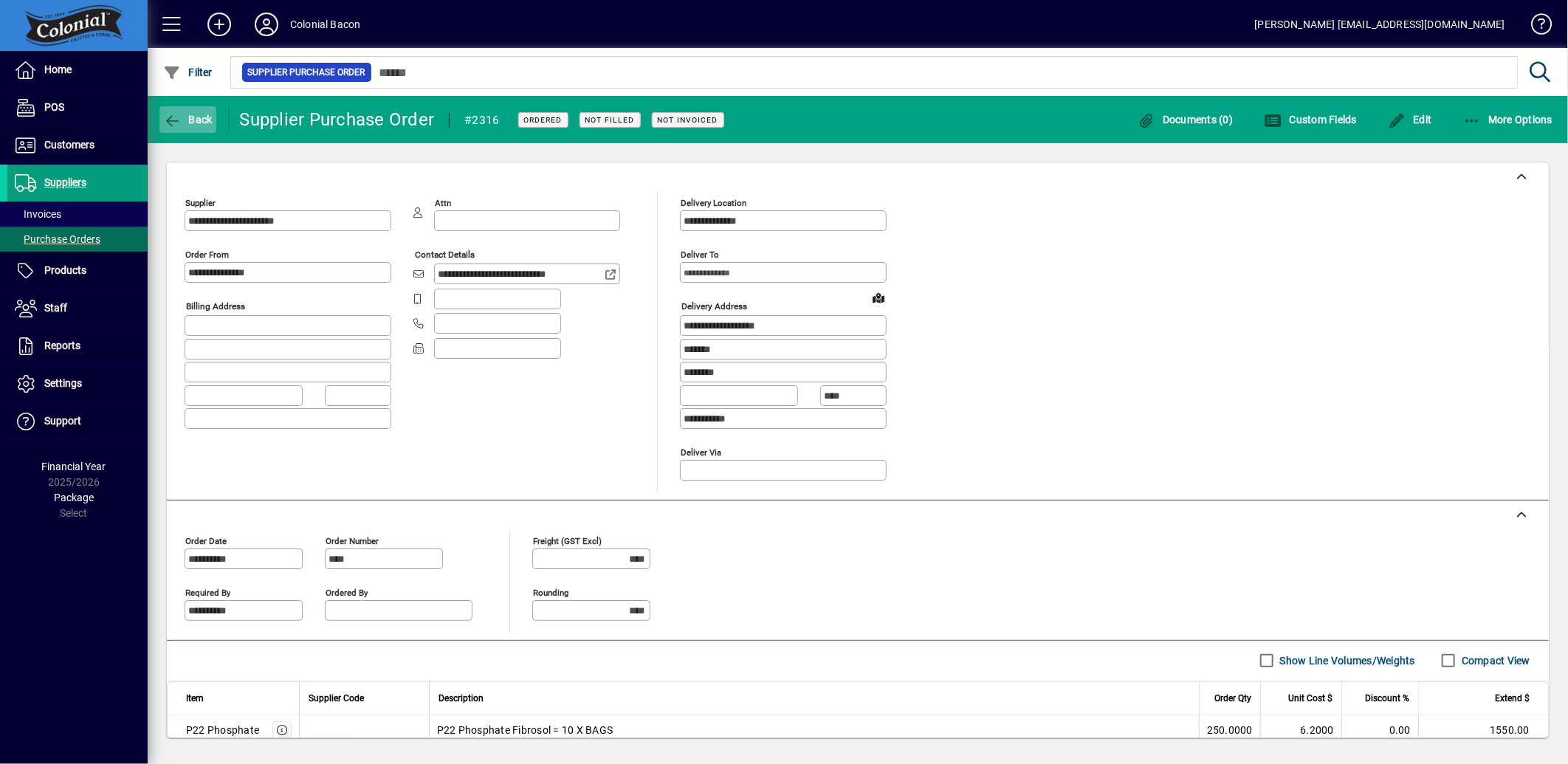
click at [197, 109] on span "button" at bounding box center [188, 120] width 57 height 36
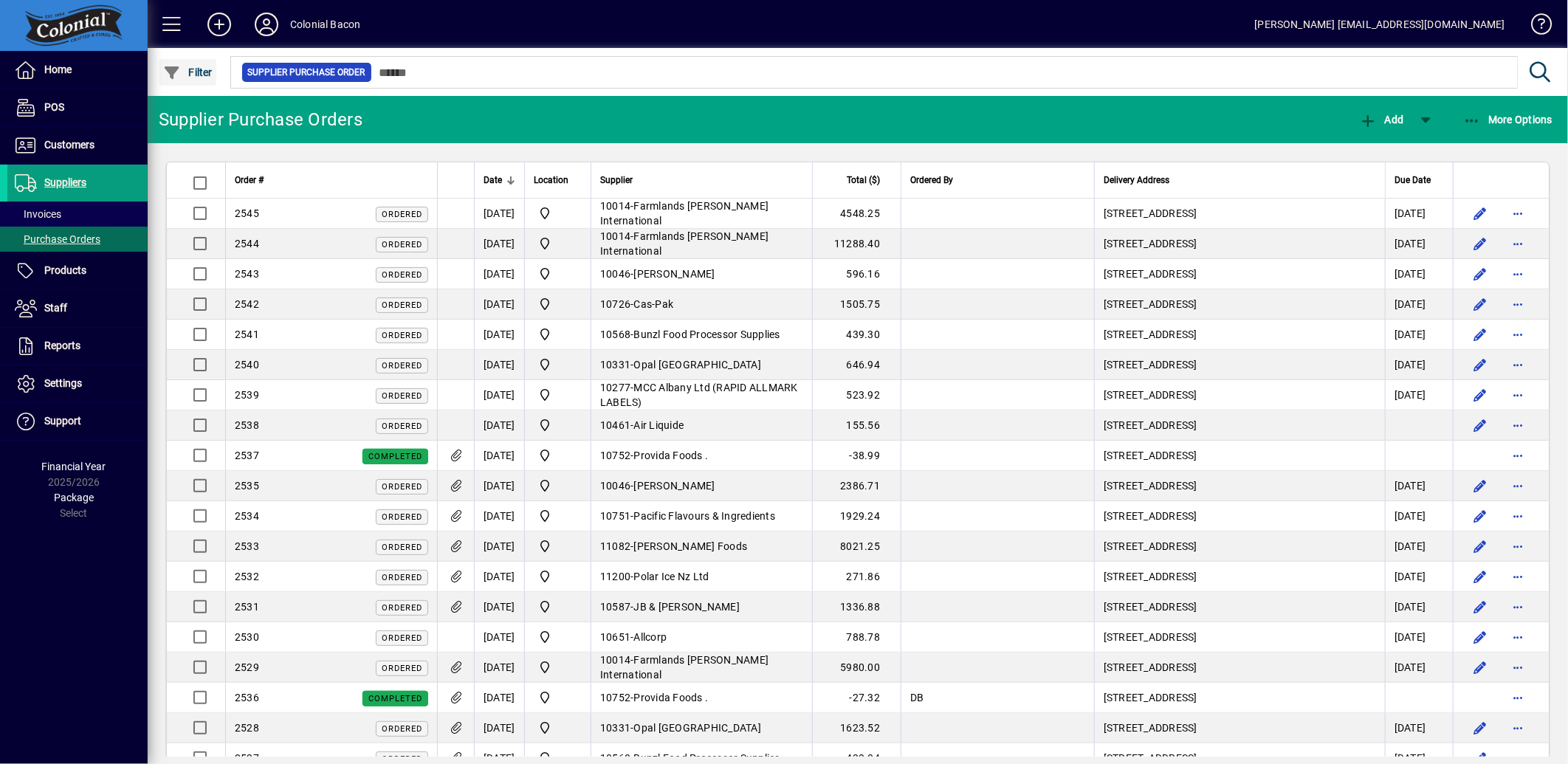
click at [178, 71] on icon "button" at bounding box center [172, 73] width 19 height 15
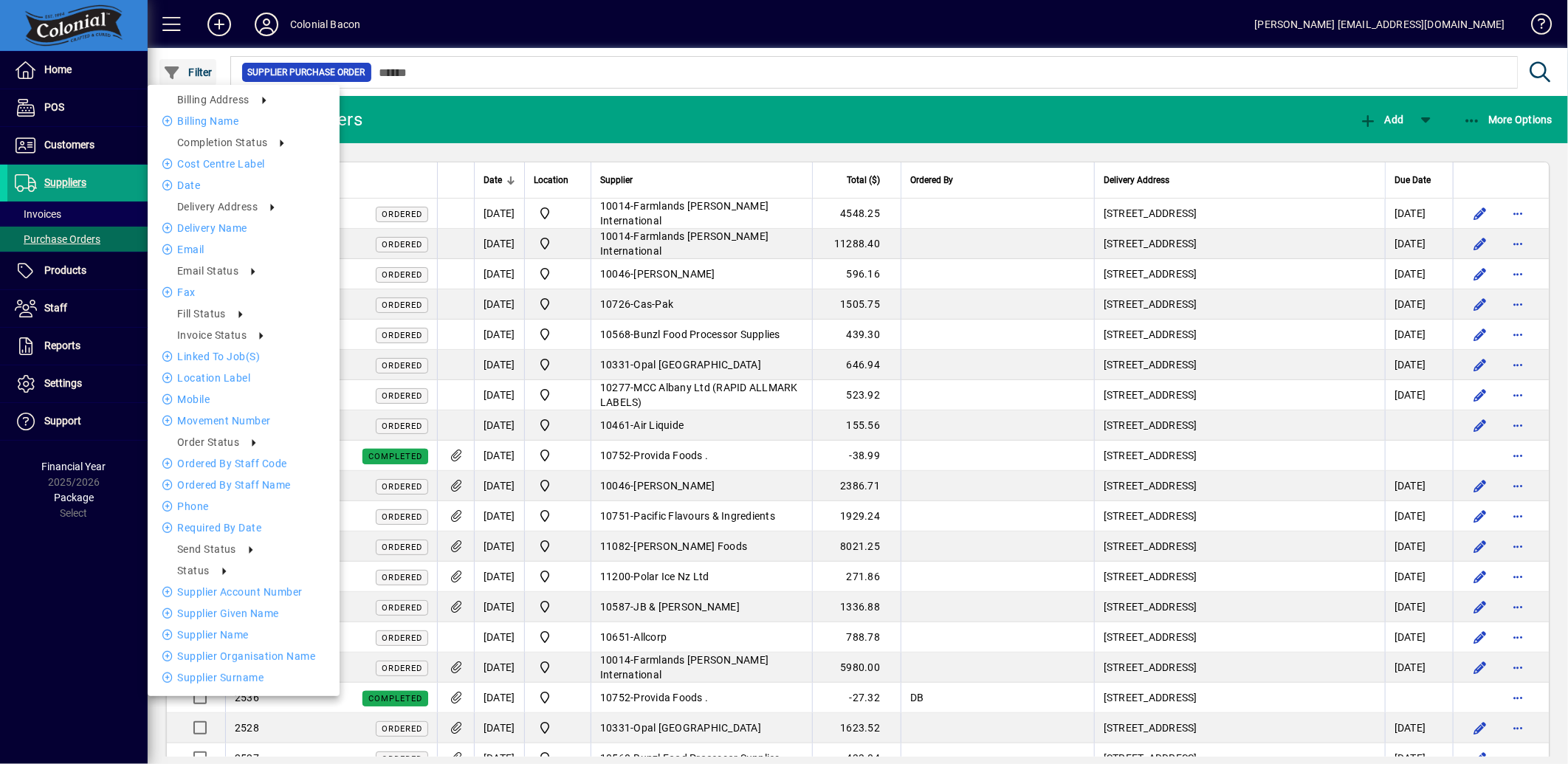
click at [178, 71] on div at bounding box center [784, 382] width 1568 height 764
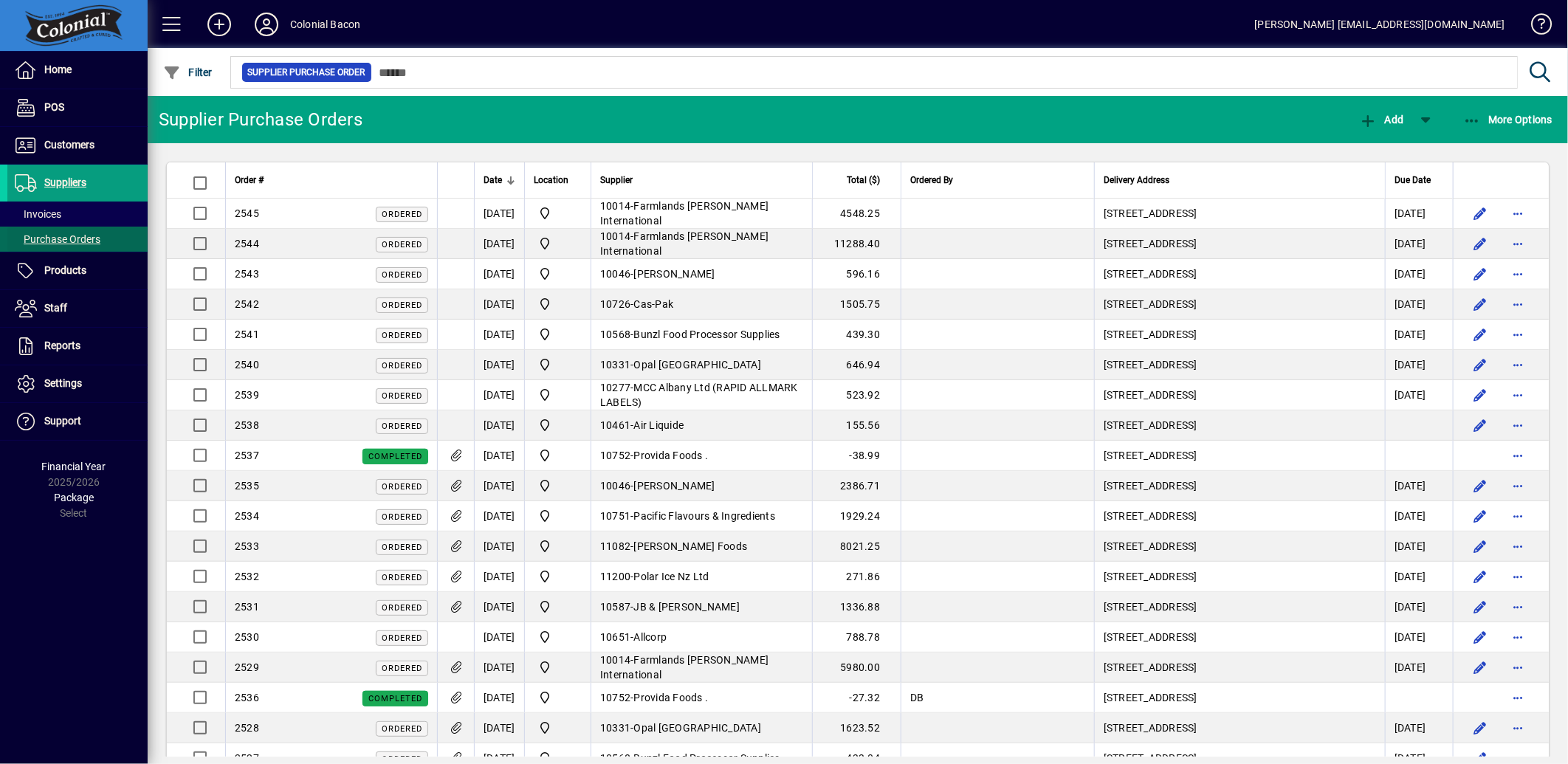
drag, startPoint x: 67, startPoint y: 213, endPoint x: 63, endPoint y: 230, distance: 17.5
click at [67, 213] on span at bounding box center [77, 214] width 140 height 36
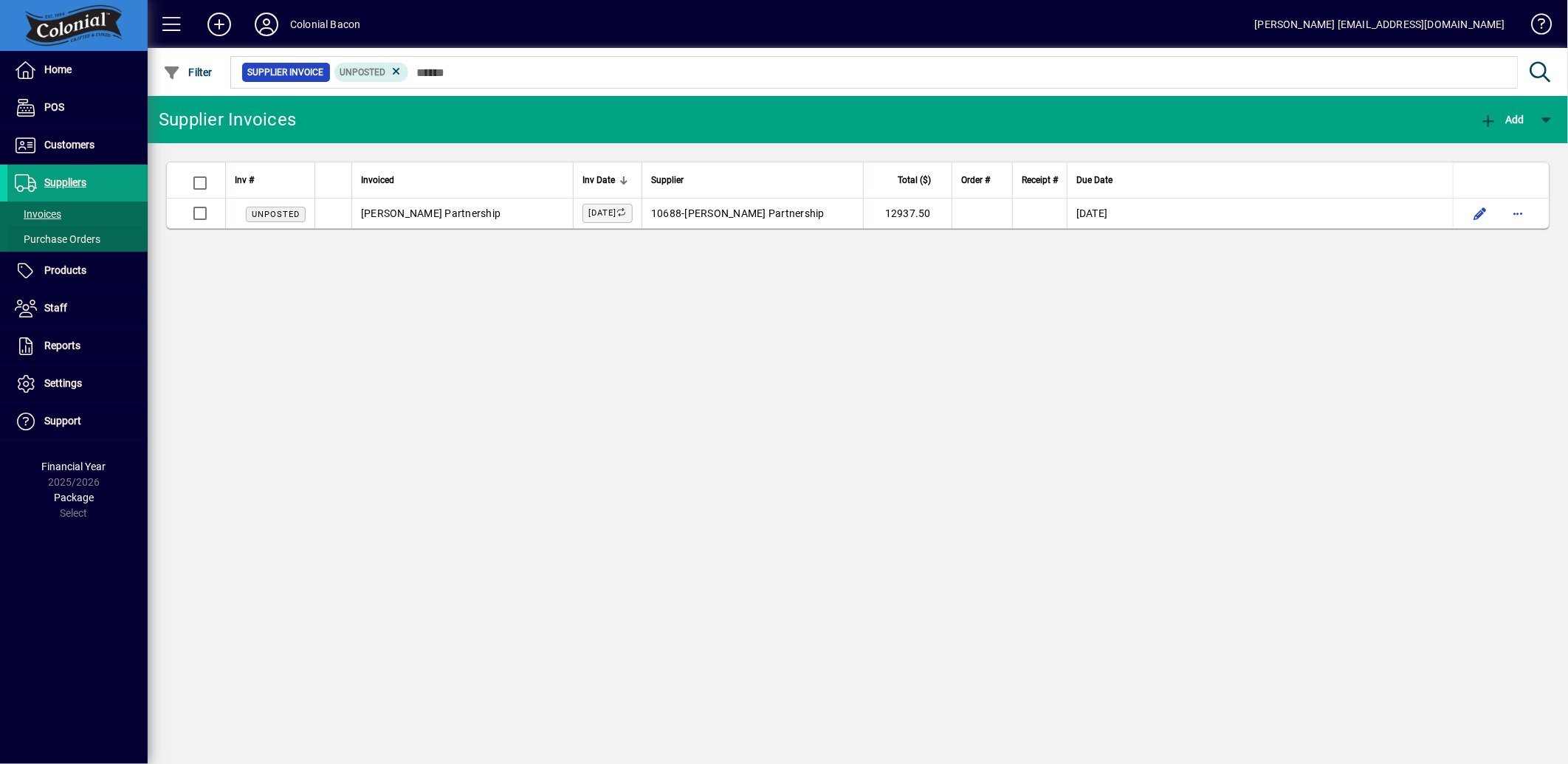
click at [64, 235] on span "Purchase Orders" at bounding box center [57, 239] width 86 height 12
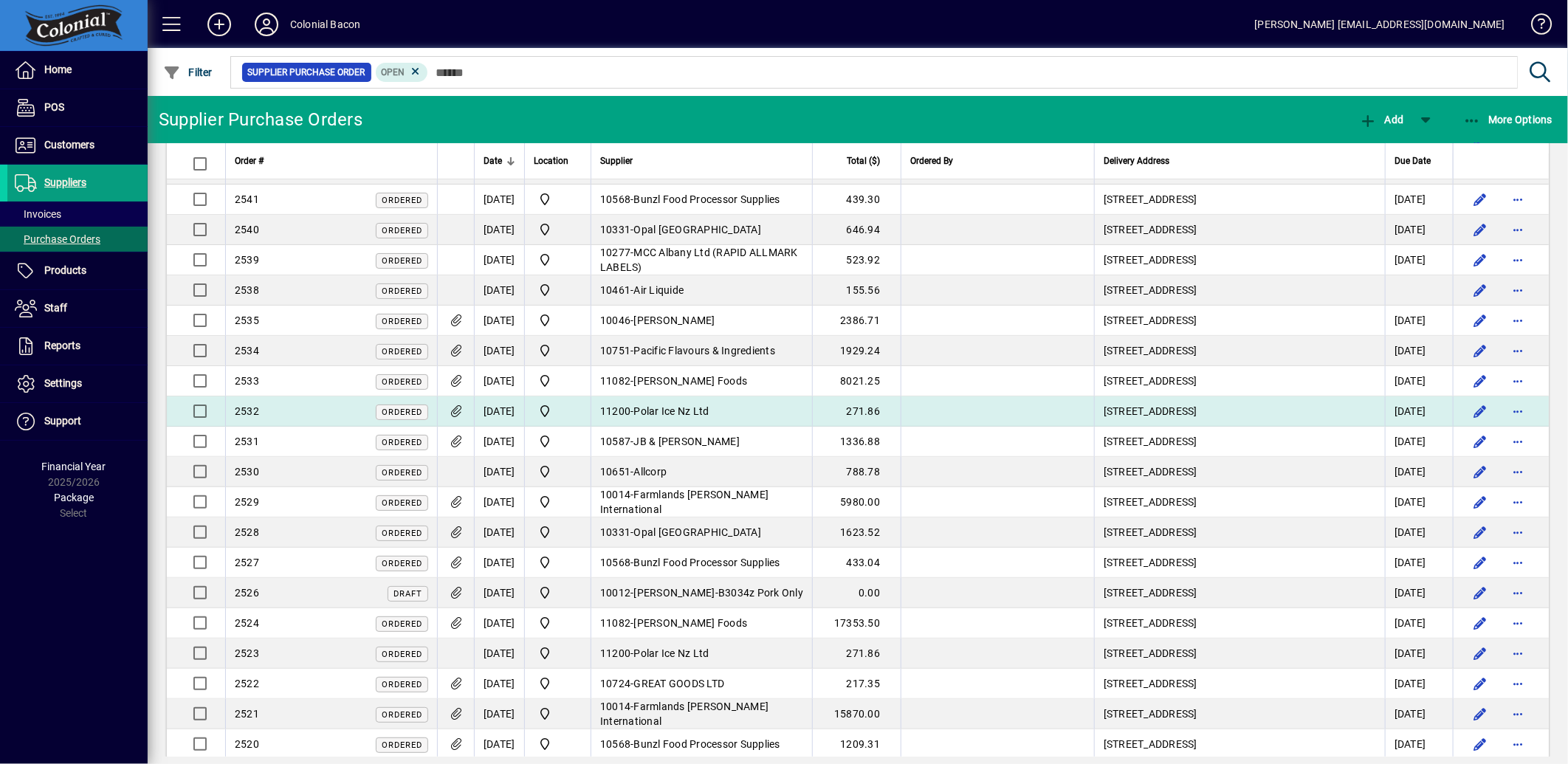
scroll to position [164, 0]
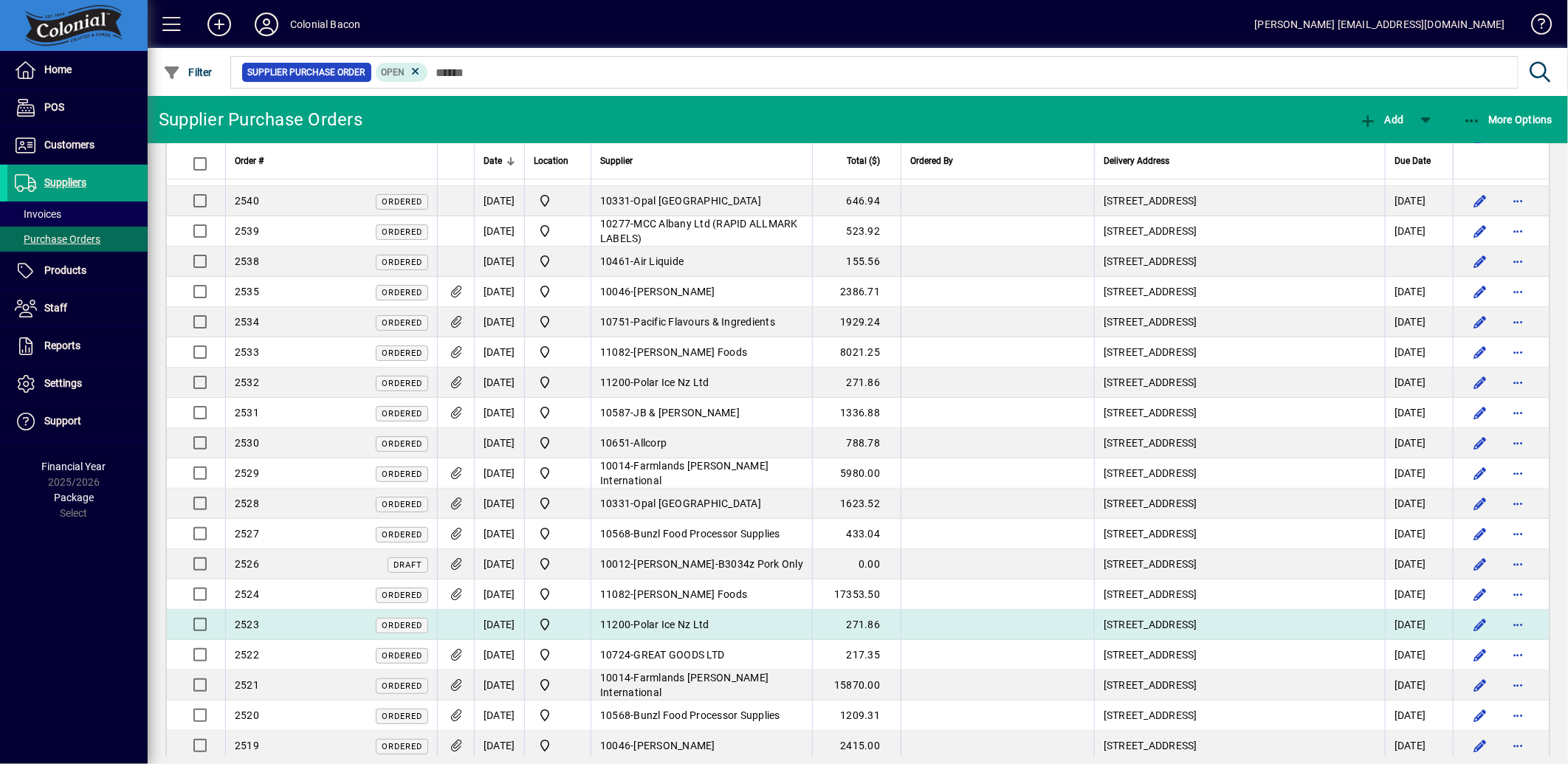
click at [451, 627] on td at bounding box center [455, 625] width 37 height 30
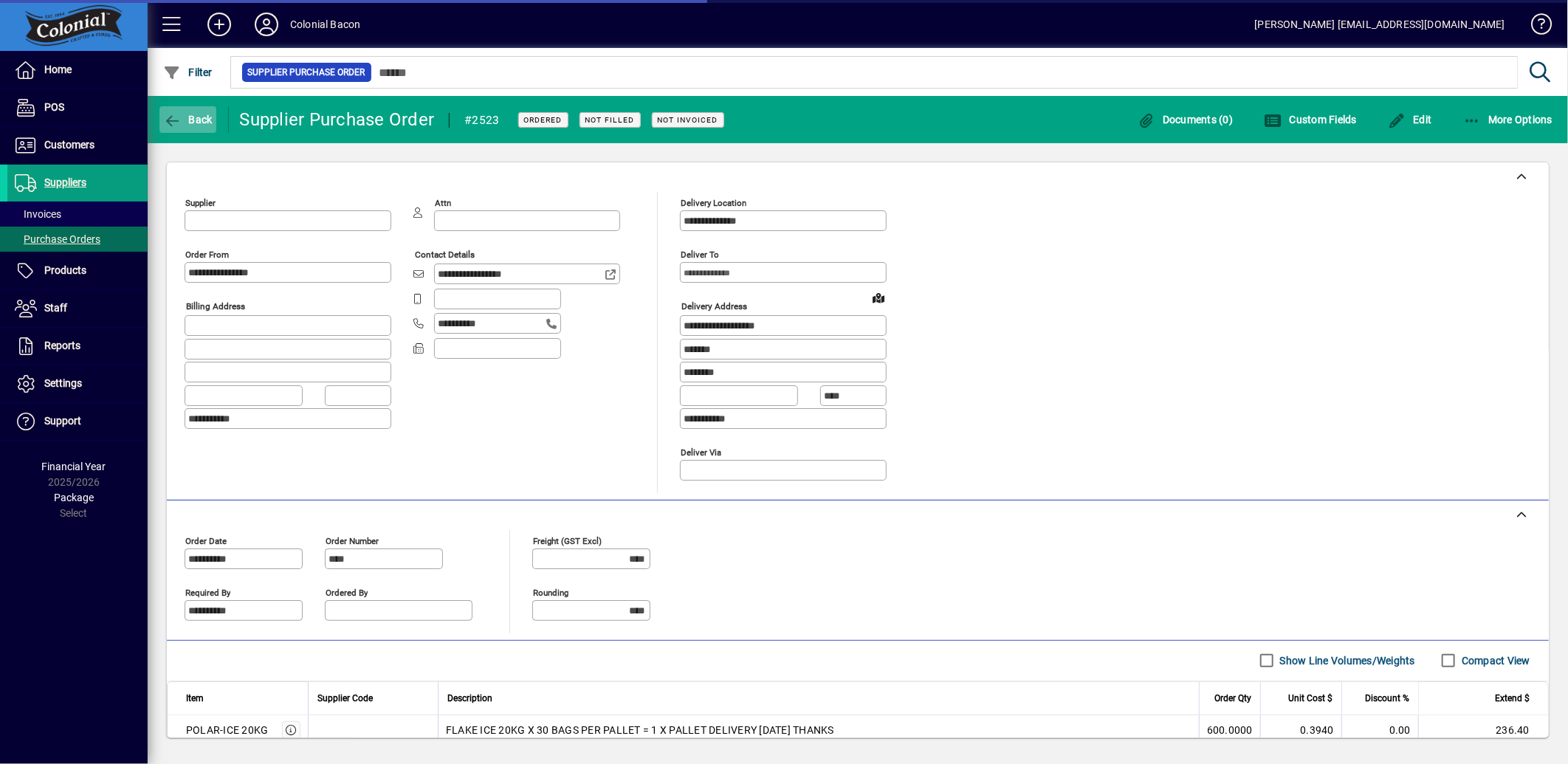
type input "**********"
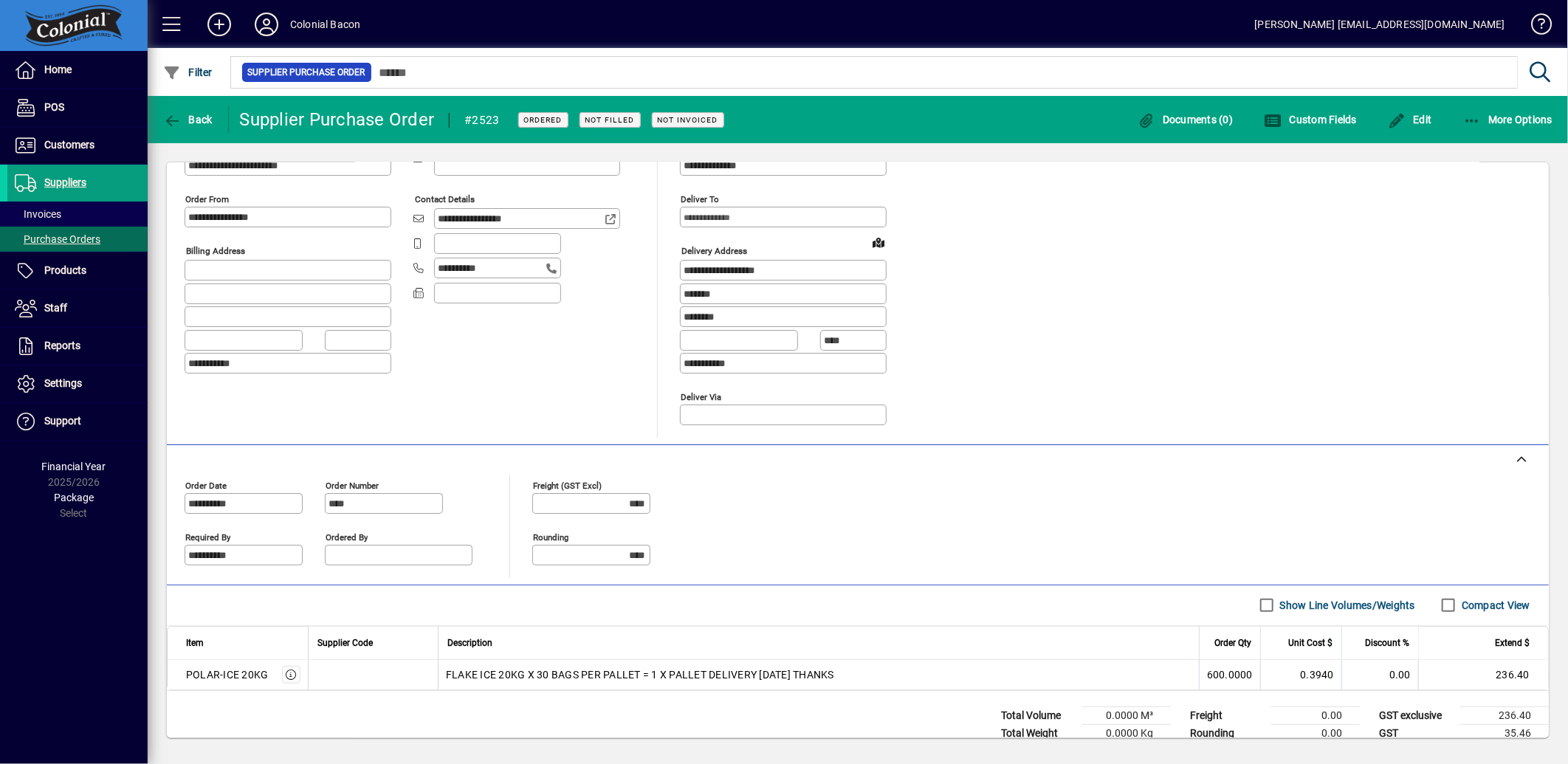
scroll to position [82, 0]
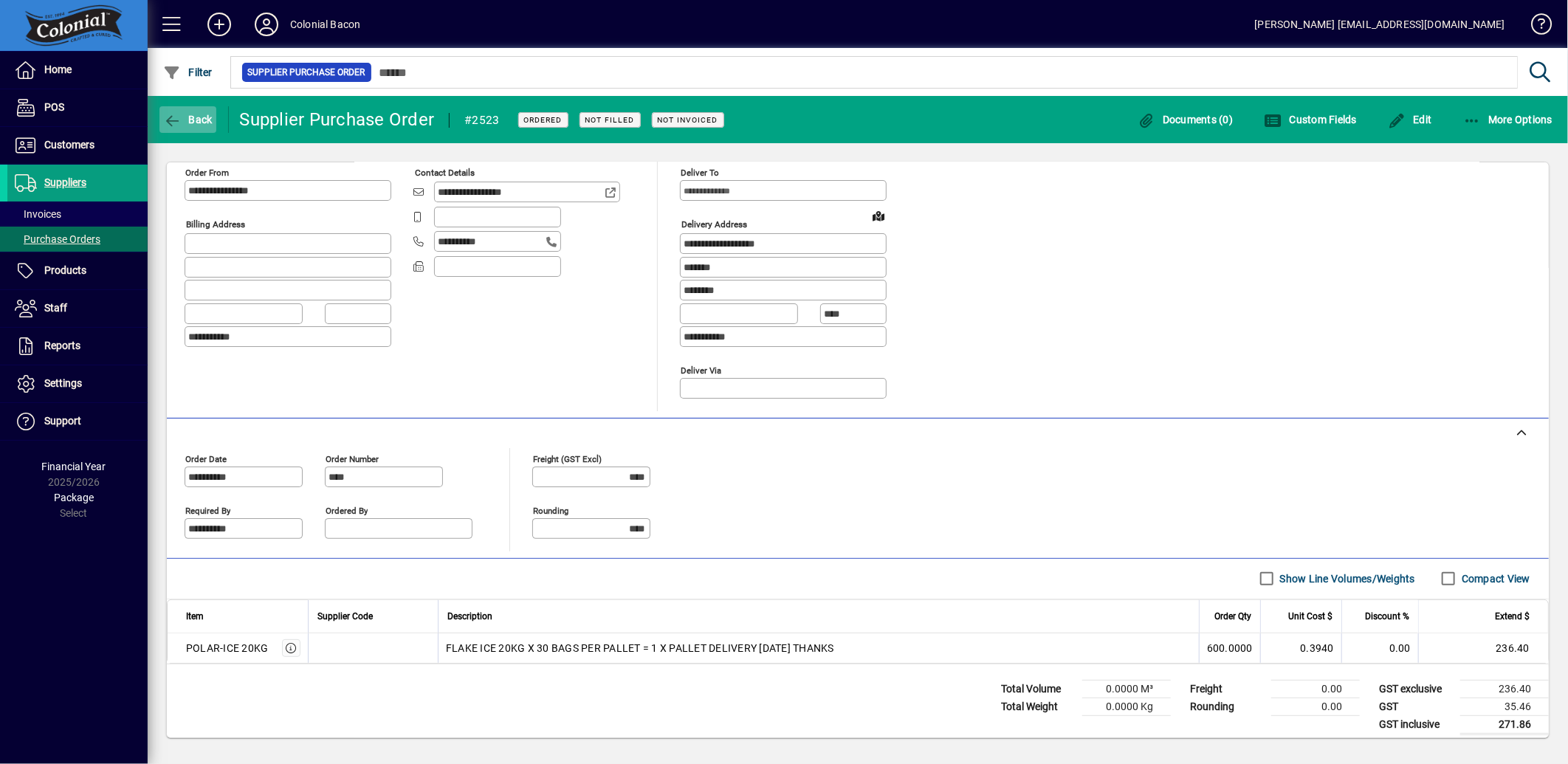
click at [173, 116] on icon "button" at bounding box center [172, 121] width 19 height 15
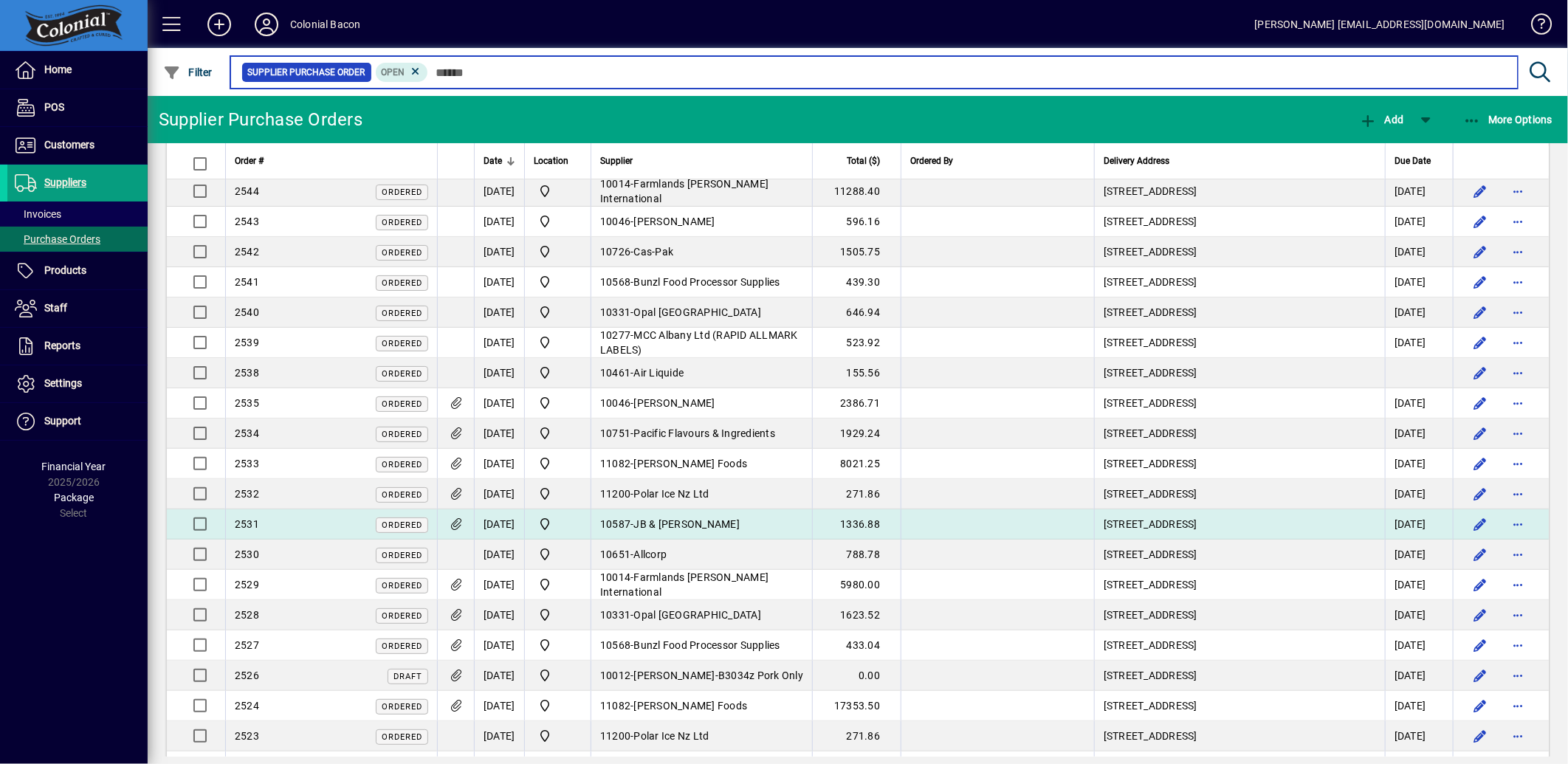
scroll to position [82, 0]
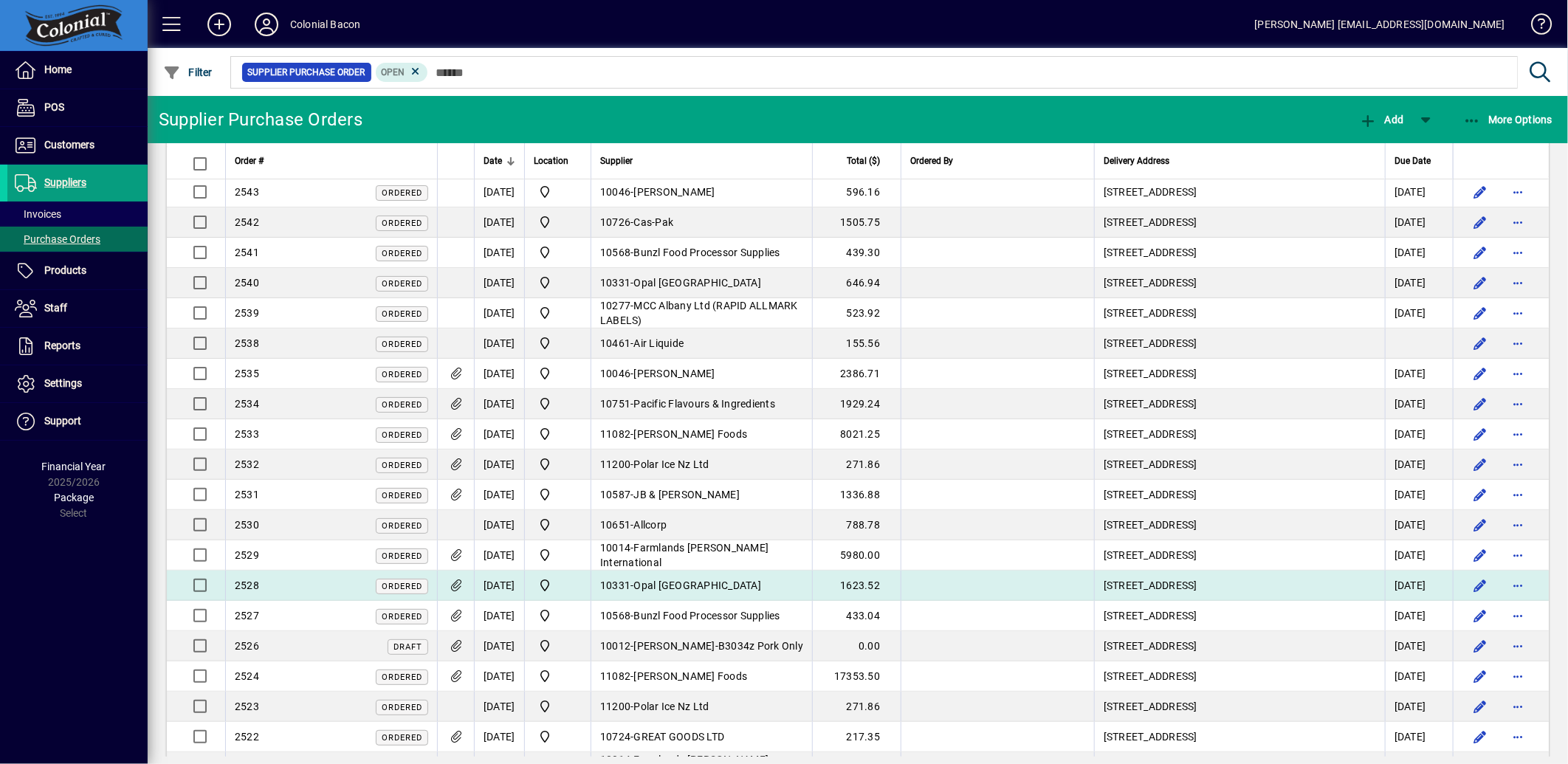
click at [463, 586] on icon at bounding box center [455, 585] width 15 height 12
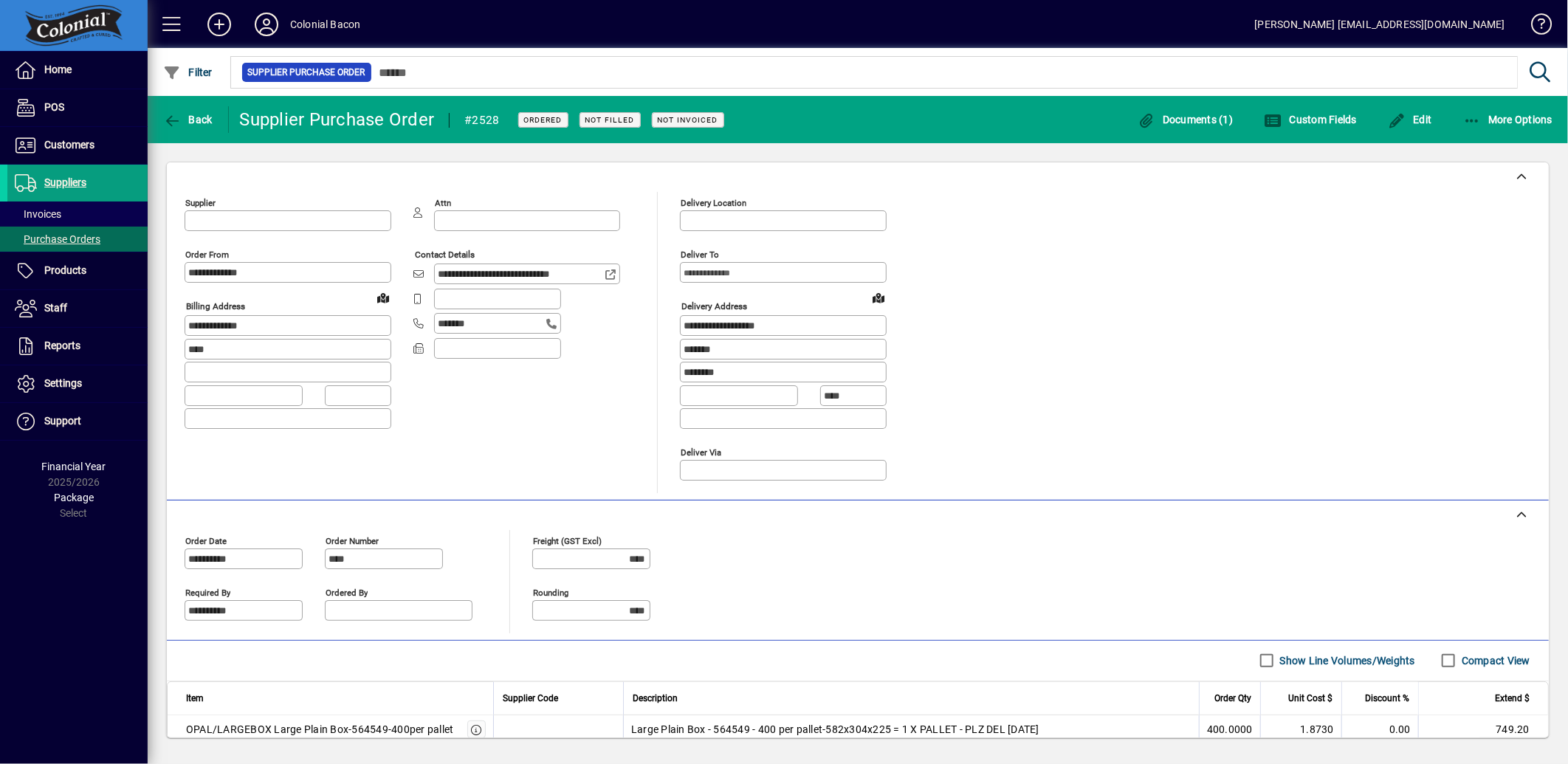
type input "**********"
click at [1170, 108] on span "button" at bounding box center [1185, 120] width 103 height 36
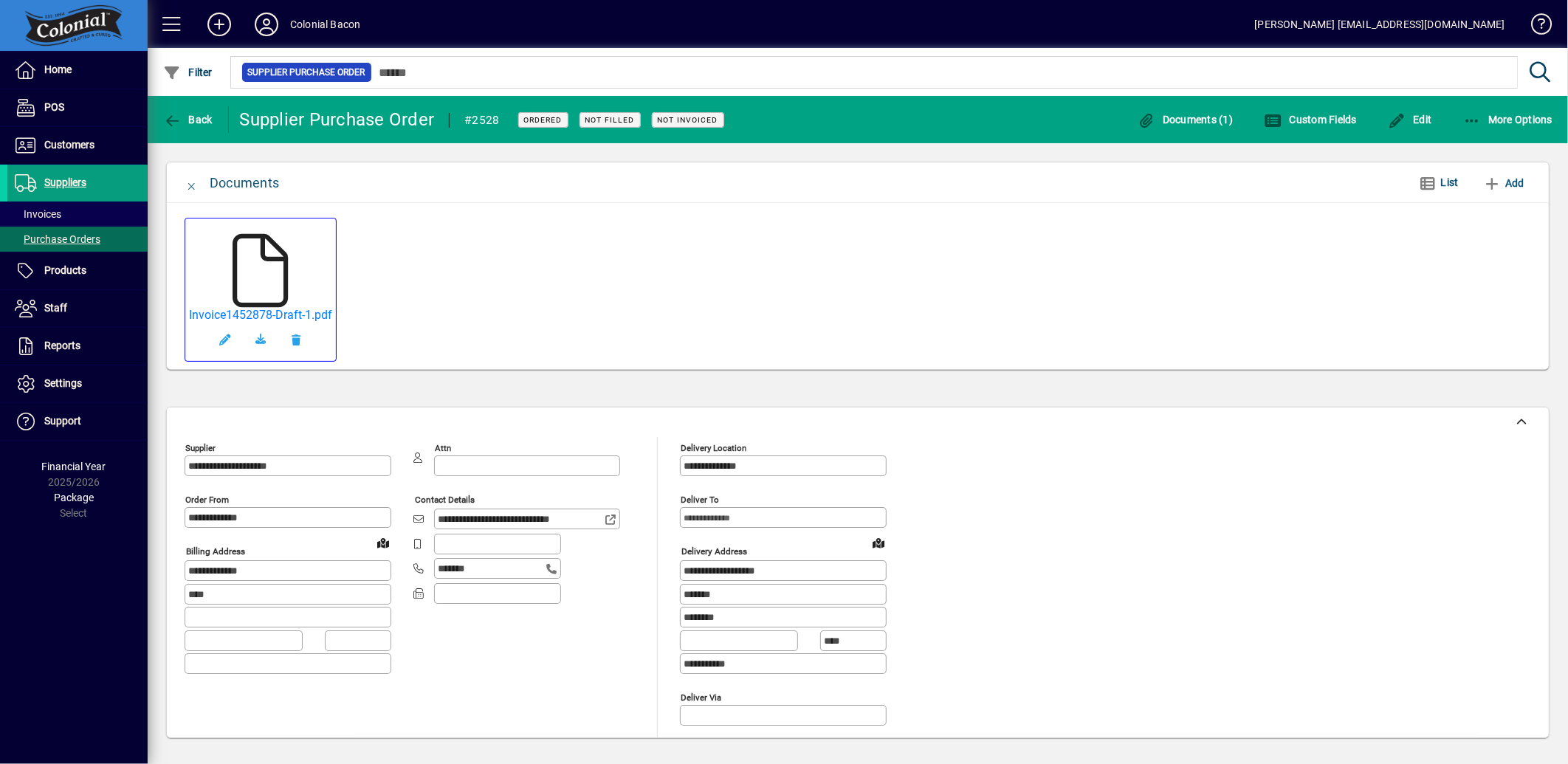
click at [264, 271] on icon at bounding box center [261, 270] width 74 height 74
